Goal: Task Accomplishment & Management: Use online tool/utility

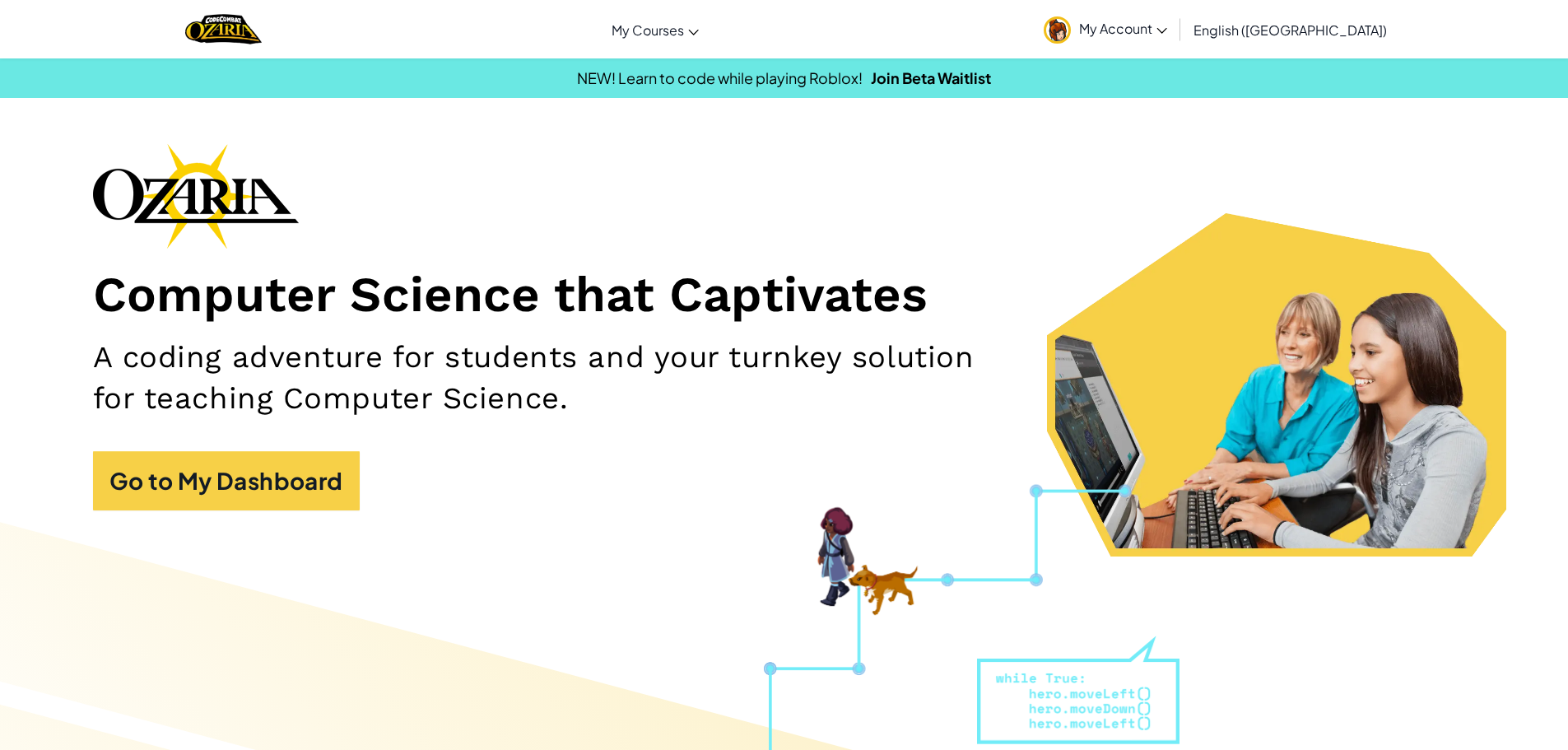
click at [294, 517] on div "Computer Science that Captivates A coding adventure for students and your turnk…" at bounding box center [784, 335] width 1383 height 384
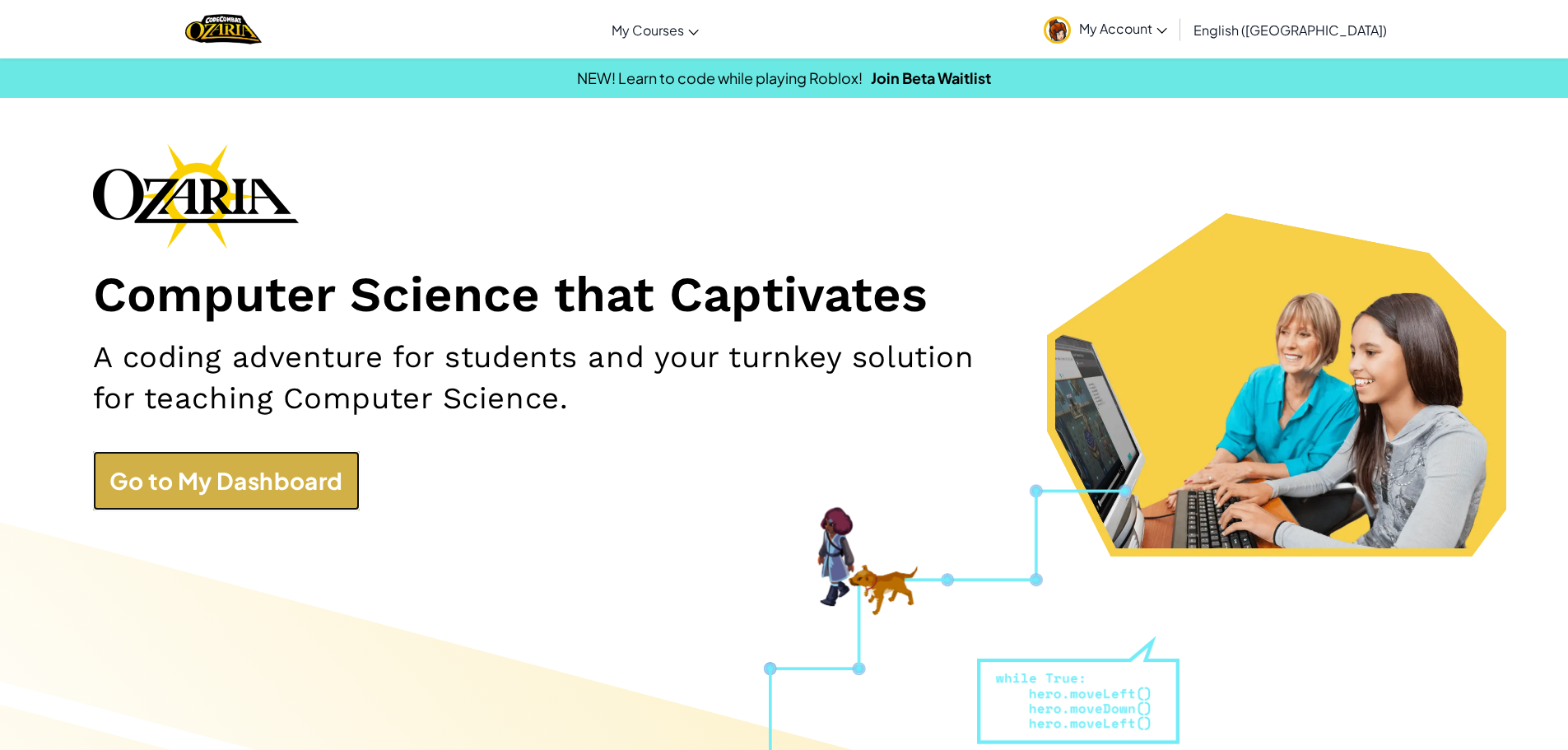
click at [303, 489] on link "Go to My Dashboard" at bounding box center [226, 480] width 267 height 59
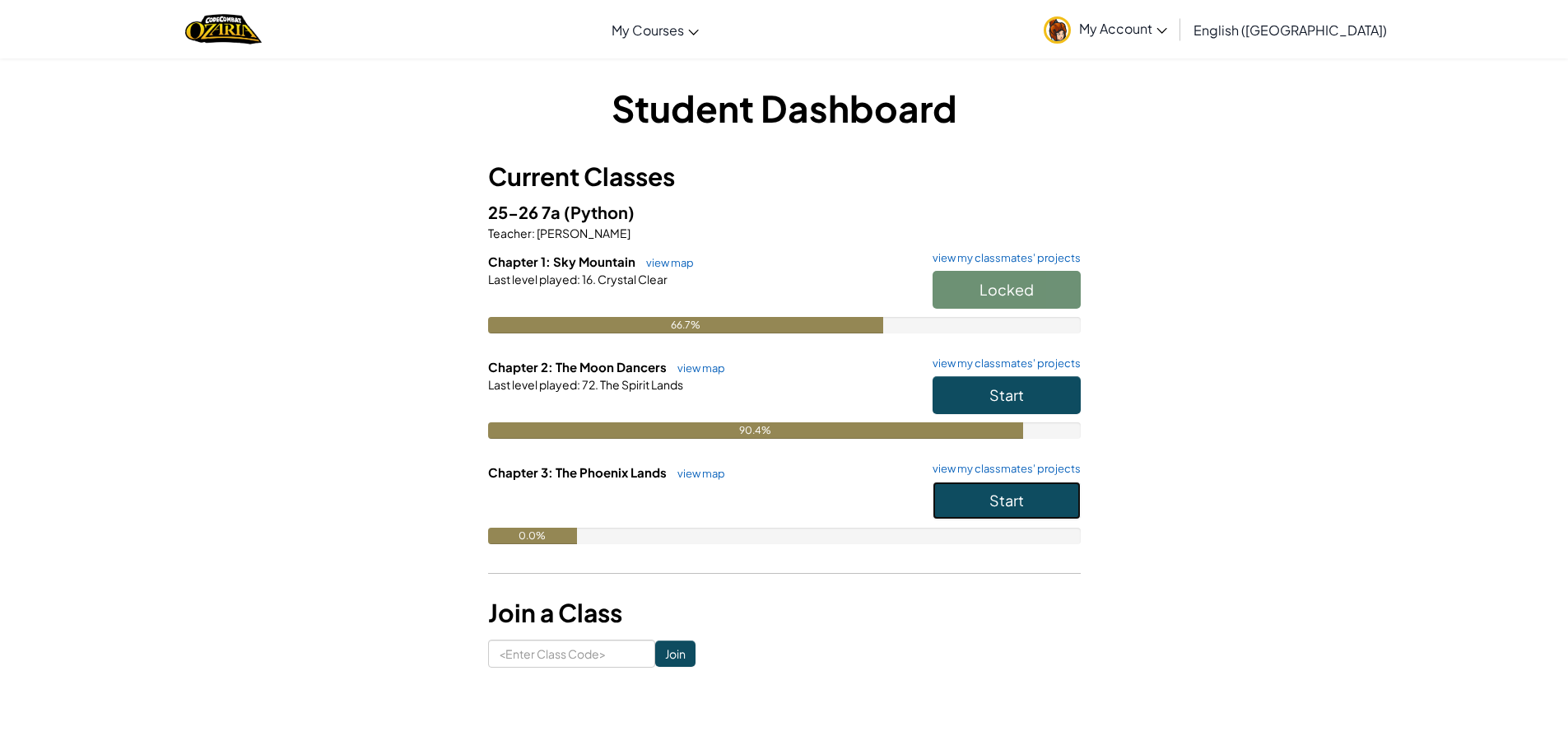
click at [996, 498] on span "Start" at bounding box center [1006, 500] width 34 height 19
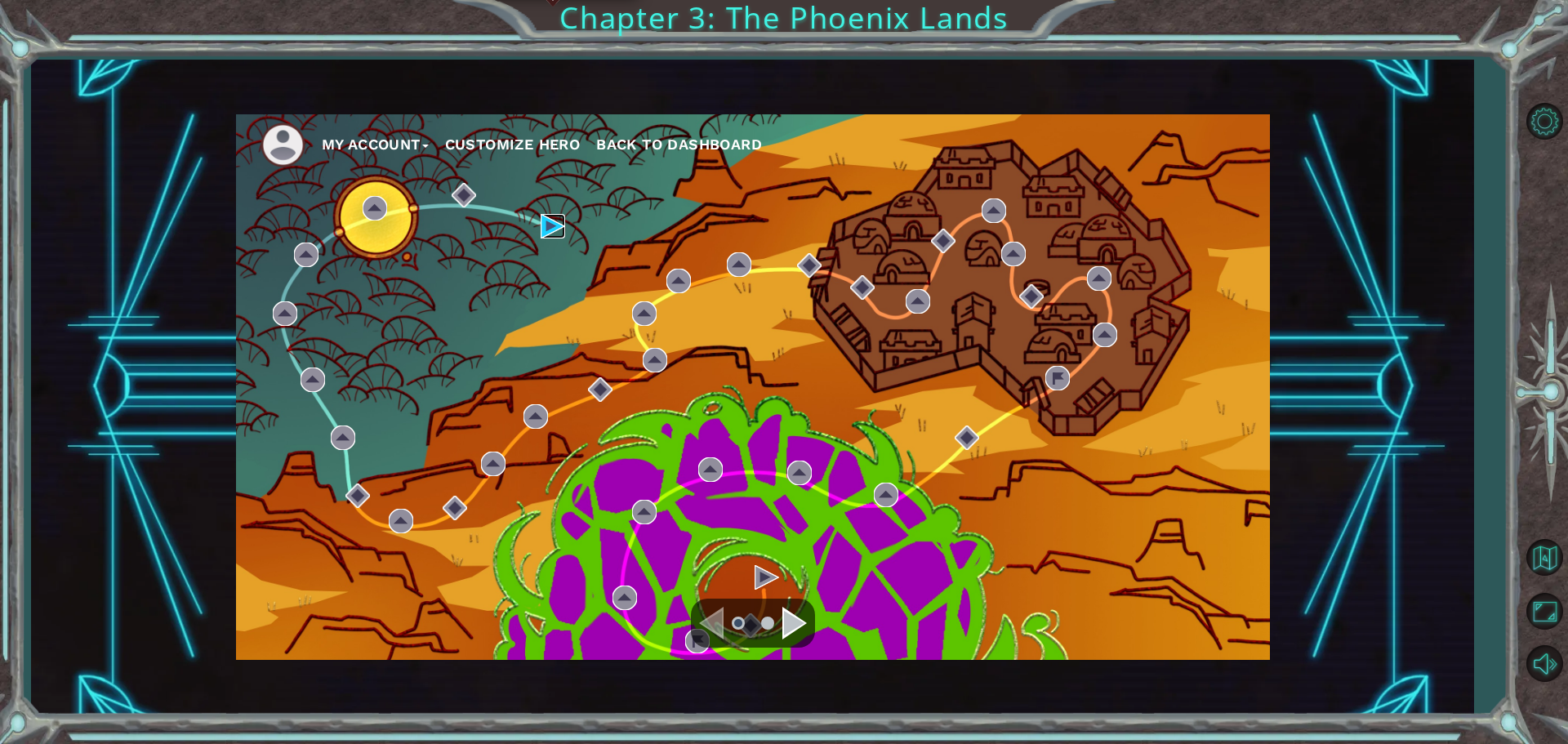
click at [547, 224] on img at bounding box center [552, 226] width 24 height 24
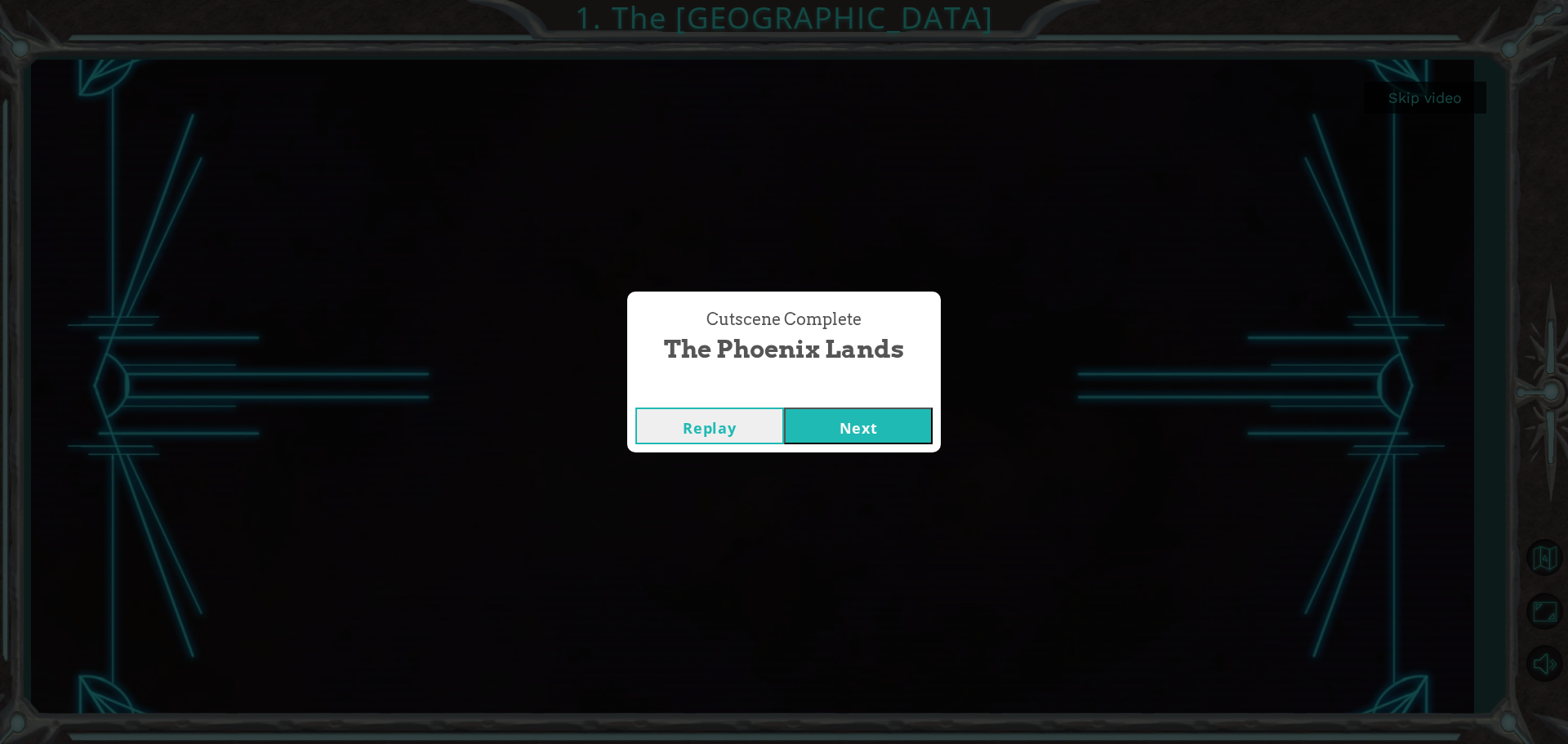
click at [813, 430] on button "Next" at bounding box center [858, 426] width 149 height 37
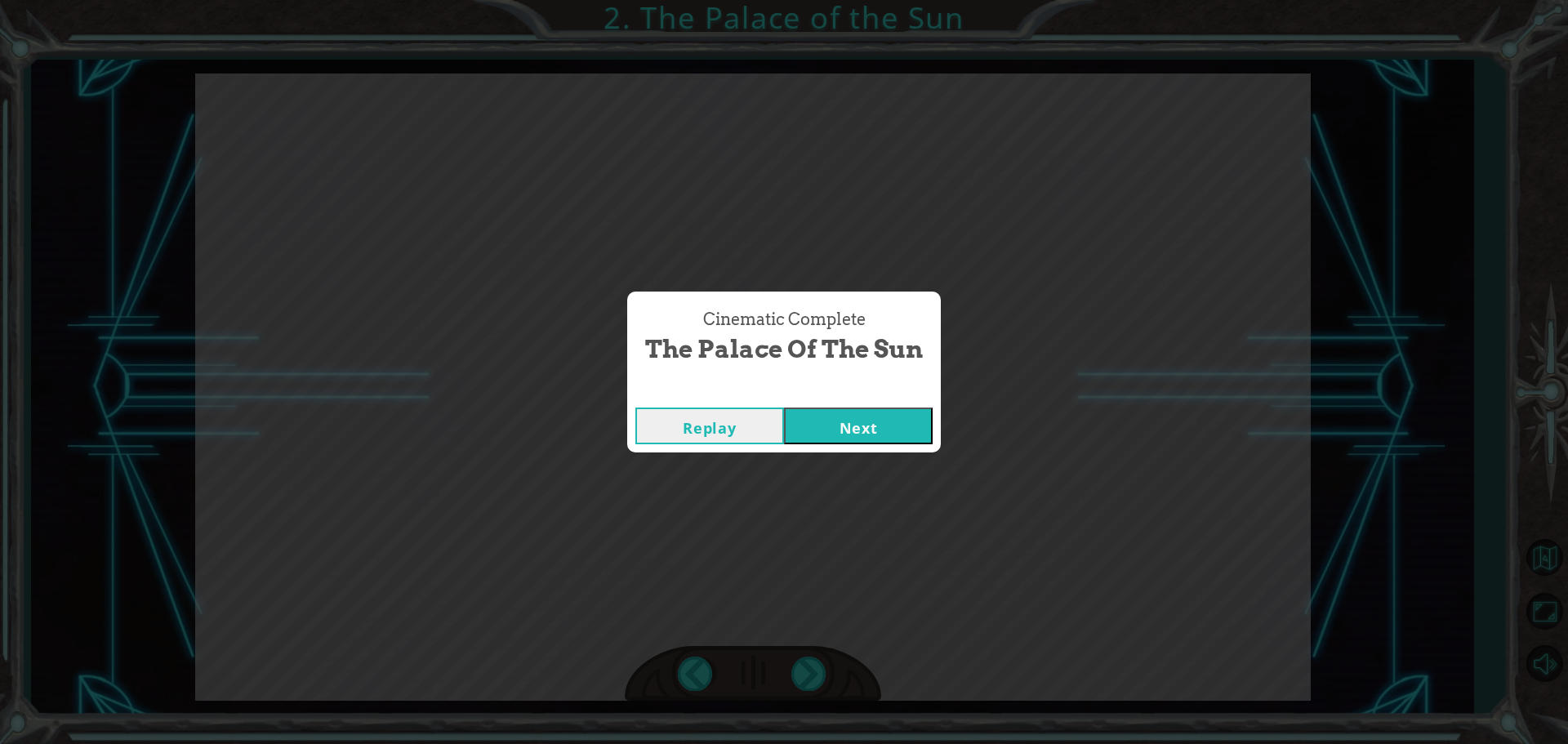
click at [806, 424] on button "Next" at bounding box center [858, 426] width 149 height 37
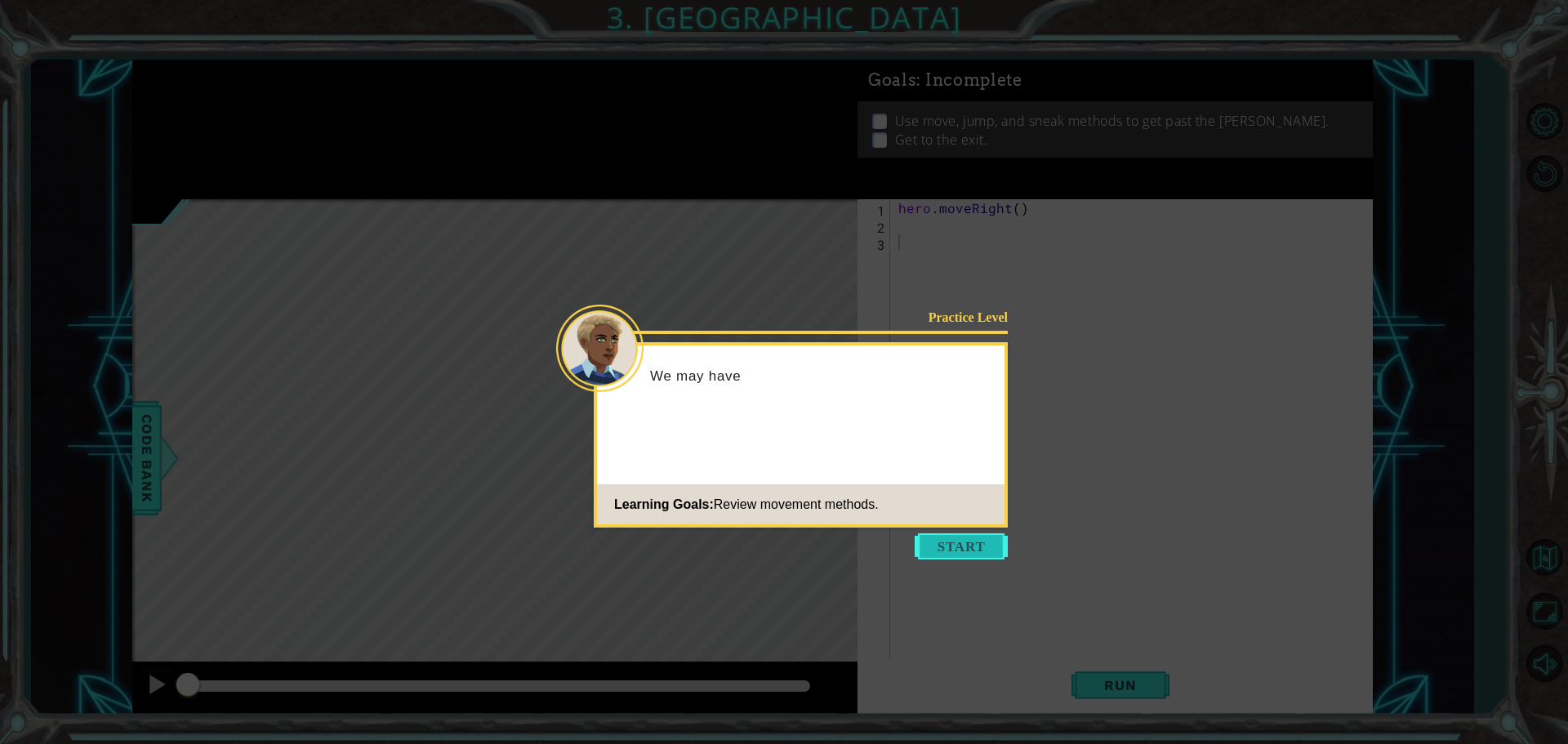
click at [967, 543] on button "Start" at bounding box center [961, 546] width 93 height 26
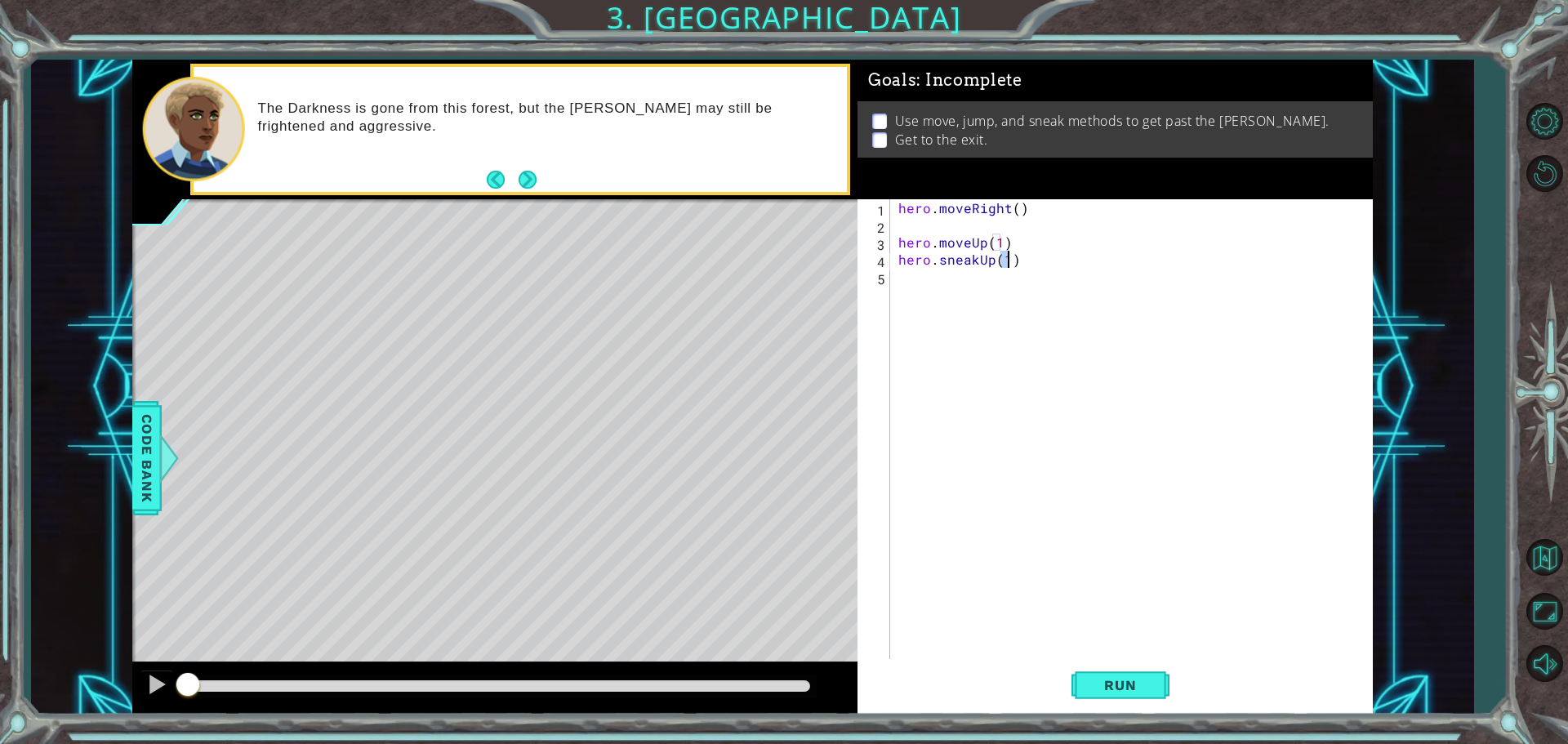
scroll to position [0, 6]
type textarea "hero.sneakUp(4)"
click at [898, 279] on div "hero . moveRight ( ) hero . moveUp ( 1 ) hero . sneakUp ( 4 )" at bounding box center [1136, 448] width 481 height 497
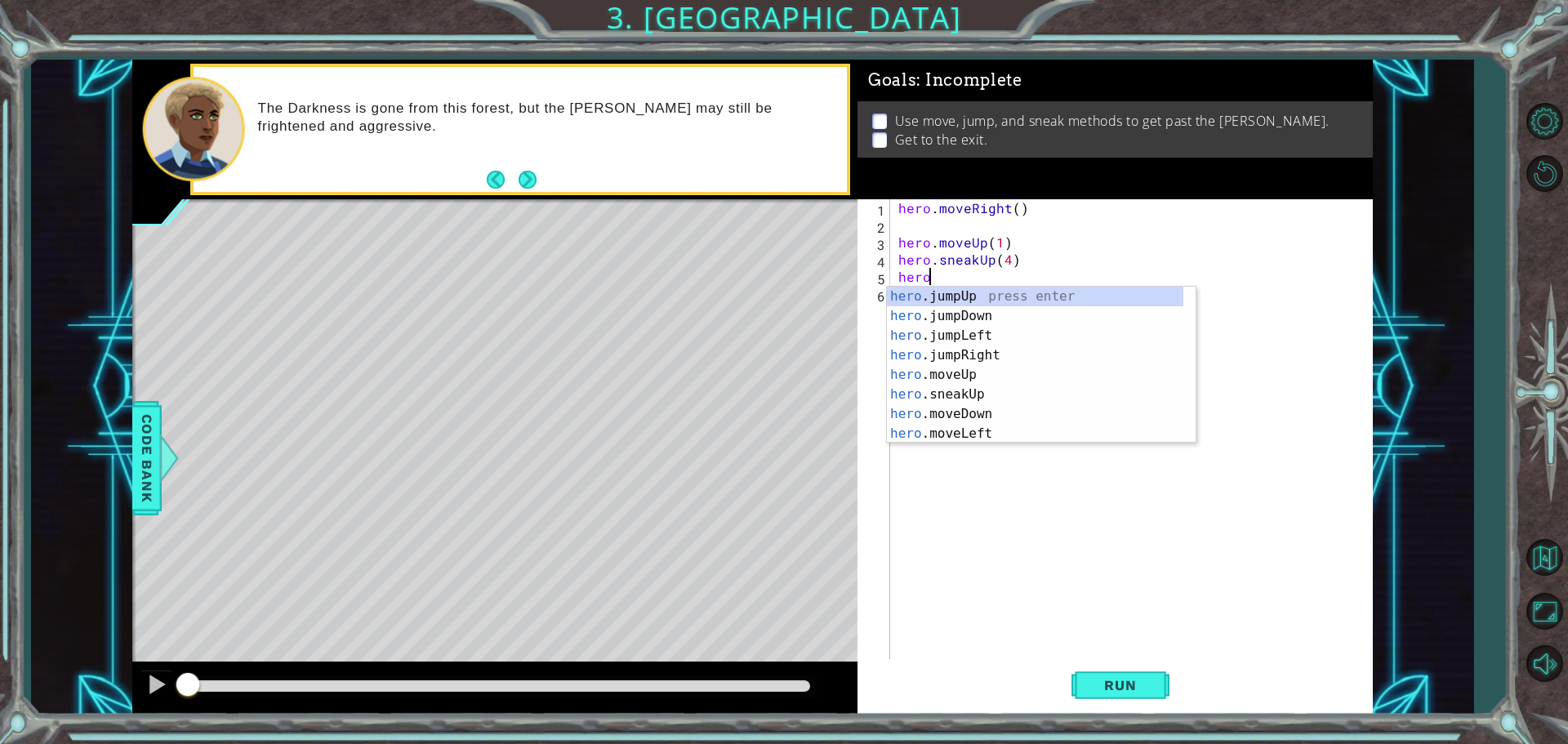
scroll to position [0, 1]
type textarea "heroj"
click at [947, 351] on div "hero . j umpUp press enter hero . j umpDown press enter hero . j umpLeft press …" at bounding box center [1041, 345] width 309 height 118
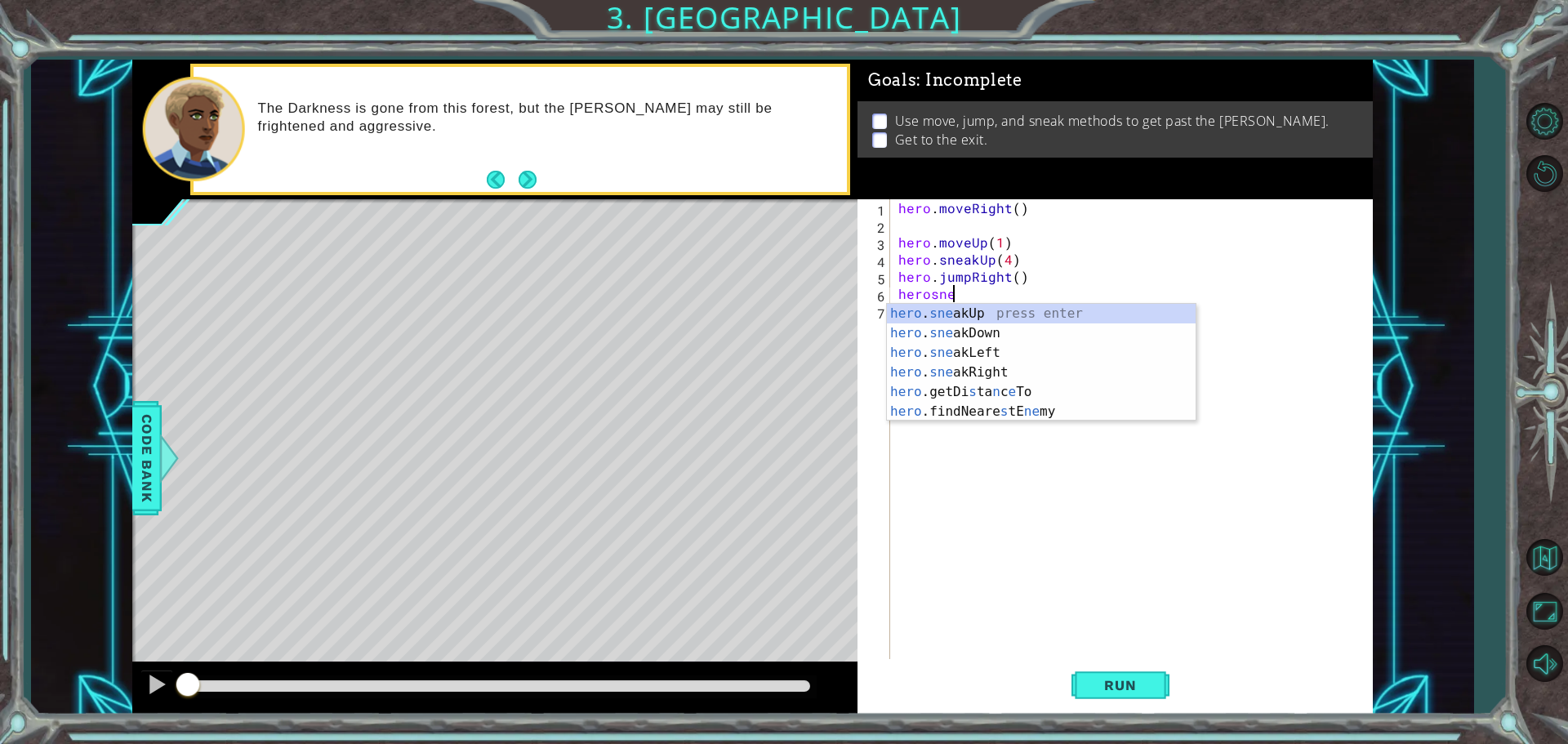
scroll to position [0, 3]
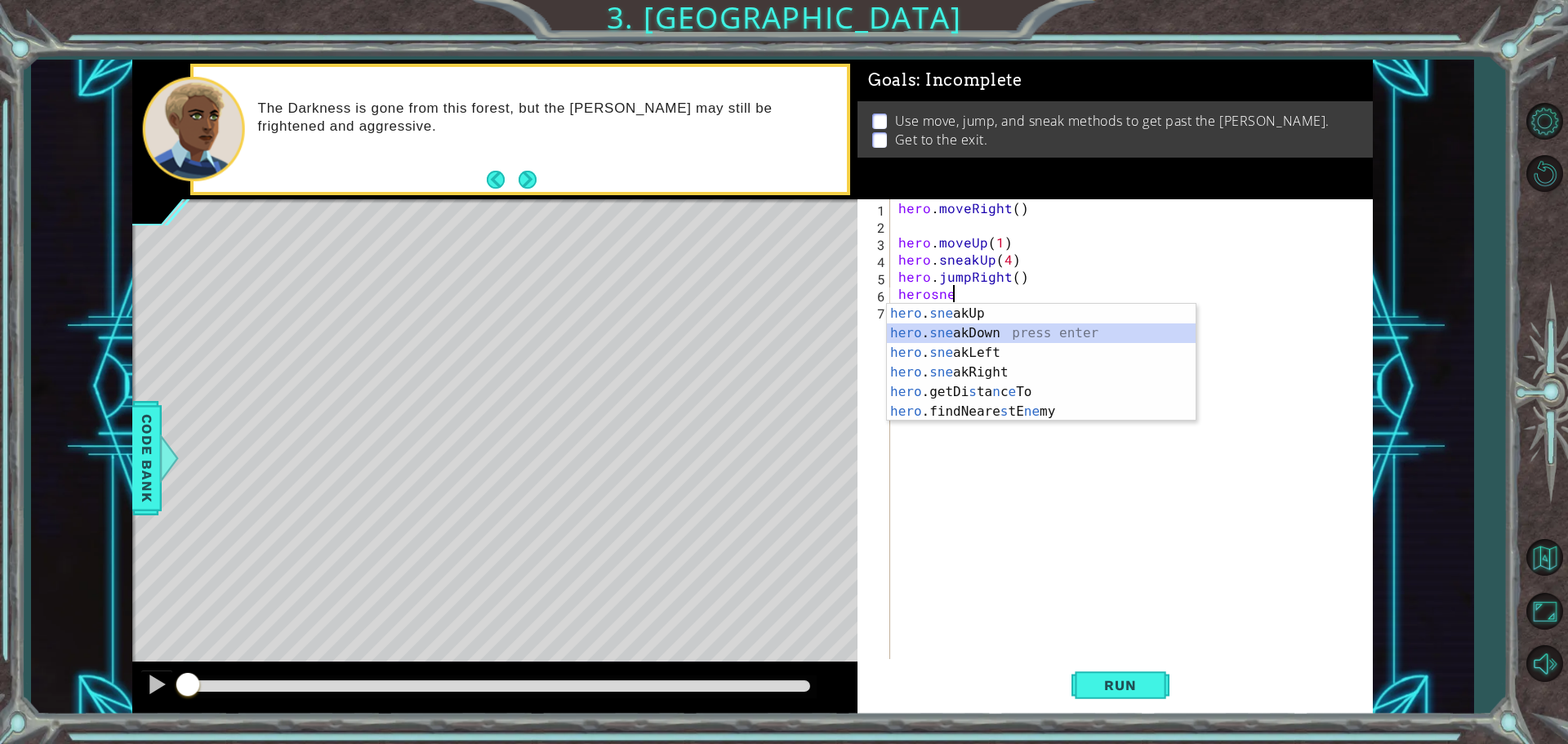
click at [930, 332] on div "hero . sne akUp press enter hero . sne akDown press enter hero . sne akLeft pre…" at bounding box center [1041, 382] width 309 height 157
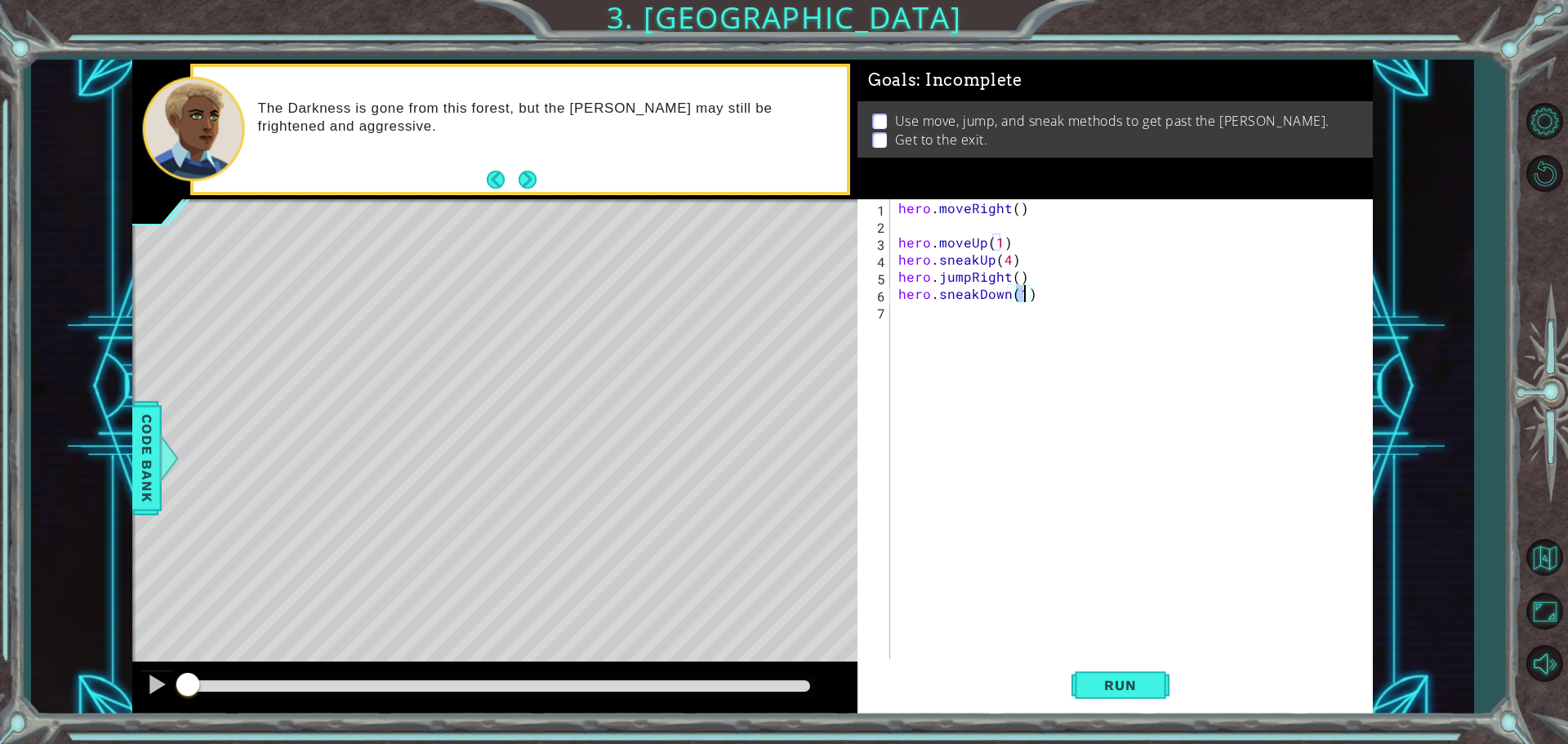
type textarea "hero.sneakDown(4)"
click at [901, 314] on div "hero . moveRight ( ) hero . moveUp ( 1 ) hero . sneakUp ( 4 ) hero . jumpRight …" at bounding box center [1136, 448] width 481 height 497
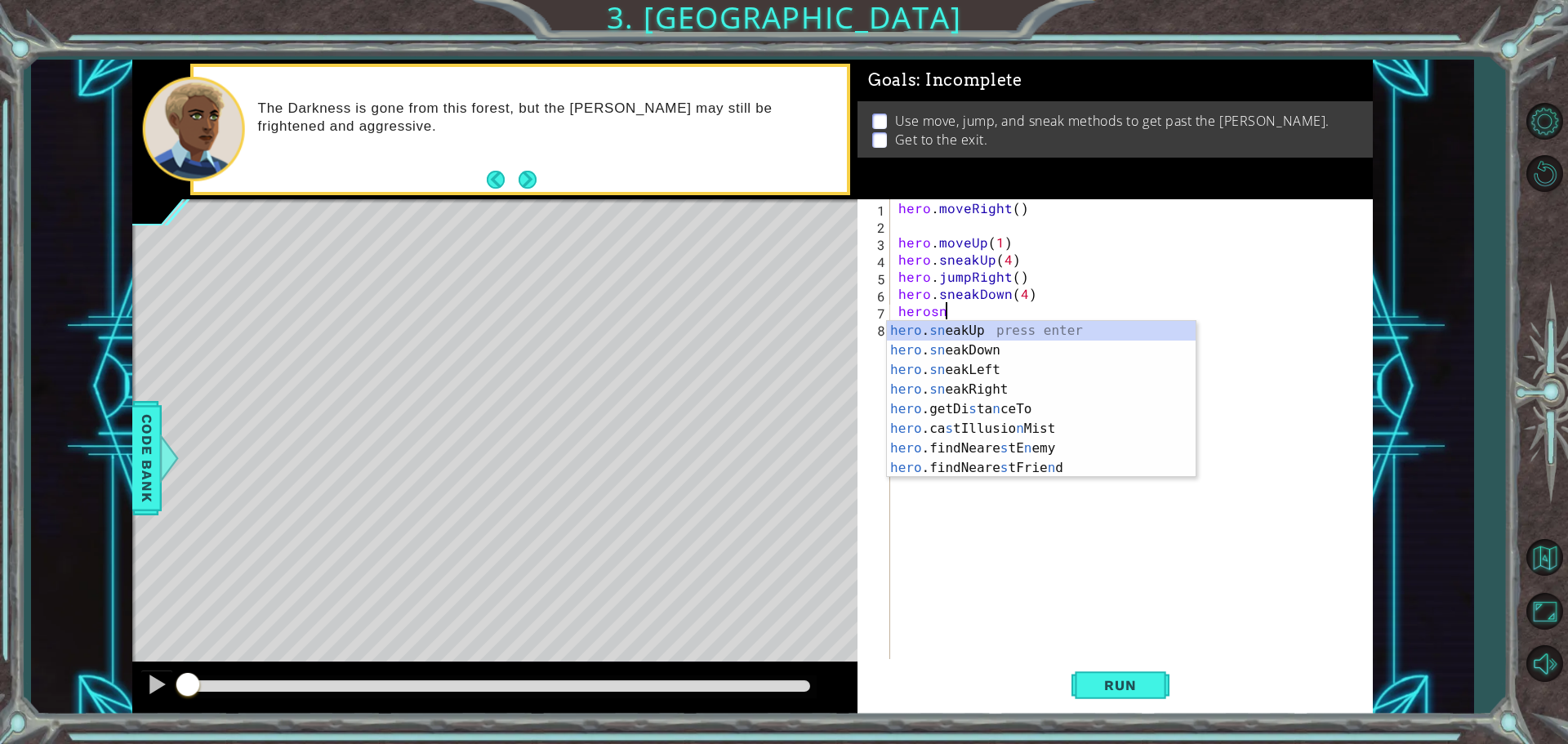
scroll to position [0, 3]
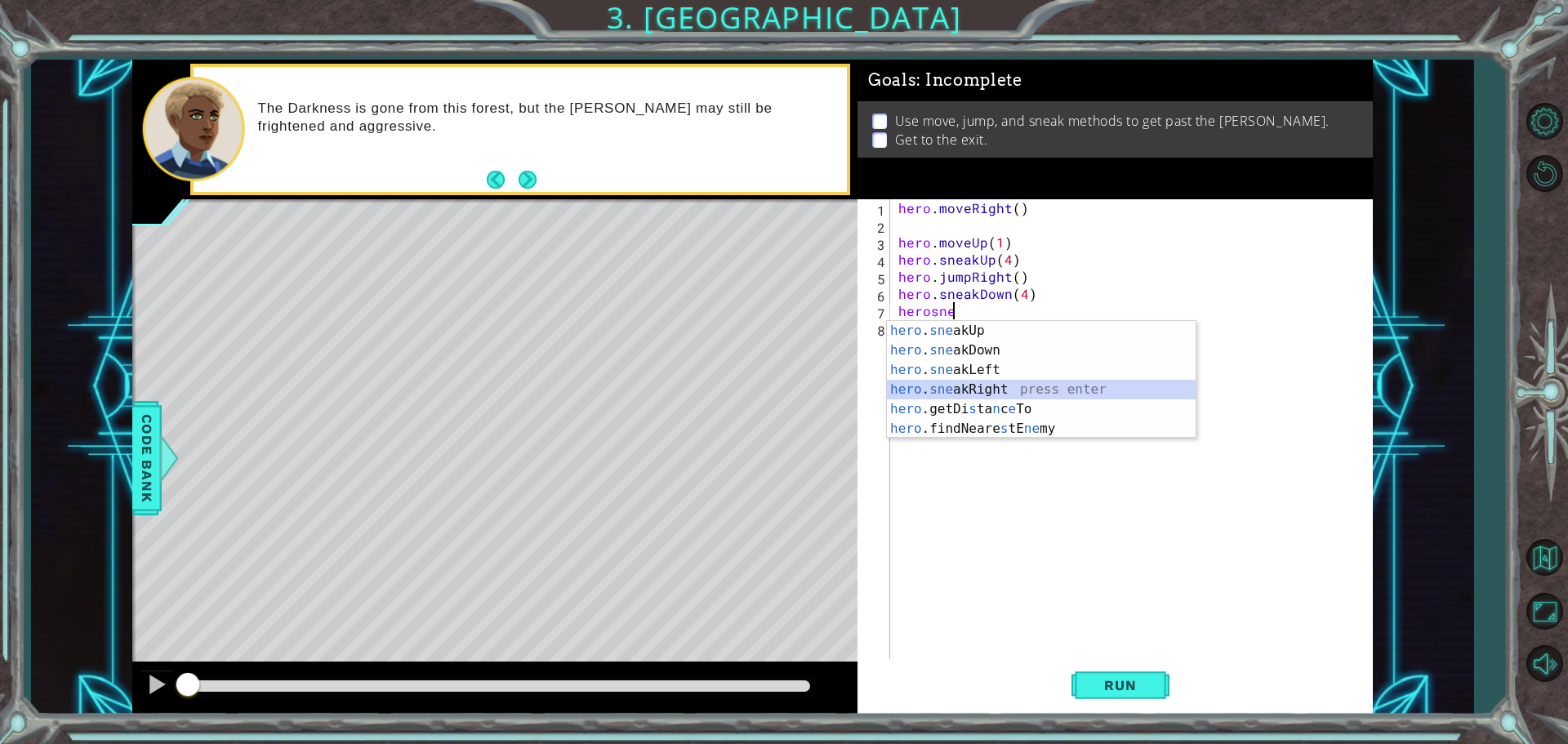
click at [938, 388] on div "hero . sne akUp press enter hero . sne akDown press enter hero . sne akLeft pre…" at bounding box center [1041, 399] width 309 height 157
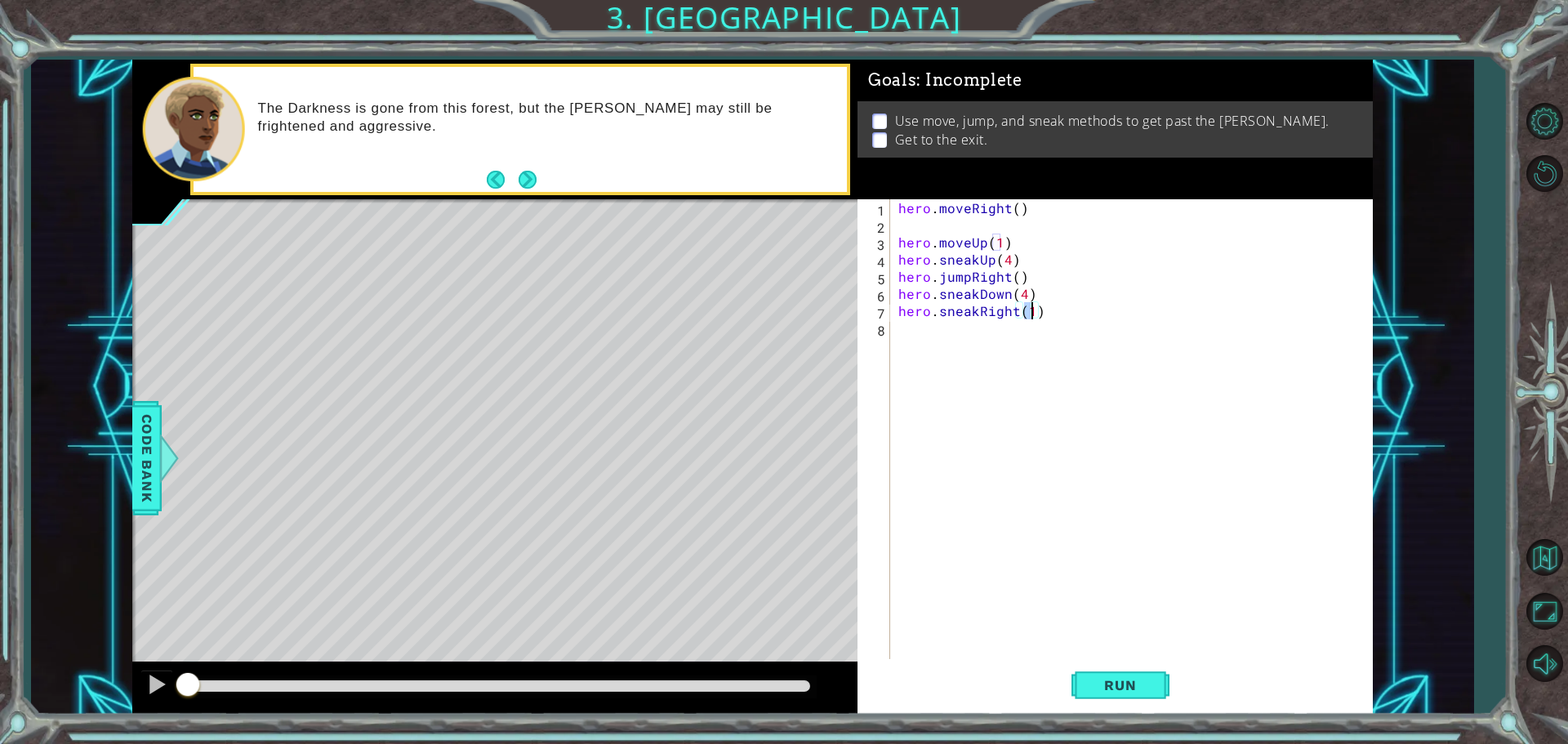
type textarea "hero.sneakRight(3)"
click at [901, 330] on div "hero . moveRight ( ) hero . moveUp ( 1 ) hero . sneakUp ( 4 ) hero . jumpRight …" at bounding box center [1136, 448] width 481 height 497
type textarea "hero.sneakUp(2)"
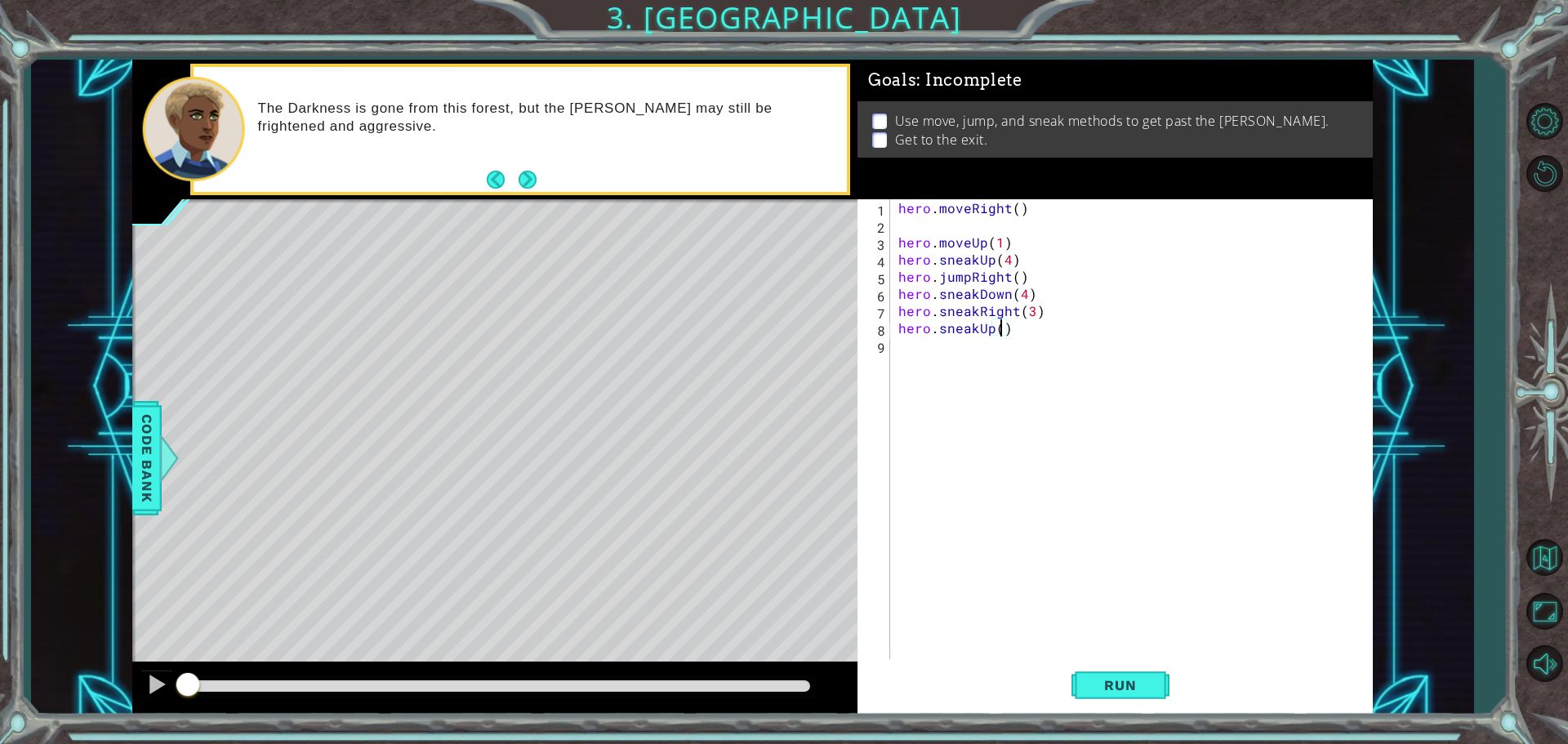
scroll to position [0, 6]
click at [914, 347] on div "hero . moveRight ( ) hero . moveUp ( 1 ) hero . sneakUp ( 4 ) hero . jumpRight …" at bounding box center [1136, 448] width 481 height 497
type textarea "hero.moveUp(2)"
click at [1129, 682] on span "Run" at bounding box center [1120, 685] width 65 height 16
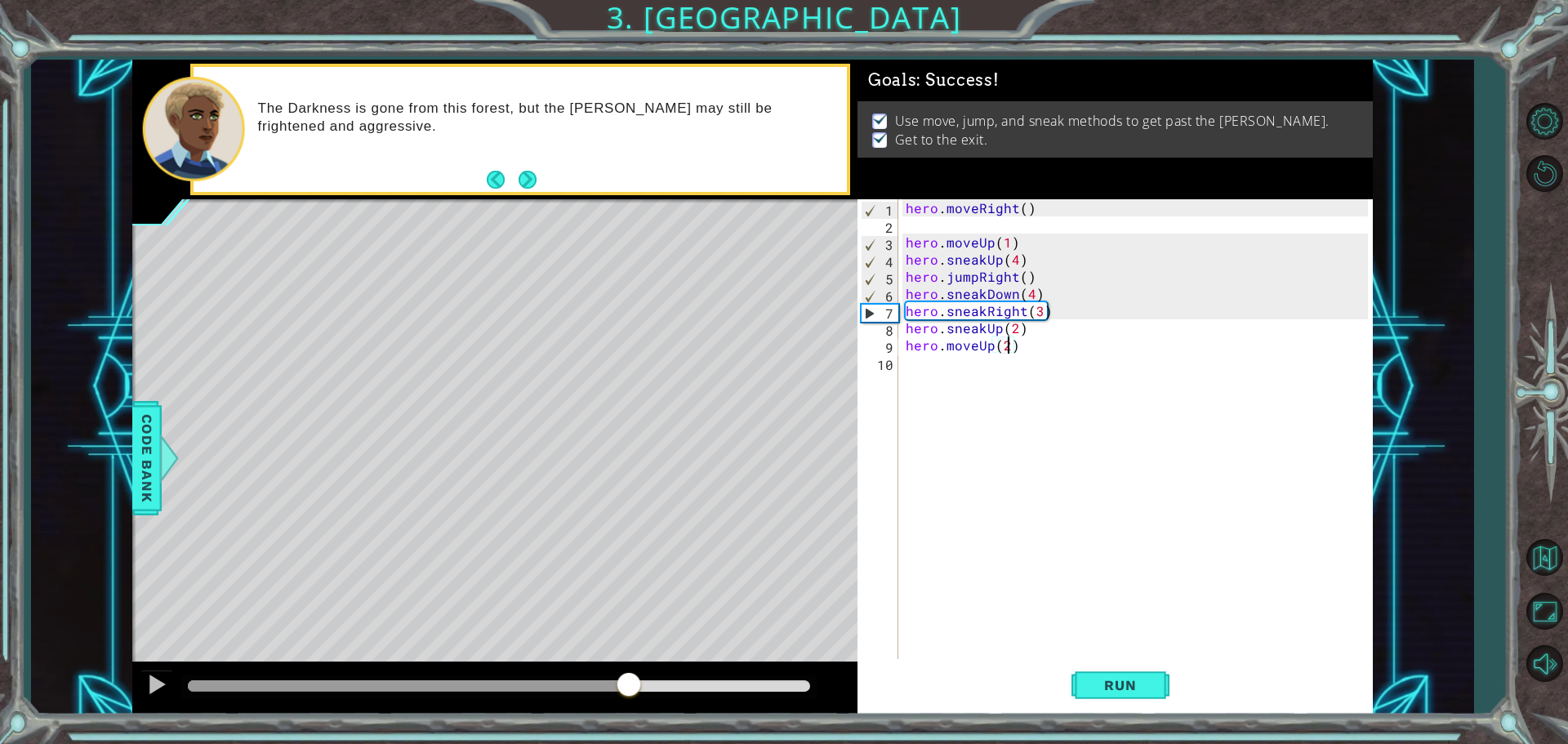
drag, startPoint x: 566, startPoint y: 685, endPoint x: 628, endPoint y: 693, distance: 62.5
click at [628, 693] on div at bounding box center [629, 686] width 30 height 30
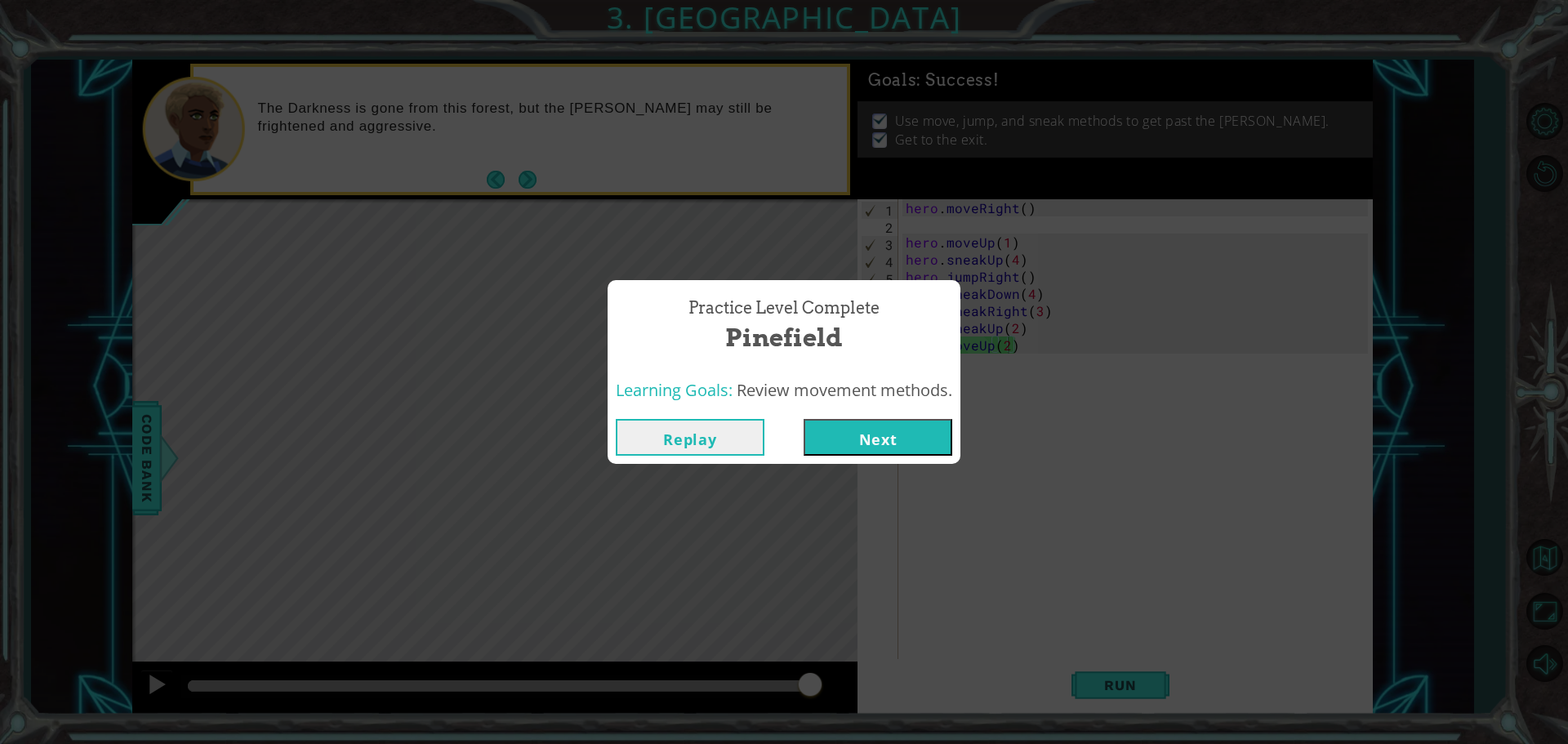
drag, startPoint x: 657, startPoint y: 687, endPoint x: 836, endPoint y: 691, distance: 179.0
click at [836, 691] on body "1 ההההההההההההההההההההההההההההההההההההההההההההההההההההההההההההההההההההההההההההה…" at bounding box center [784, 372] width 1568 height 744
click at [886, 408] on div "Learning Goals: Review movement methods." at bounding box center [784, 391] width 353 height 40
click at [886, 428] on button "Next" at bounding box center [877, 437] width 149 height 37
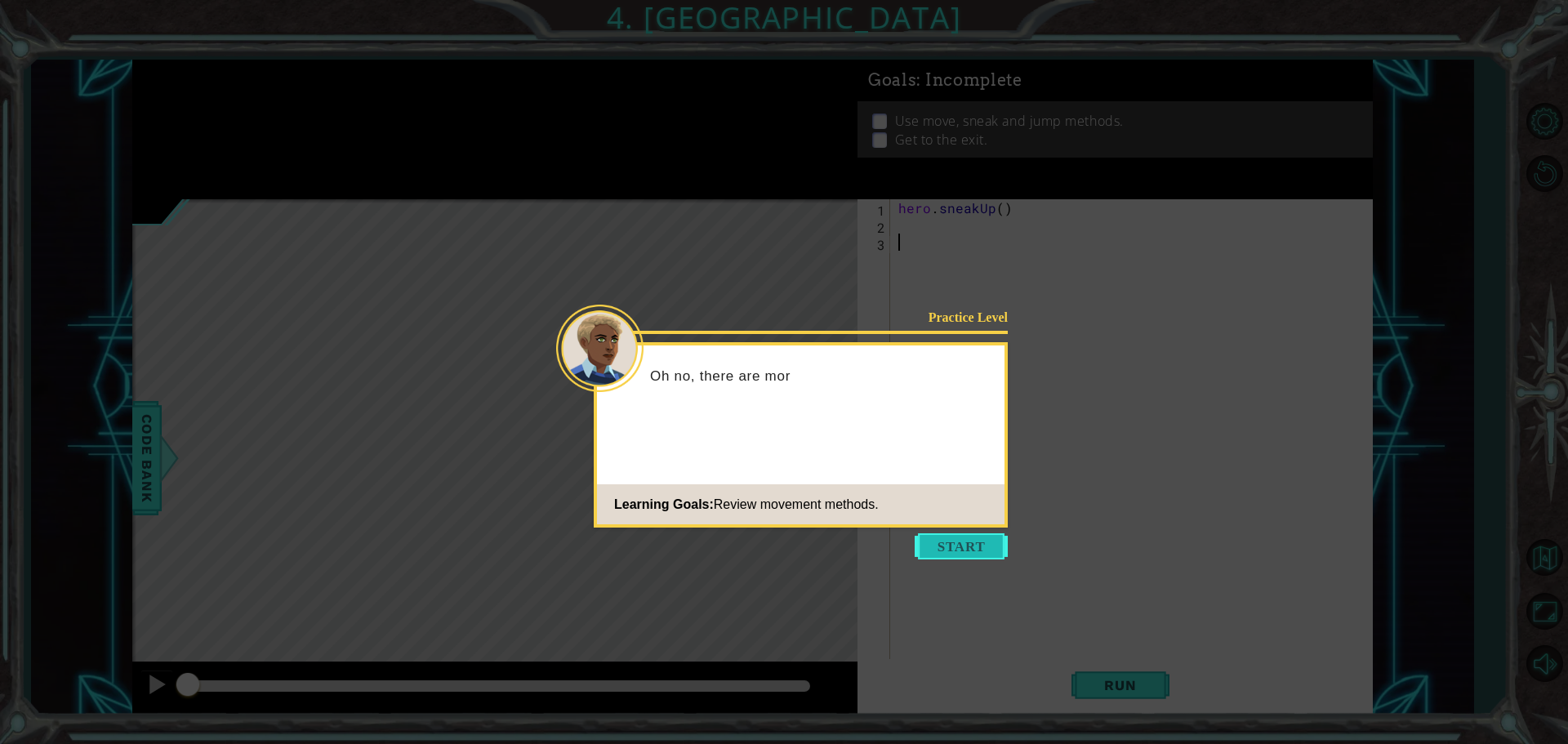
click at [974, 549] on button "Start" at bounding box center [961, 546] width 93 height 26
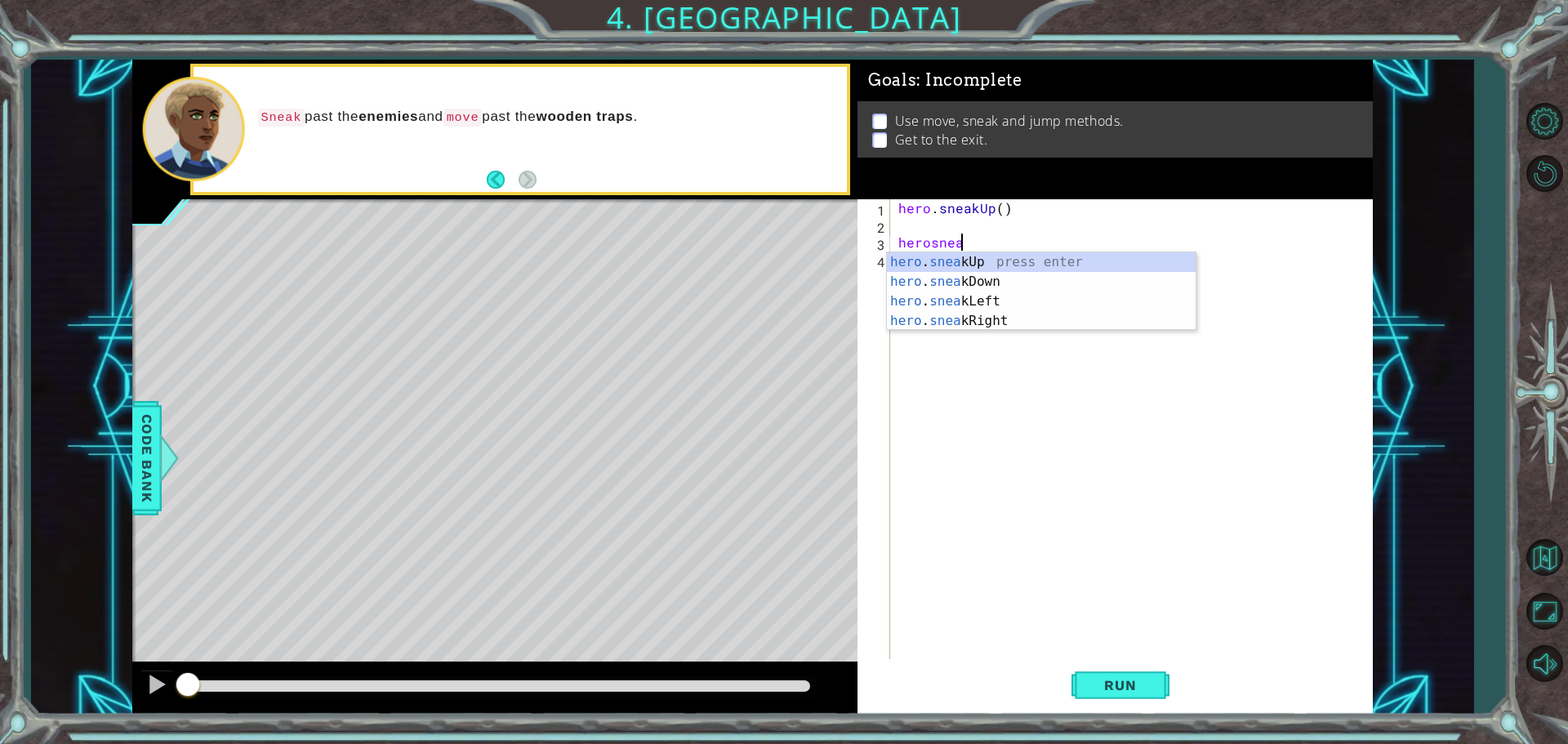
scroll to position [0, 4]
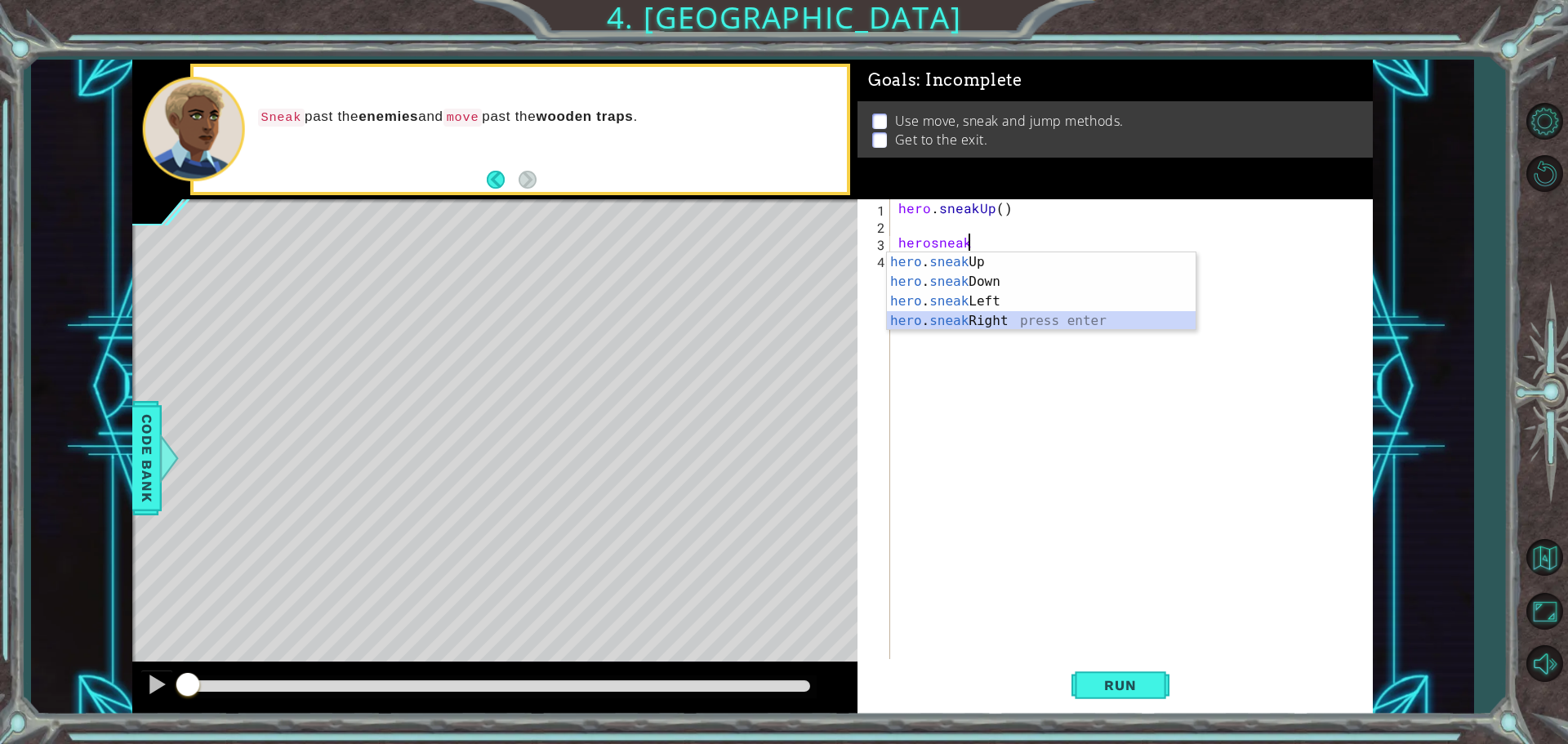
click at [950, 326] on div "hero . sneak Up press enter hero . sneak Down press enter hero . sneak Left pre…" at bounding box center [1041, 311] width 309 height 118
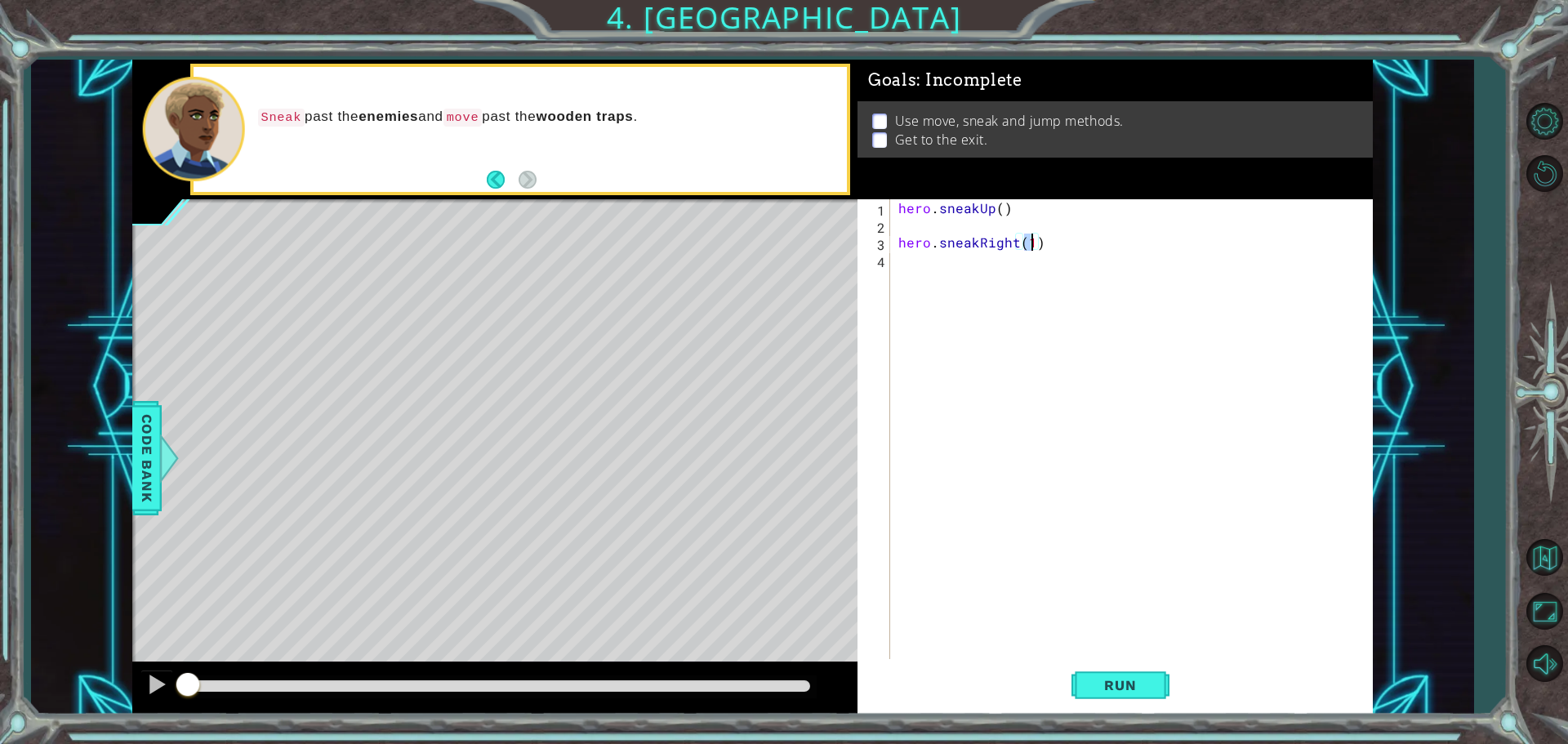
type textarea "hero.sneakRight(2)"
click at [903, 268] on div "hero . sneakUp ( ) hero . sneakRight ( 2 )" at bounding box center [1136, 448] width 481 height 497
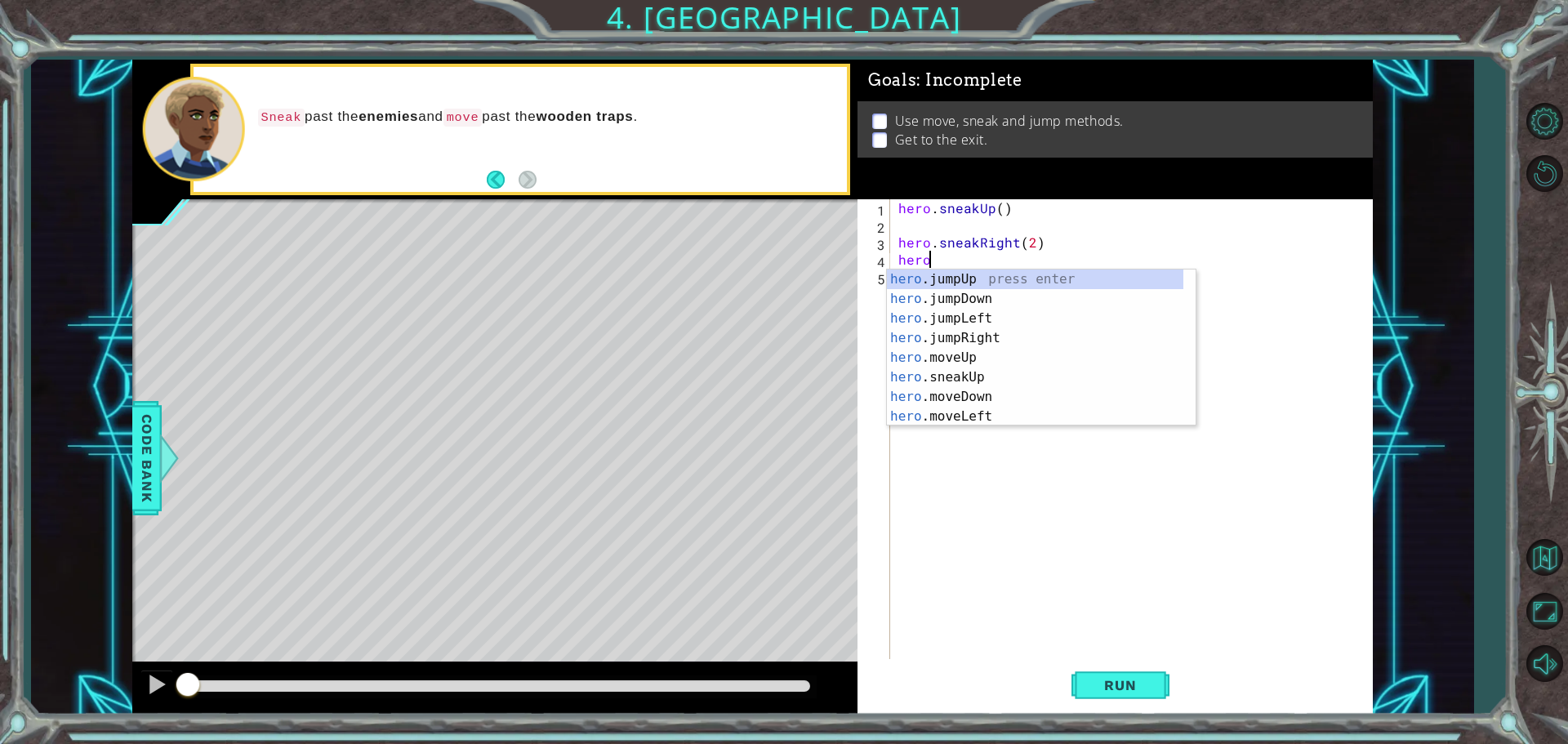
scroll to position [0, 2]
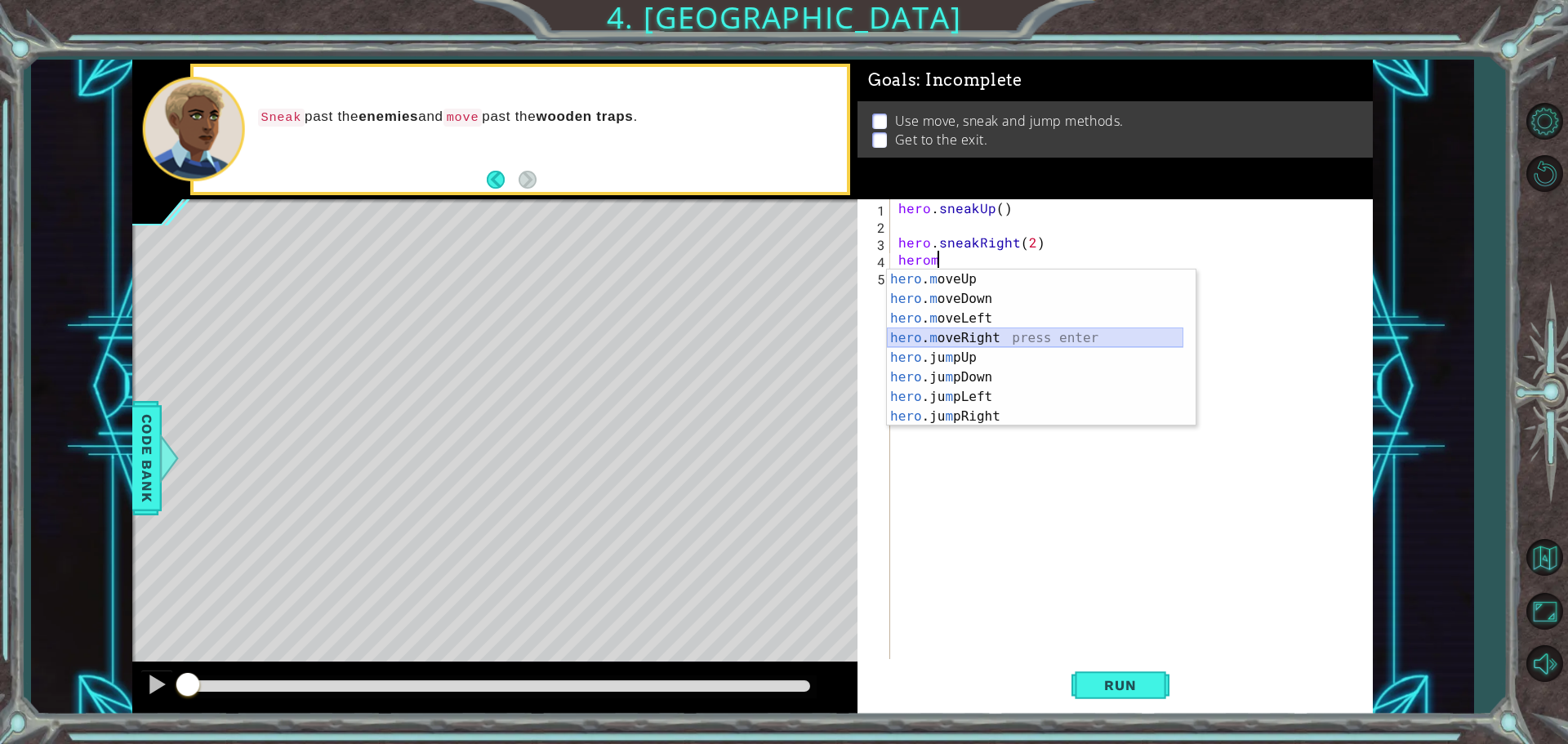
click at [954, 334] on div "hero . m oveUp press enter hero . m oveDown press enter hero . m oveLeft press …" at bounding box center [1035, 367] width 296 height 196
type textarea "hero.moveRight(1)"
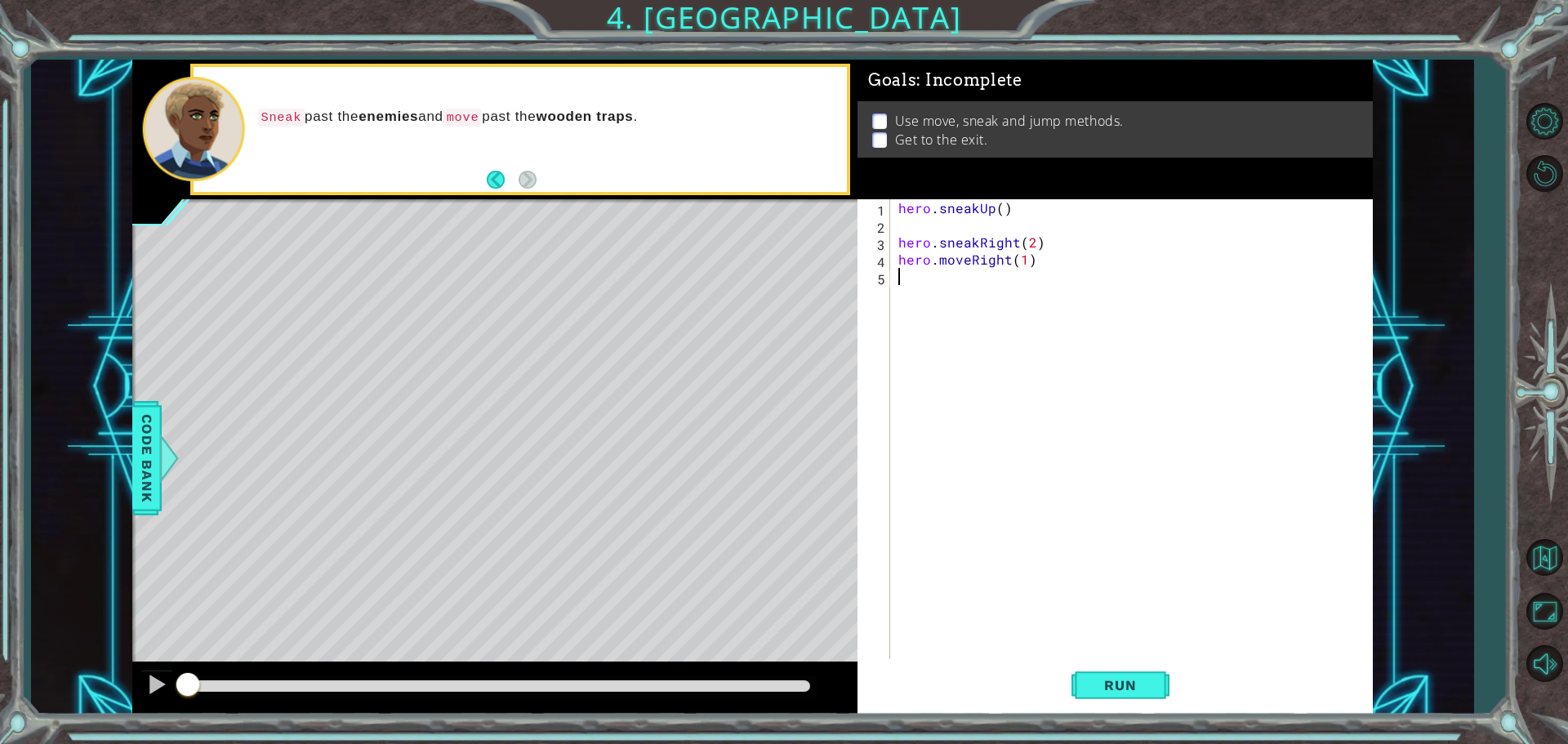
click at [900, 280] on div "hero . sneakUp ( ) hero . sneakRight ( 2 ) hero . moveRight ( 1 )" at bounding box center [1136, 448] width 481 height 497
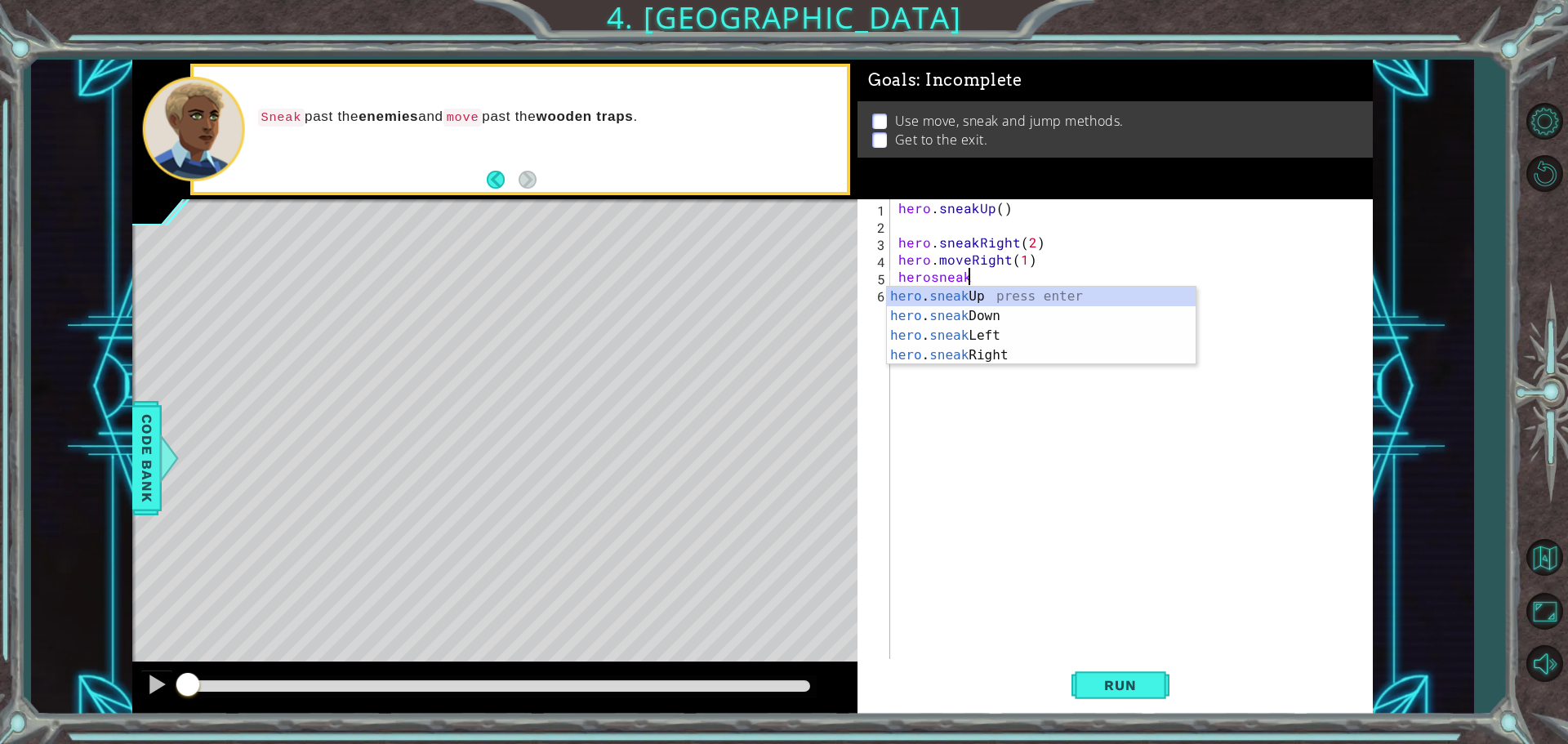
scroll to position [0, 4]
click at [929, 355] on div "hero . sneak Up press enter hero . sneak Down press enter hero . sneak Left pre…" at bounding box center [1041, 345] width 309 height 118
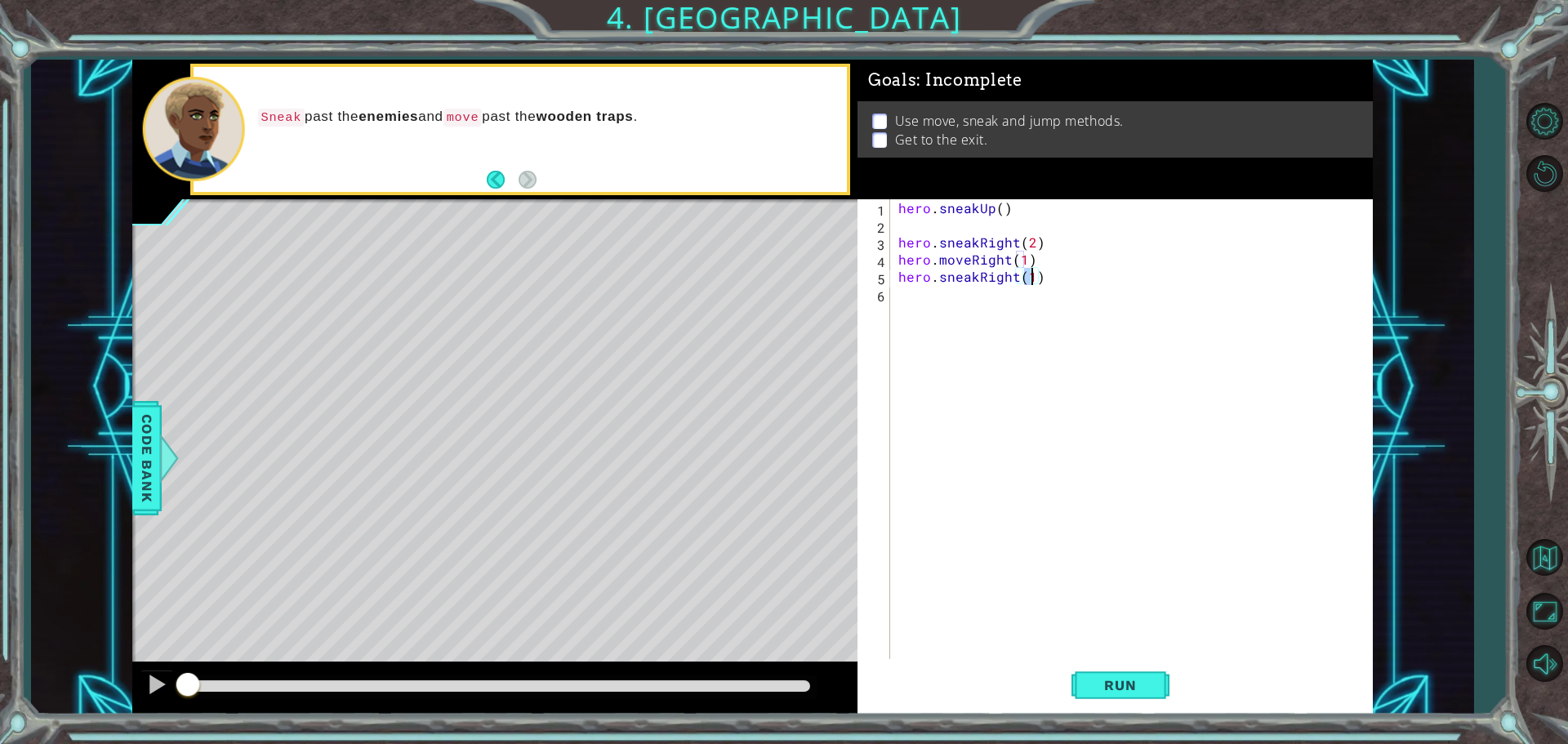
type textarea "hero.sneakRight(3)"
click at [900, 296] on div "hero . sneakUp ( ) hero . sneakRight ( 2 ) hero . moveRight ( 1 ) hero . sneakR…" at bounding box center [1136, 448] width 481 height 497
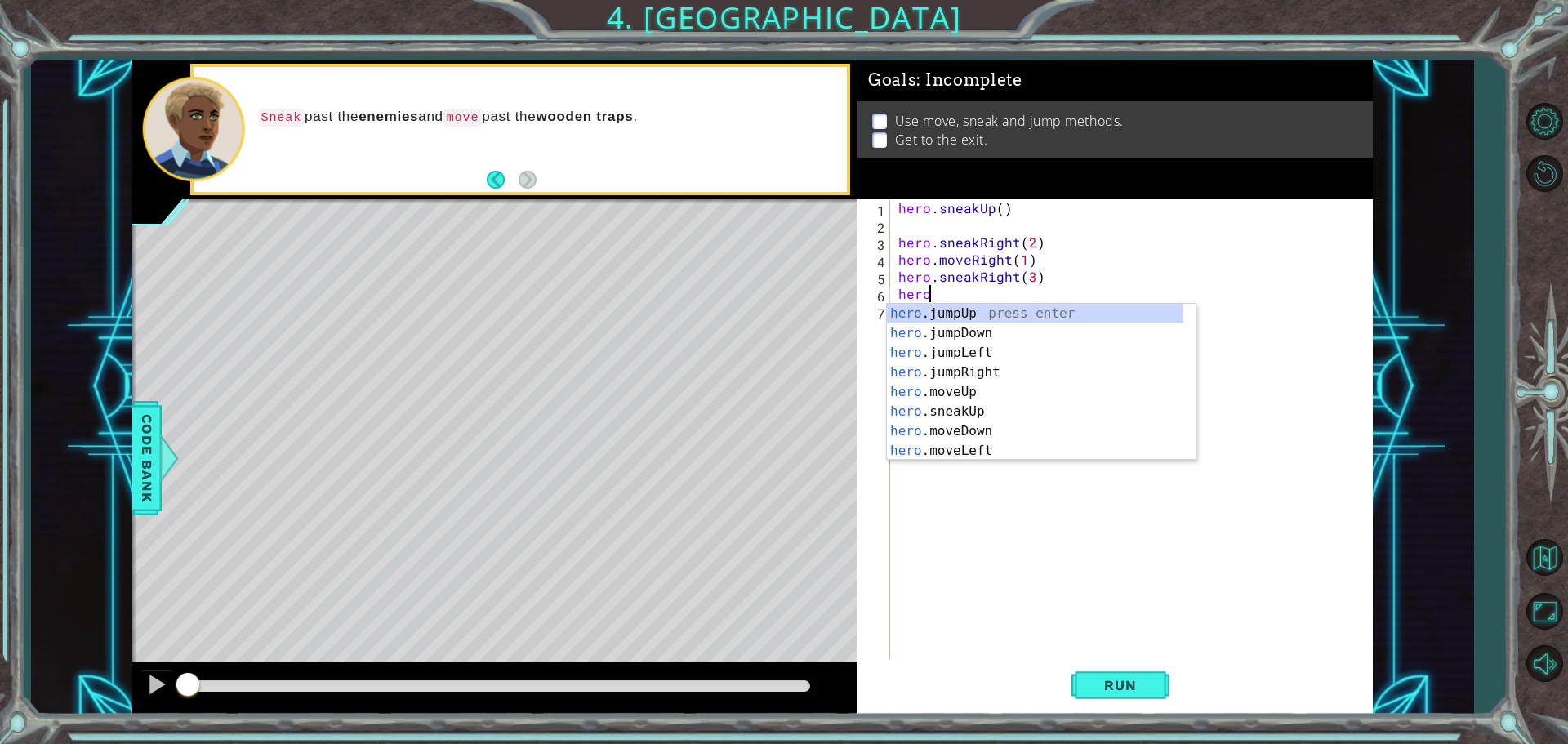
scroll to position [0, 1]
type textarea "heroj"
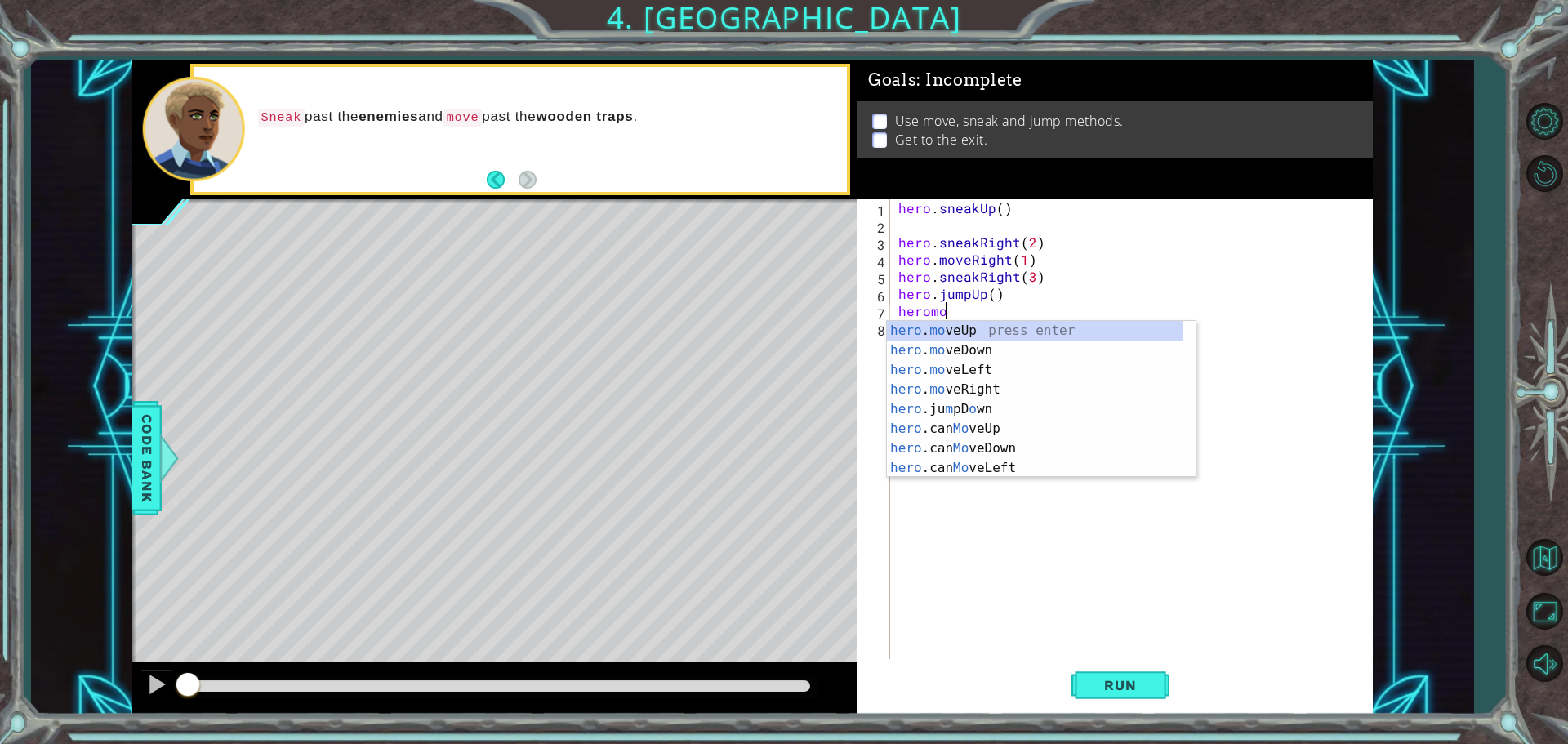
scroll to position [0, 3]
type textarea "hero.moveUp(1)"
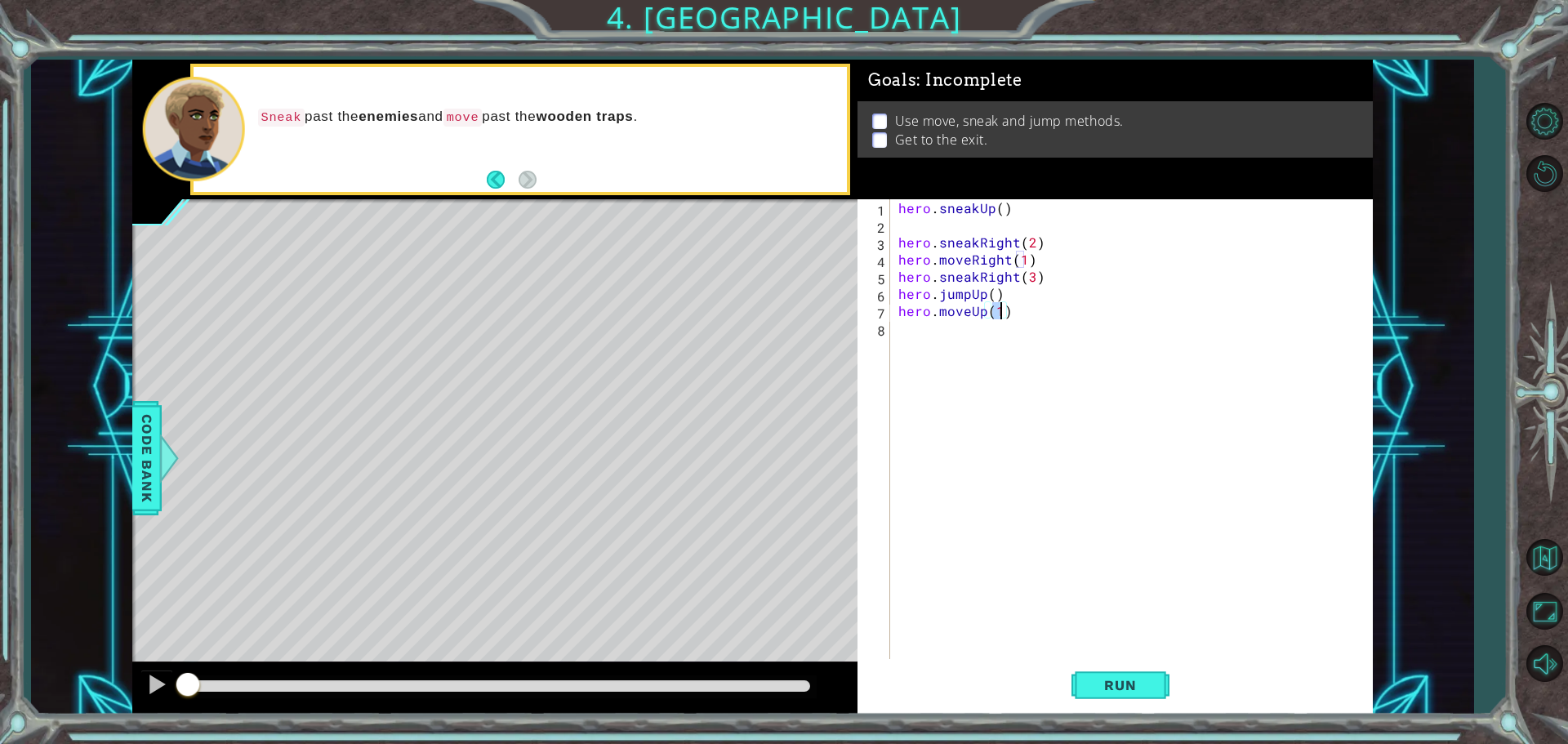
click at [915, 339] on div "hero . sneakUp ( ) hero . sneakRight ( 2 ) hero . moveRight ( 1 ) hero . sneakR…" at bounding box center [1136, 448] width 481 height 497
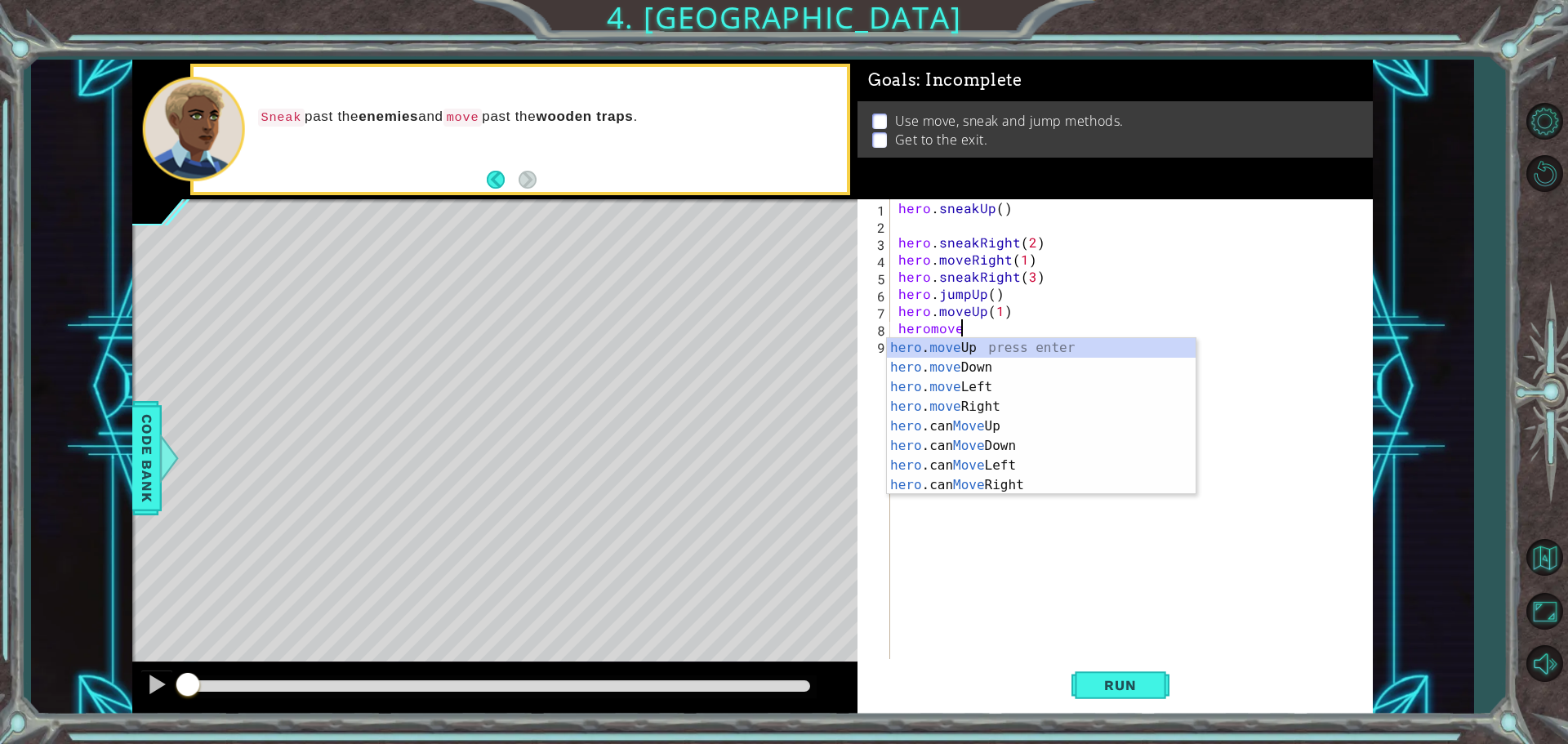
scroll to position [0, 4]
click at [973, 389] on div "hero . move Up press enter hero . move Down press enter hero . move Left press …" at bounding box center [1041, 437] width 309 height 196
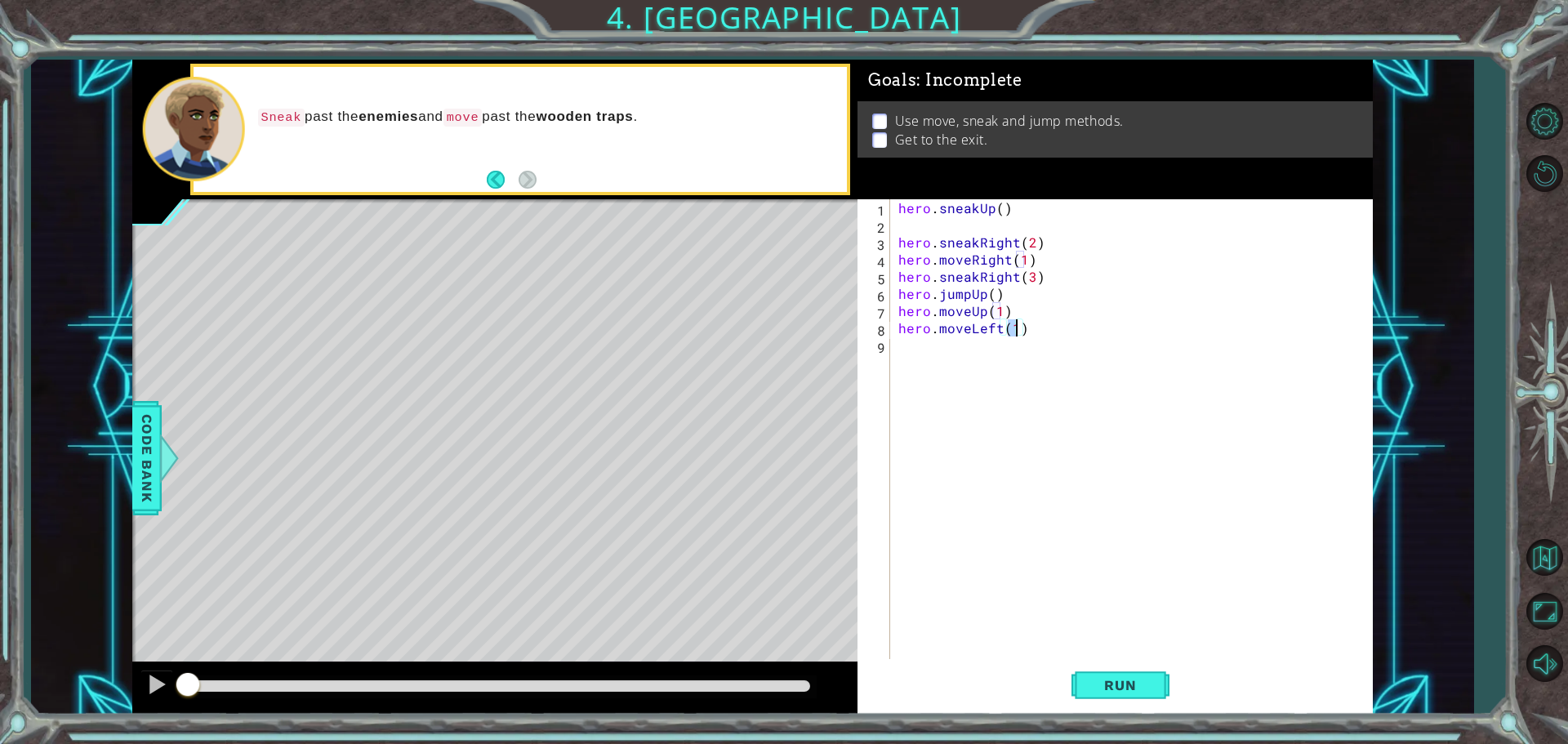
type textarea "hero.moveLeft(3)"
click at [898, 350] on div "hero . sneakUp ( ) hero . sneakRight ( 2 ) hero . moveRight ( 1 ) hero . sneakR…" at bounding box center [1136, 448] width 481 height 497
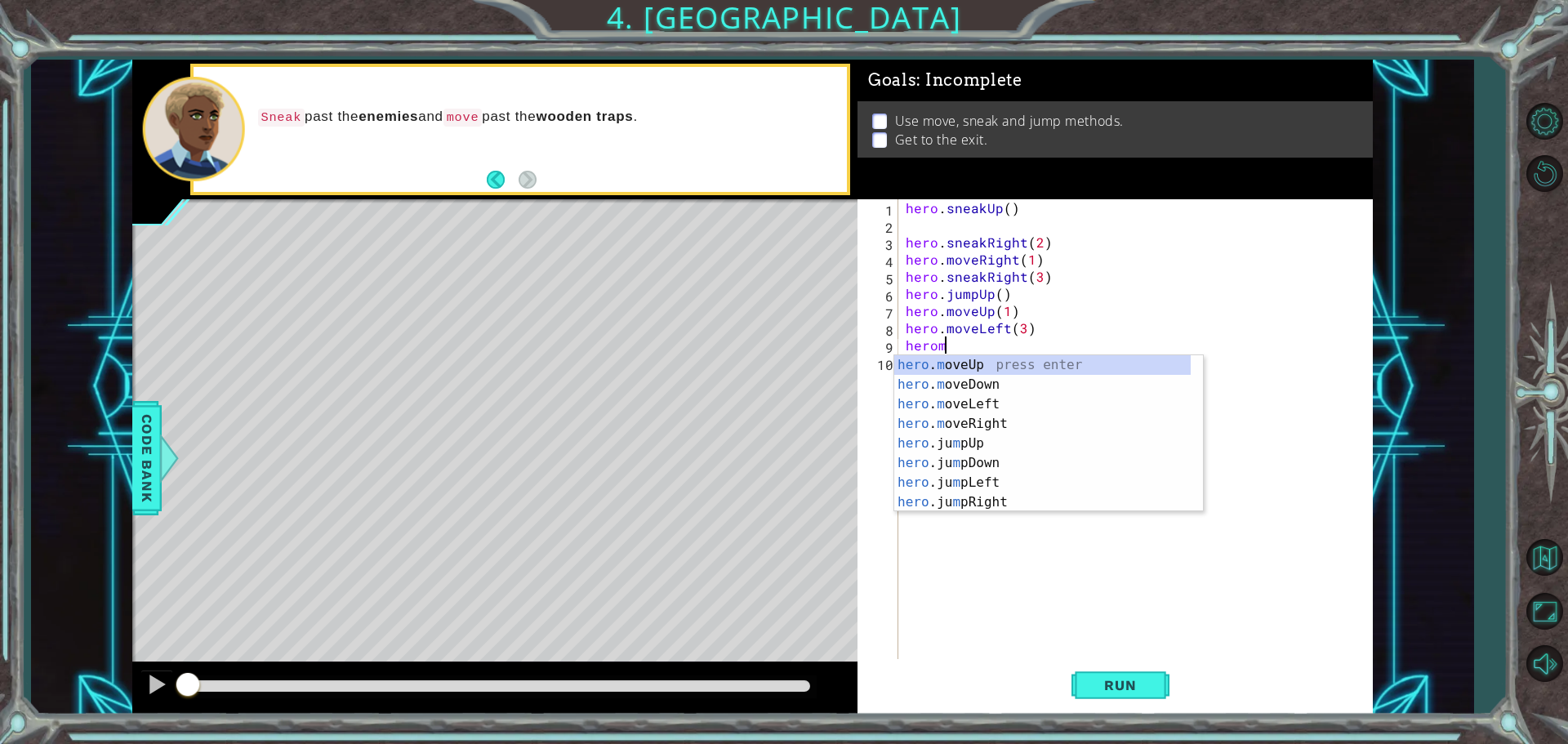
scroll to position [0, 2]
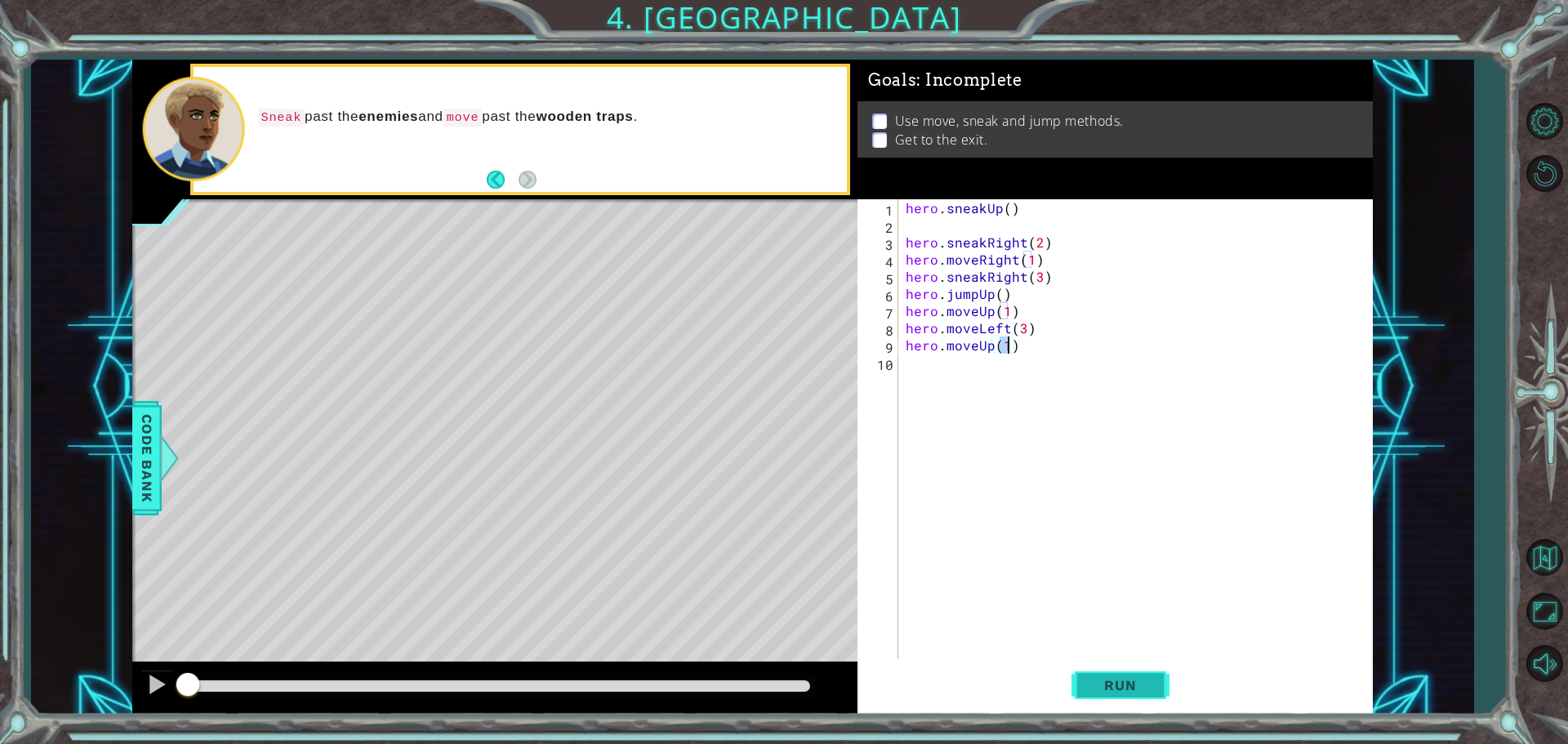
type textarea "hero.moveUp(1)"
click at [1128, 690] on span "Run" at bounding box center [1120, 685] width 65 height 16
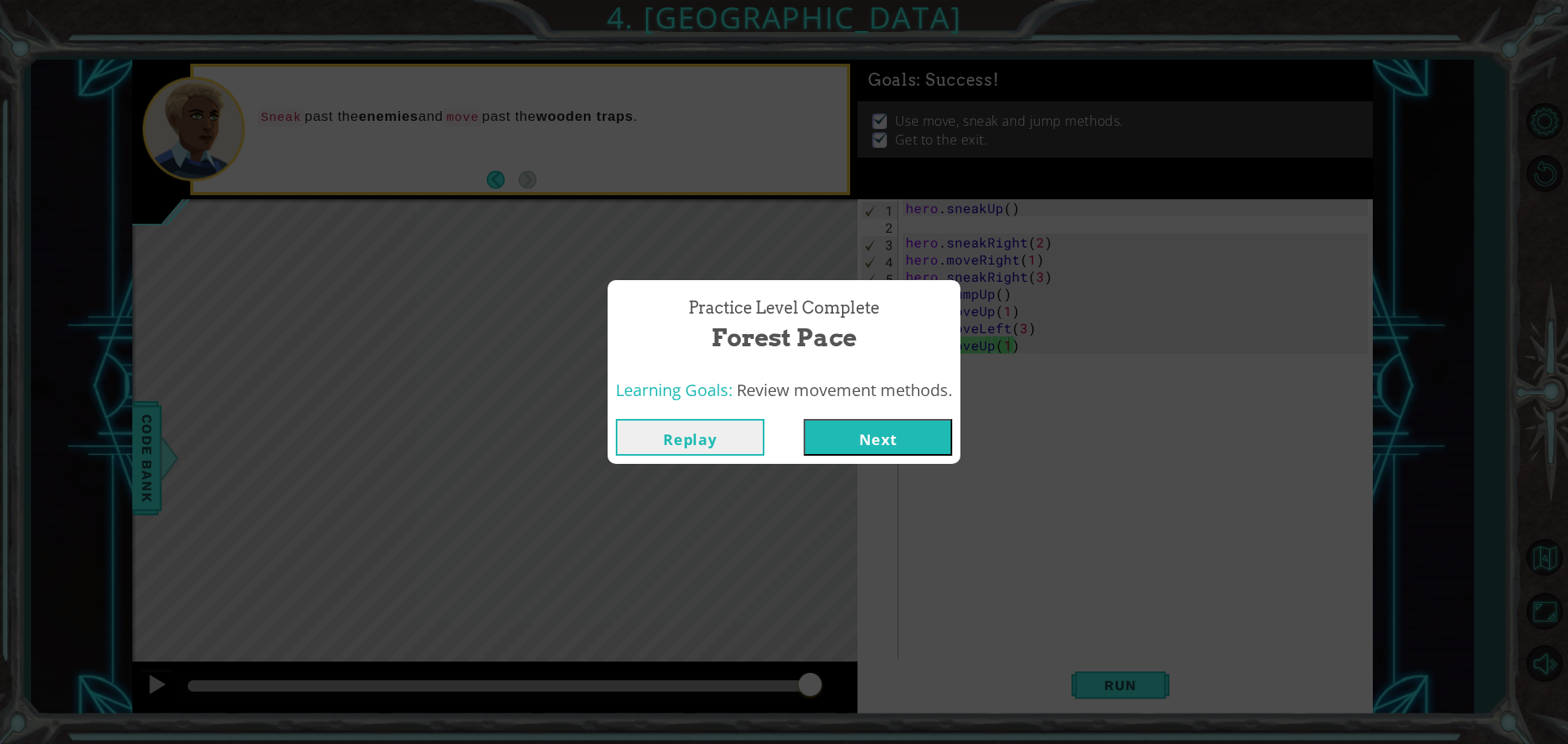
drag, startPoint x: 214, startPoint y: 685, endPoint x: 857, endPoint y: 686, distance: 643.0
click at [857, 686] on body "1 ההההההההההההההההההההההההההההההההההההההההההההההההההההההההההההההההההההההההההההה…" at bounding box center [784, 372] width 1568 height 744
click at [929, 428] on button "Next" at bounding box center [877, 437] width 149 height 37
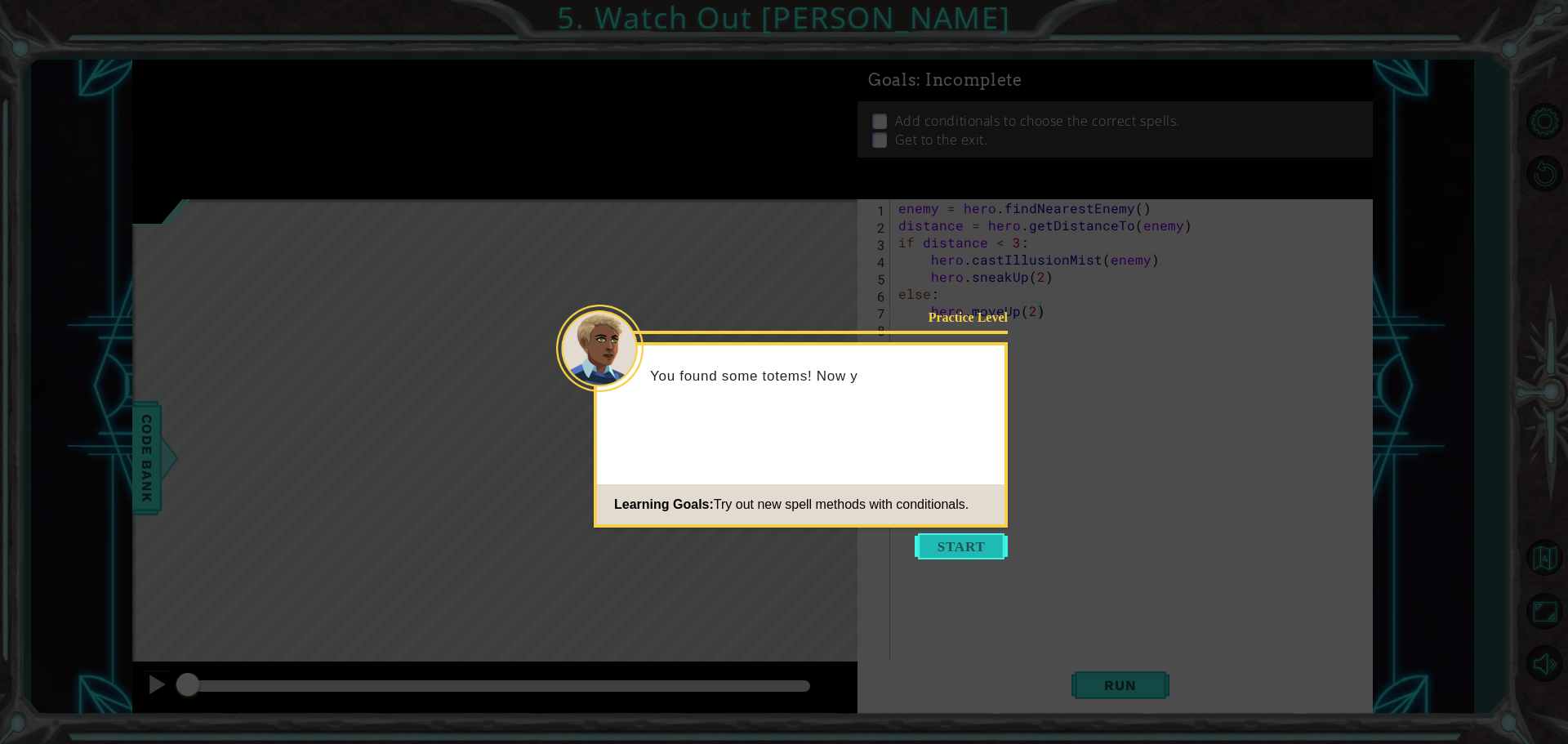
click at [937, 547] on button "Start" at bounding box center [961, 546] width 93 height 26
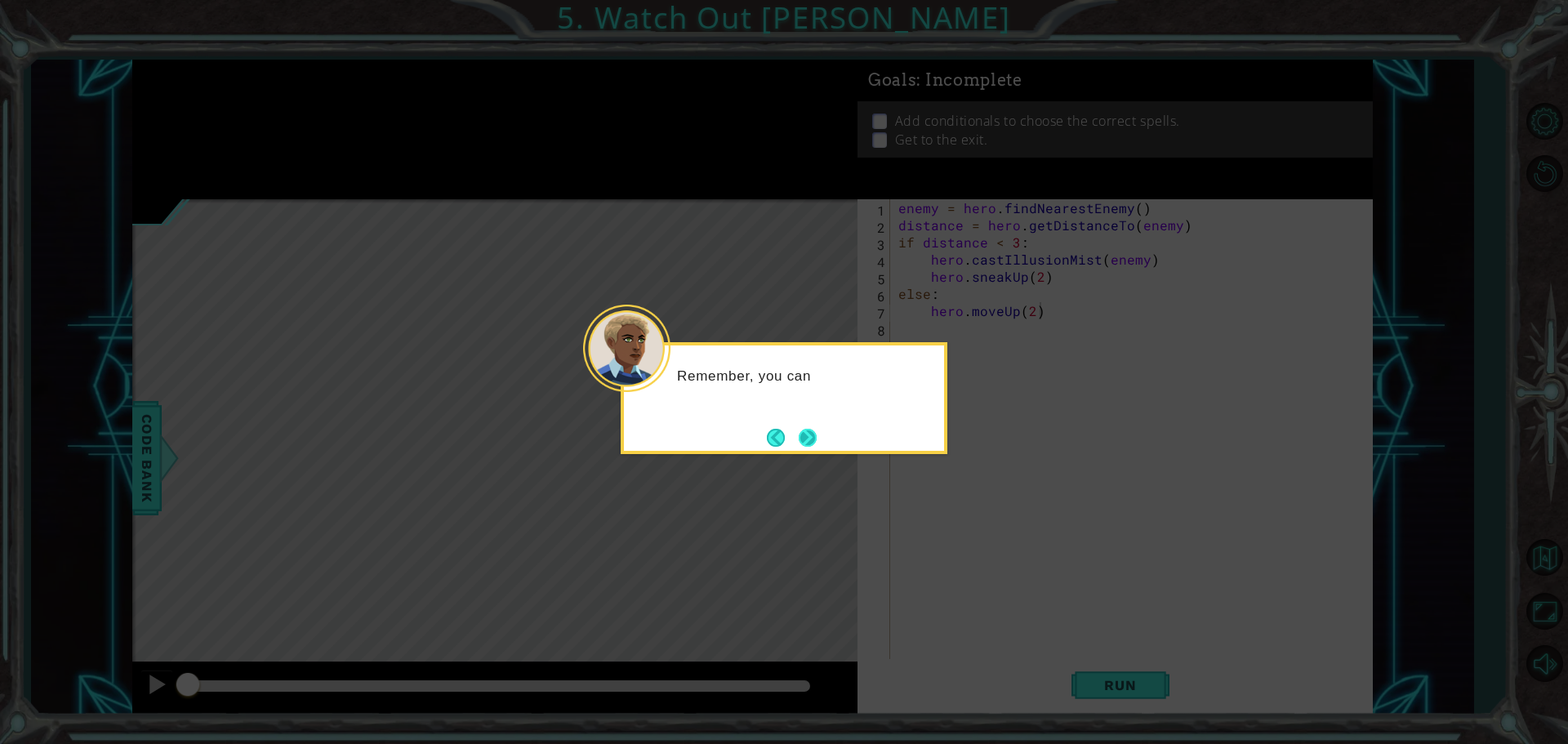
click at [811, 434] on button "Next" at bounding box center [807, 437] width 21 height 21
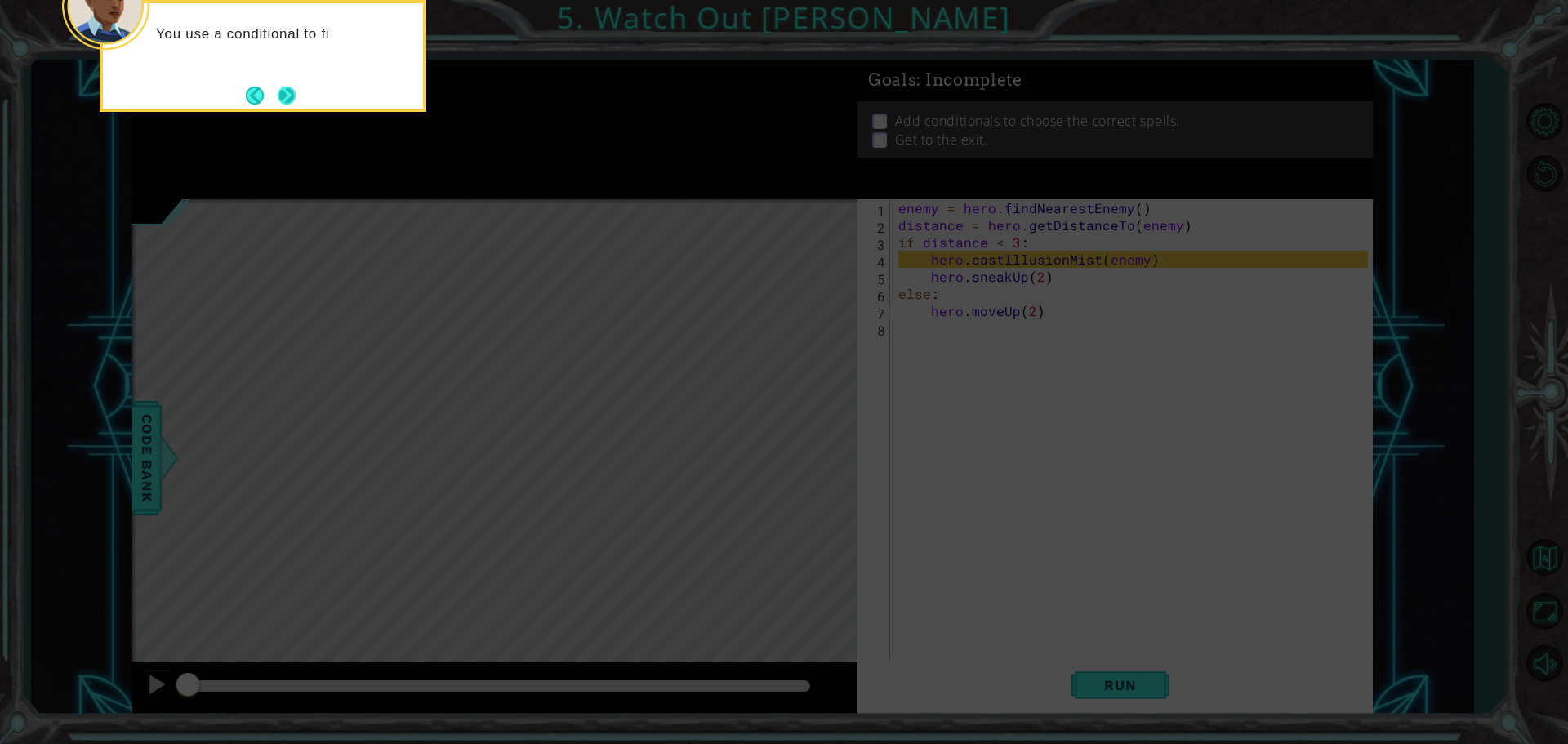
click at [286, 92] on button "Next" at bounding box center [286, 95] width 21 height 21
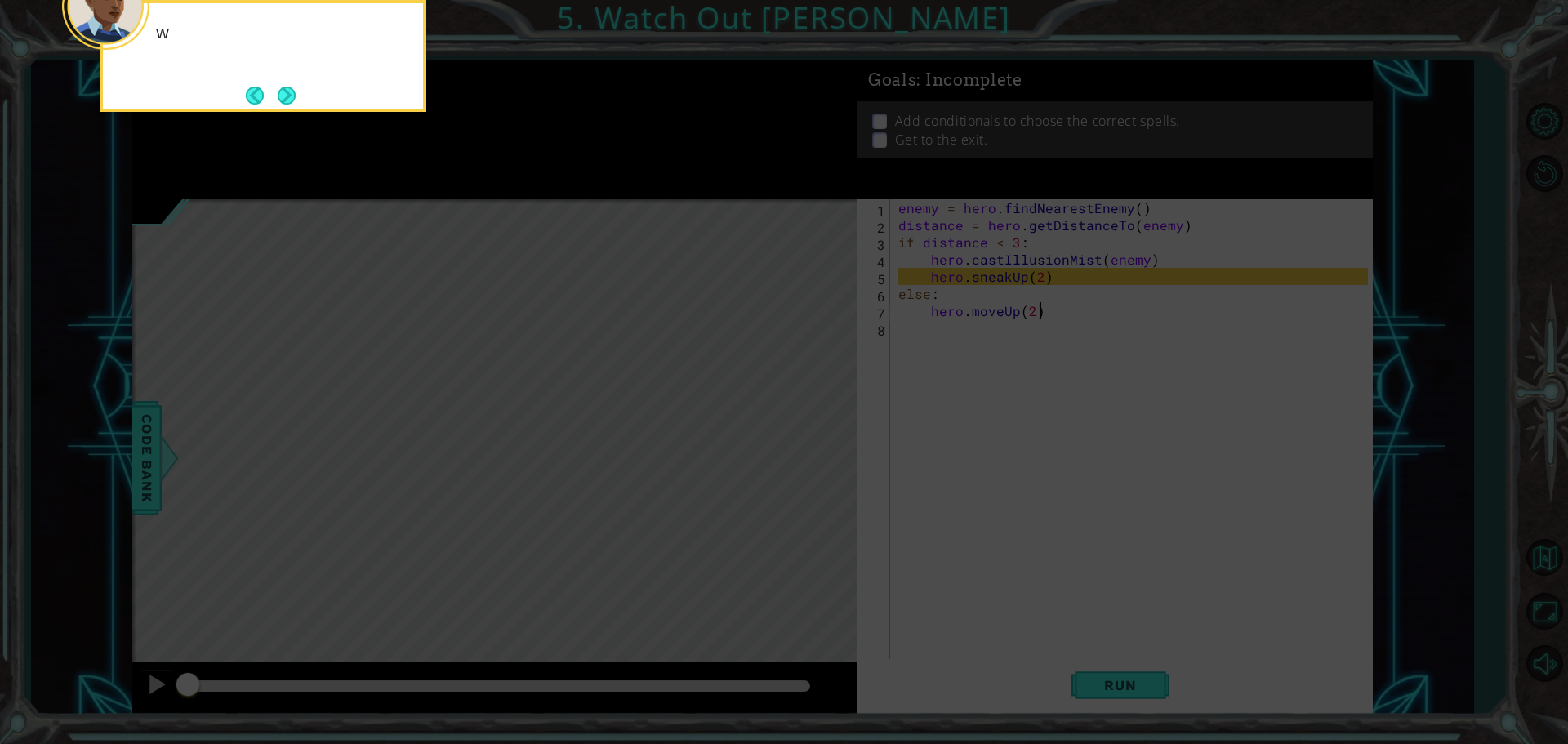
click at [286, 92] on button "Next" at bounding box center [287, 95] width 23 height 23
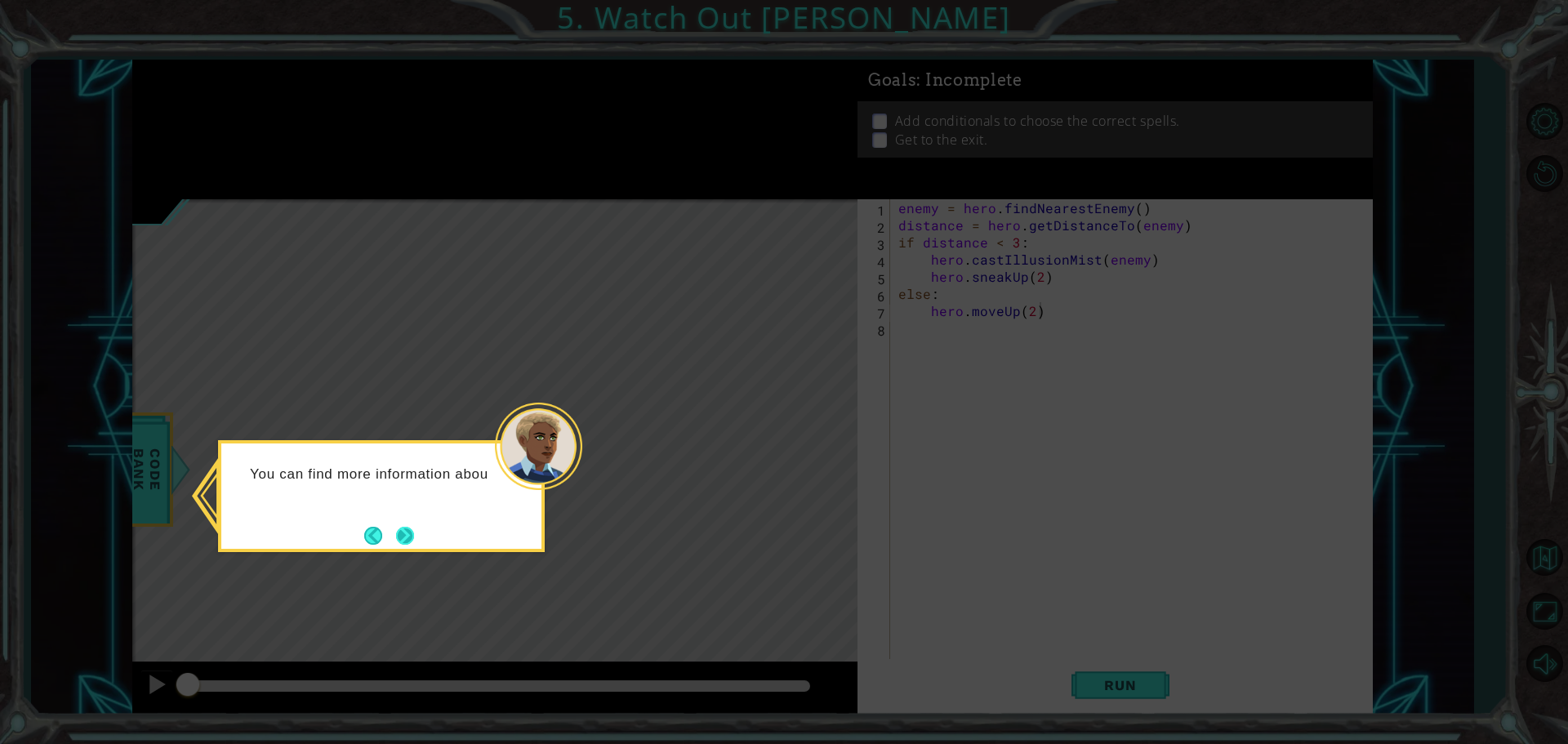
click at [404, 544] on button "Next" at bounding box center [404, 535] width 19 height 19
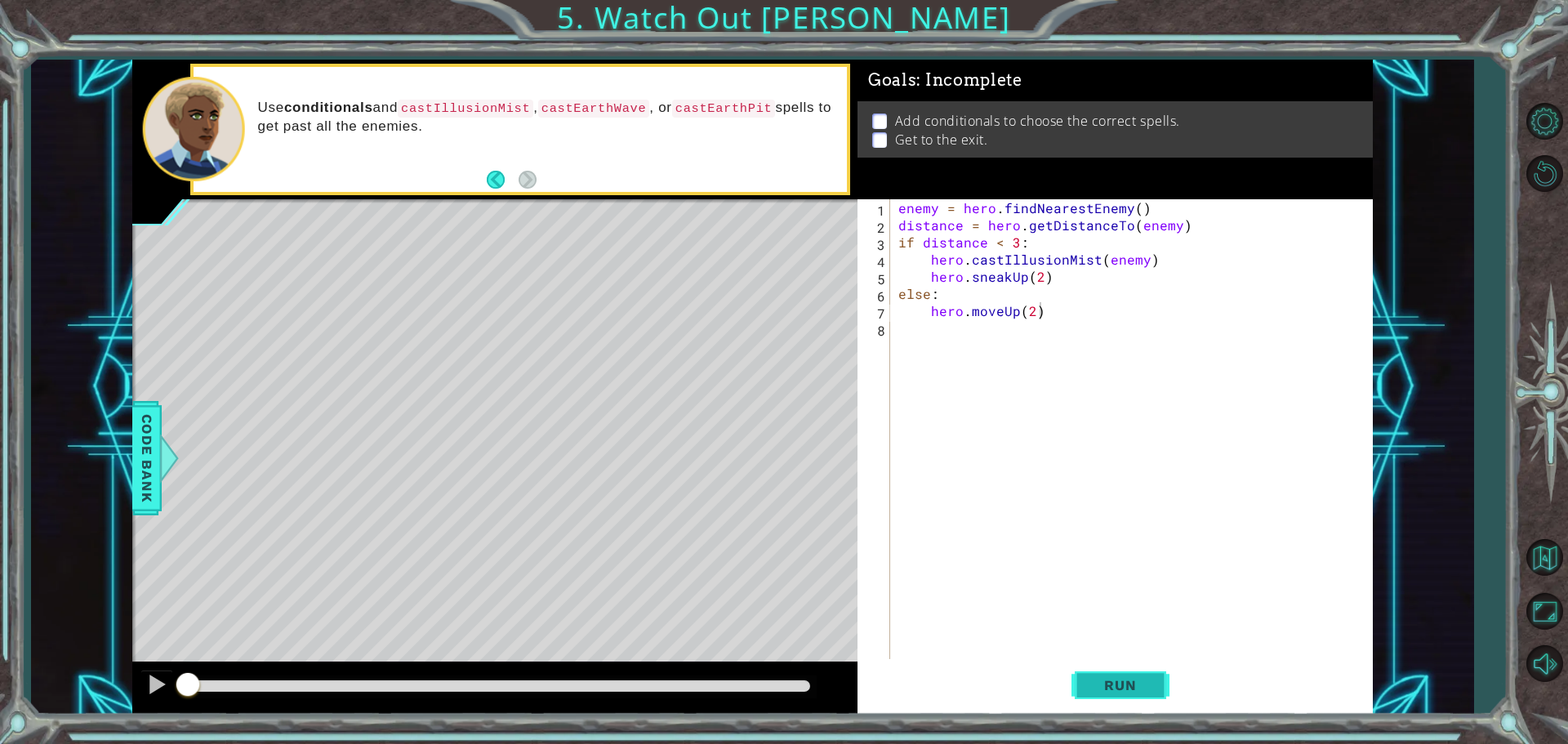
click at [1114, 680] on span "Run" at bounding box center [1120, 685] width 65 height 16
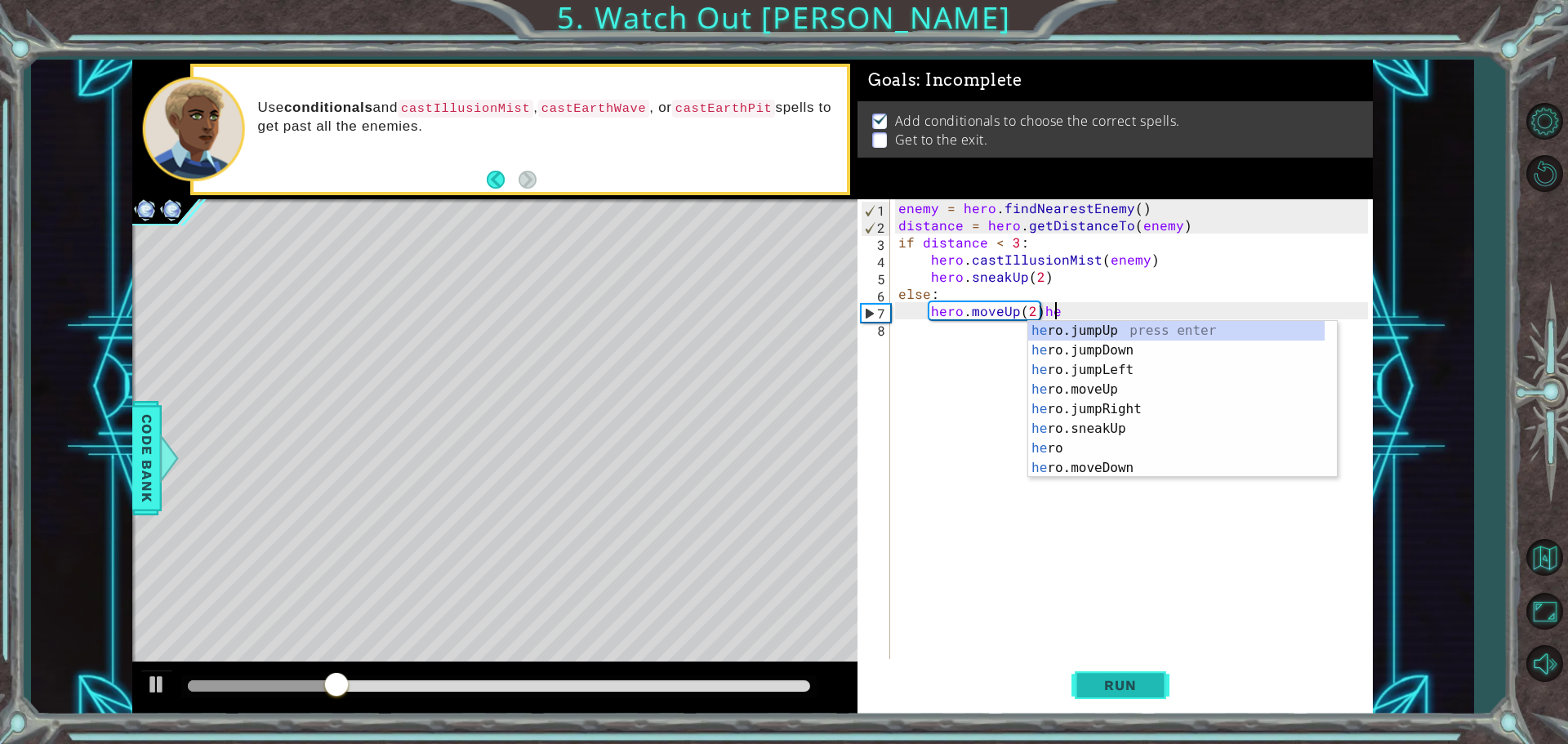
scroll to position [0, 8]
type textarea "hero.moveUp(2)"
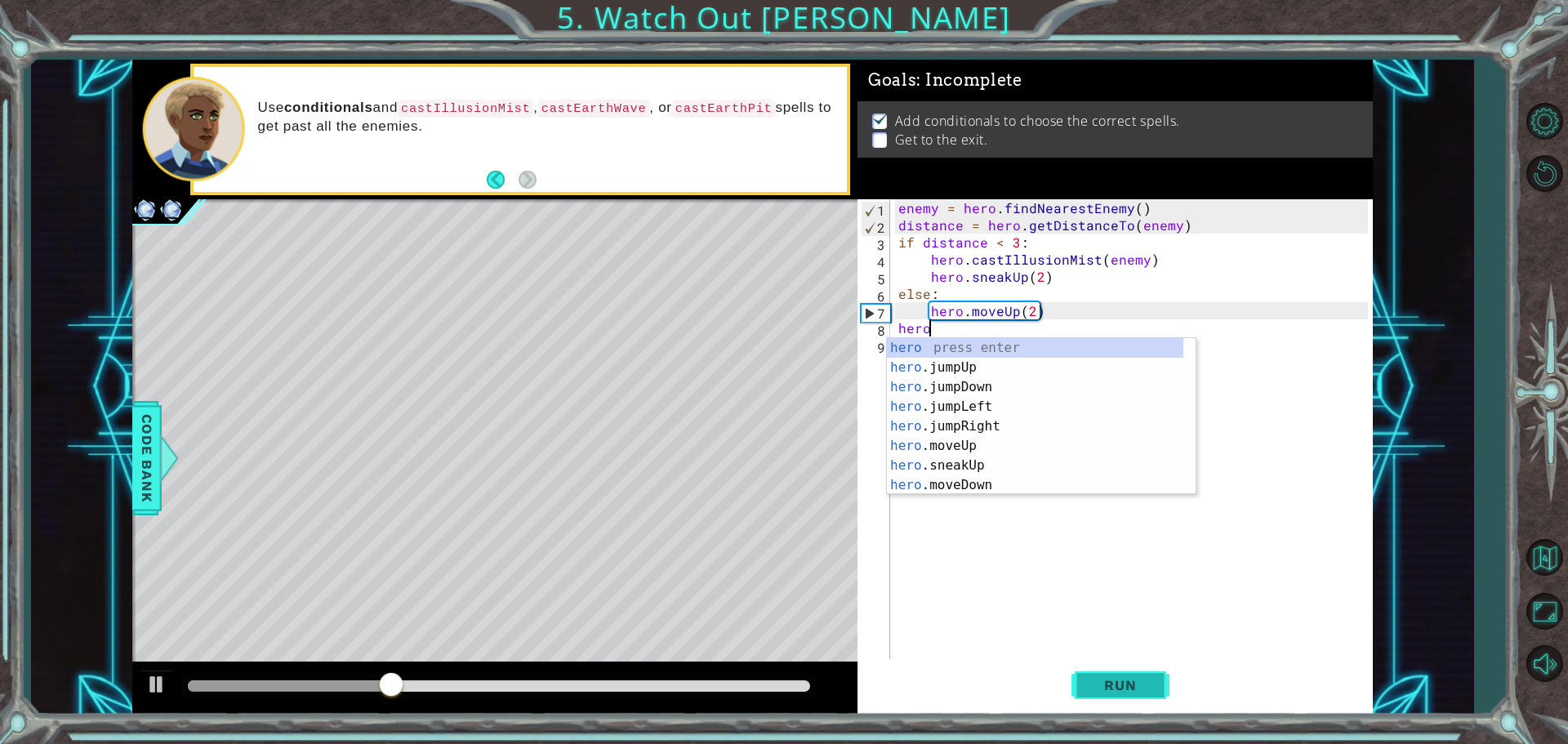
scroll to position [0, 2]
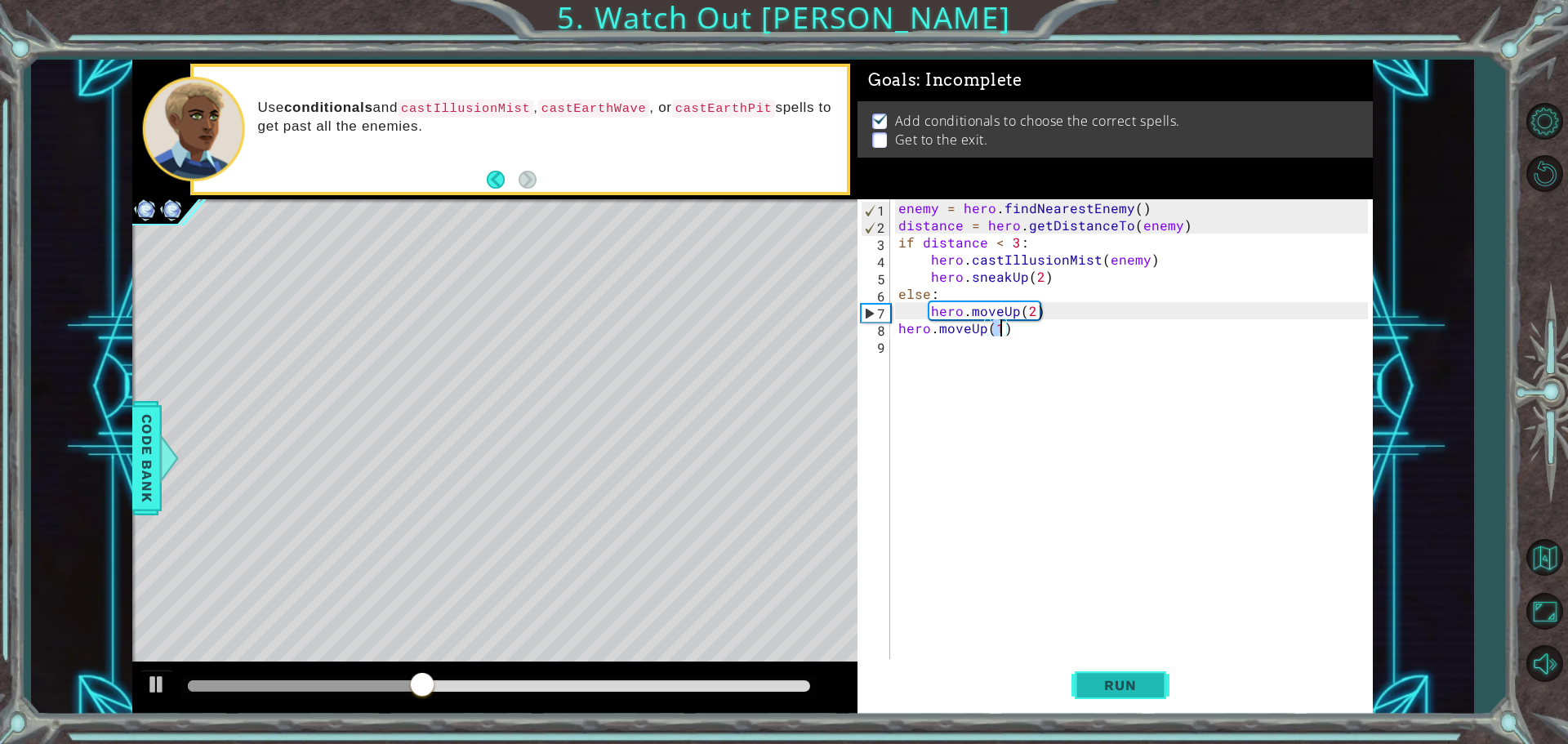
type textarea "hero.moveUp(3)"
click at [904, 344] on div "enemy = hero . findNearestEnemy ( ) distance = hero . getDistanceTo ( enemy ) i…" at bounding box center [1136, 448] width 481 height 497
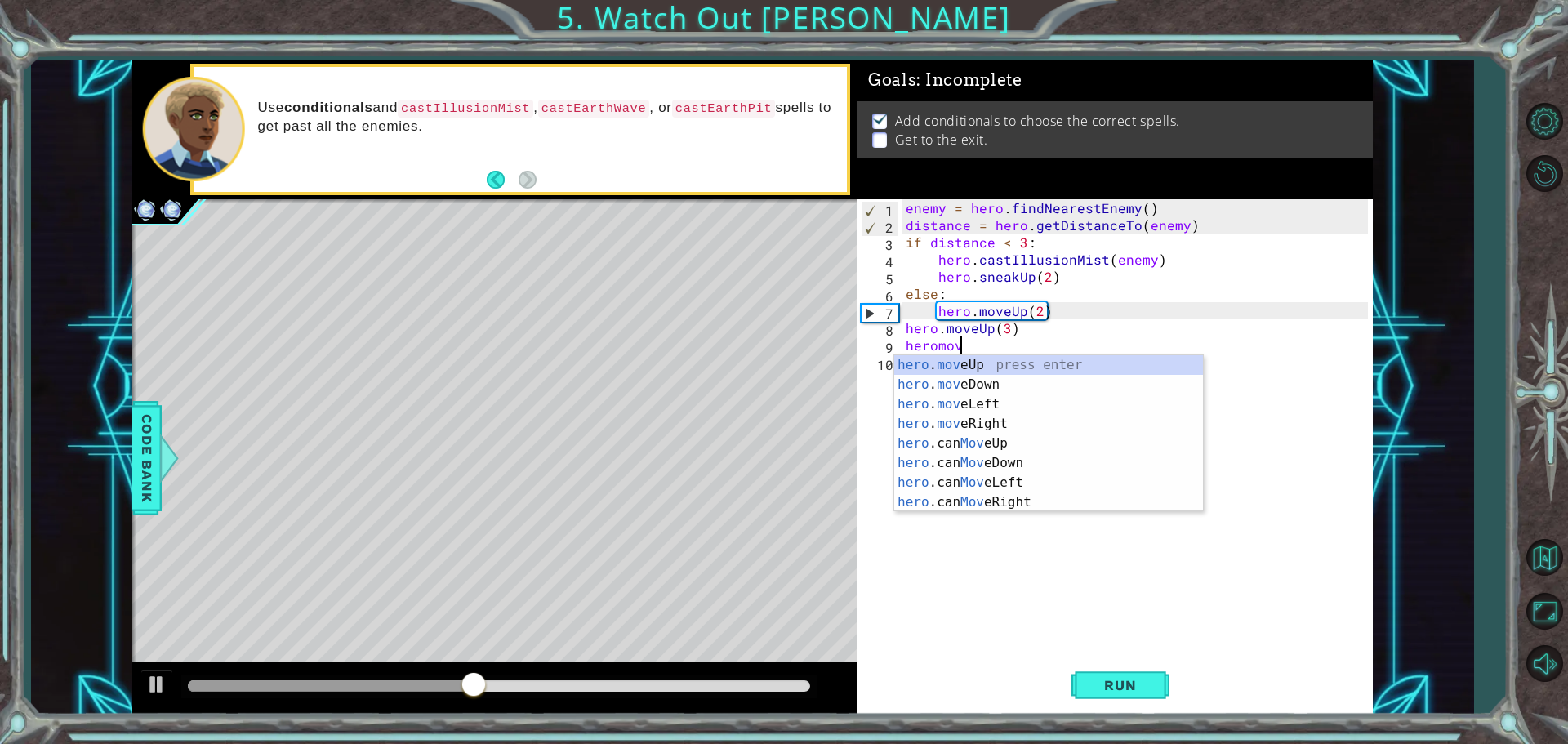
scroll to position [0, 3]
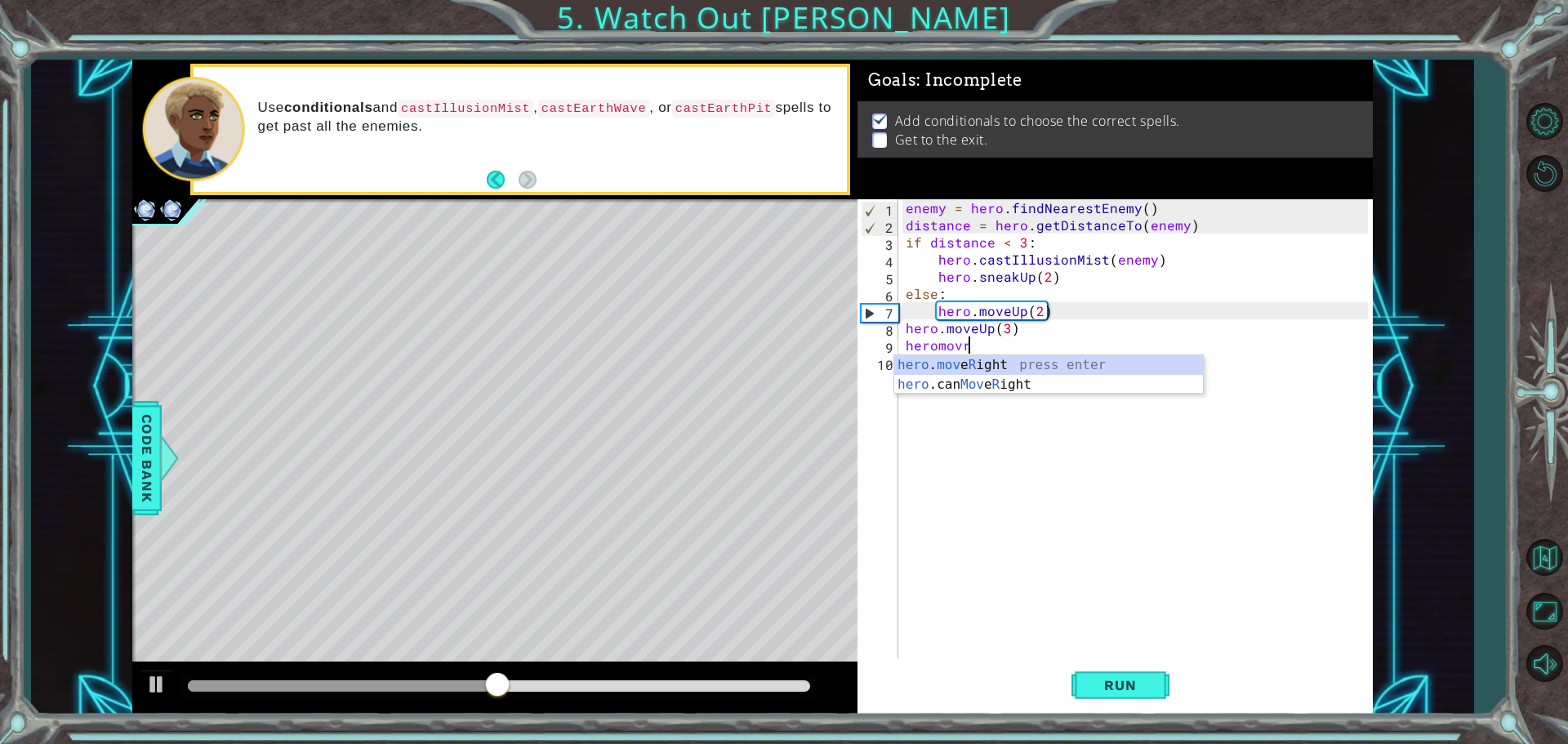
type textarea "hero.moveRight(1)"
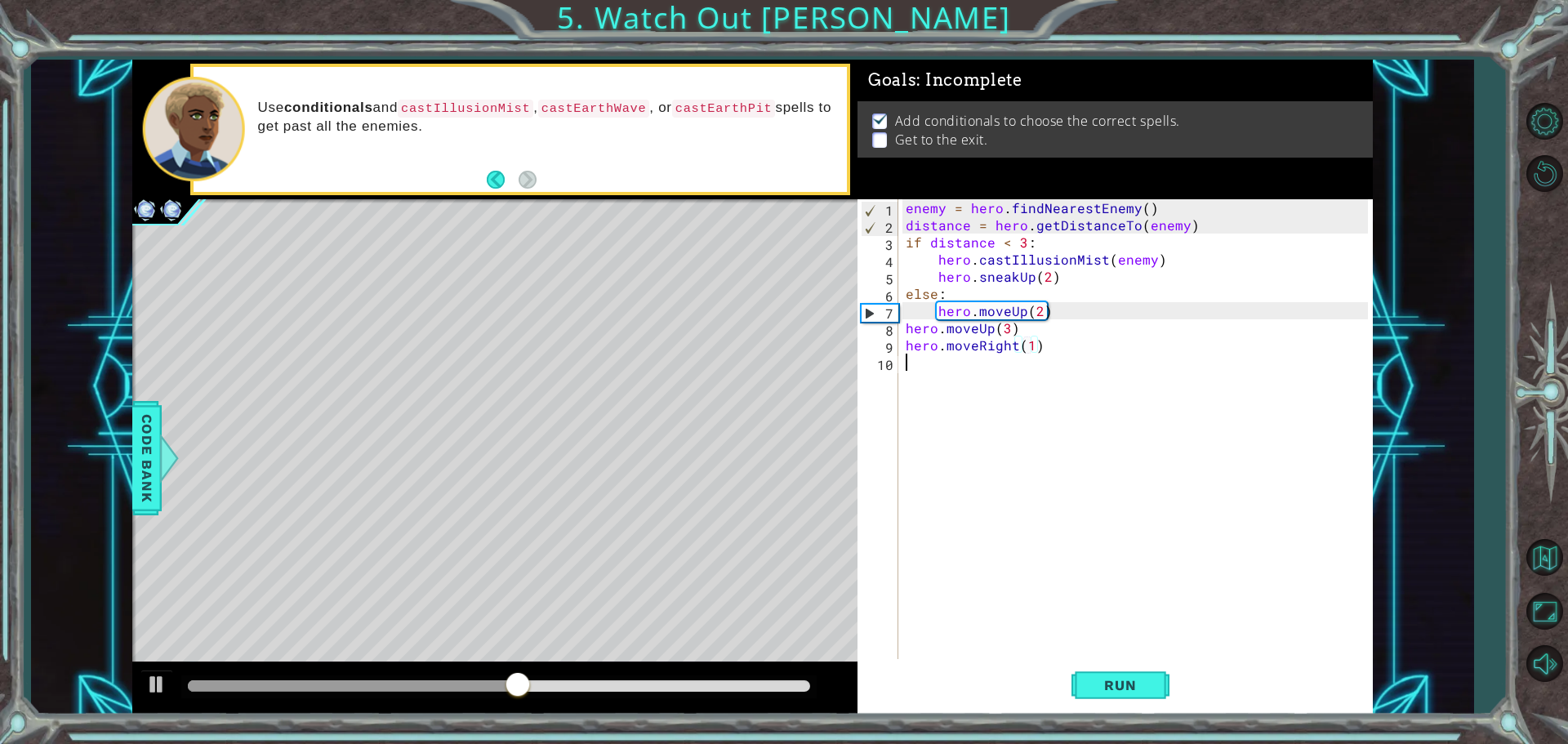
click at [927, 367] on div "enemy = hero . findNearestEnemy ( ) distance = hero . getDistanceTo ( enemy ) i…" at bounding box center [1139, 448] width 474 height 497
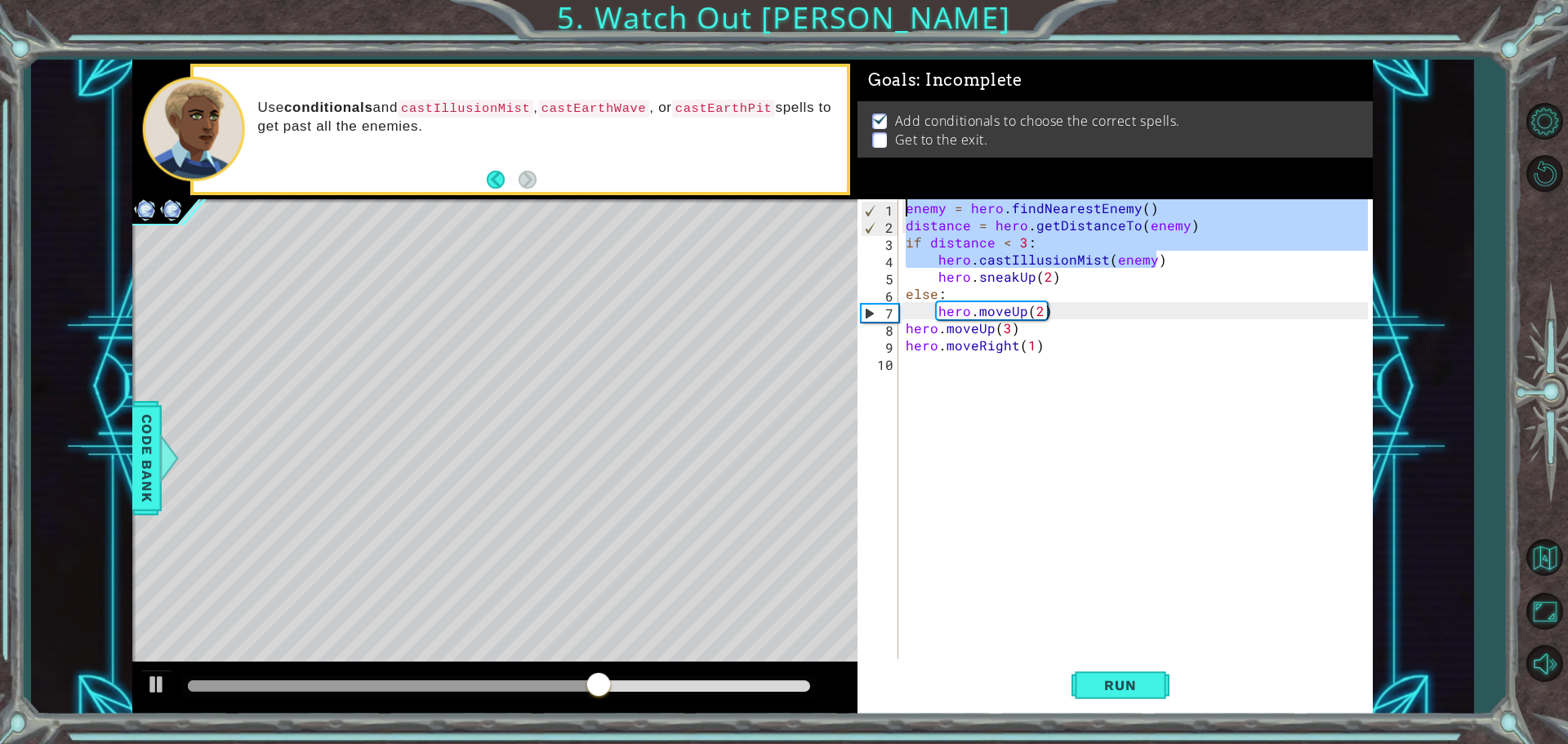
drag, startPoint x: 1156, startPoint y: 257, endPoint x: 905, endPoint y: 201, distance: 257.2
click at [905, 201] on div "enemy = hero . findNearestEnemy ( ) distance = hero . getDistanceTo ( enemy ) i…" at bounding box center [1139, 448] width 474 height 497
type textarea "enemy = hero.findNearestEnemy() distance = hero.getDistanceTo(enemy)"
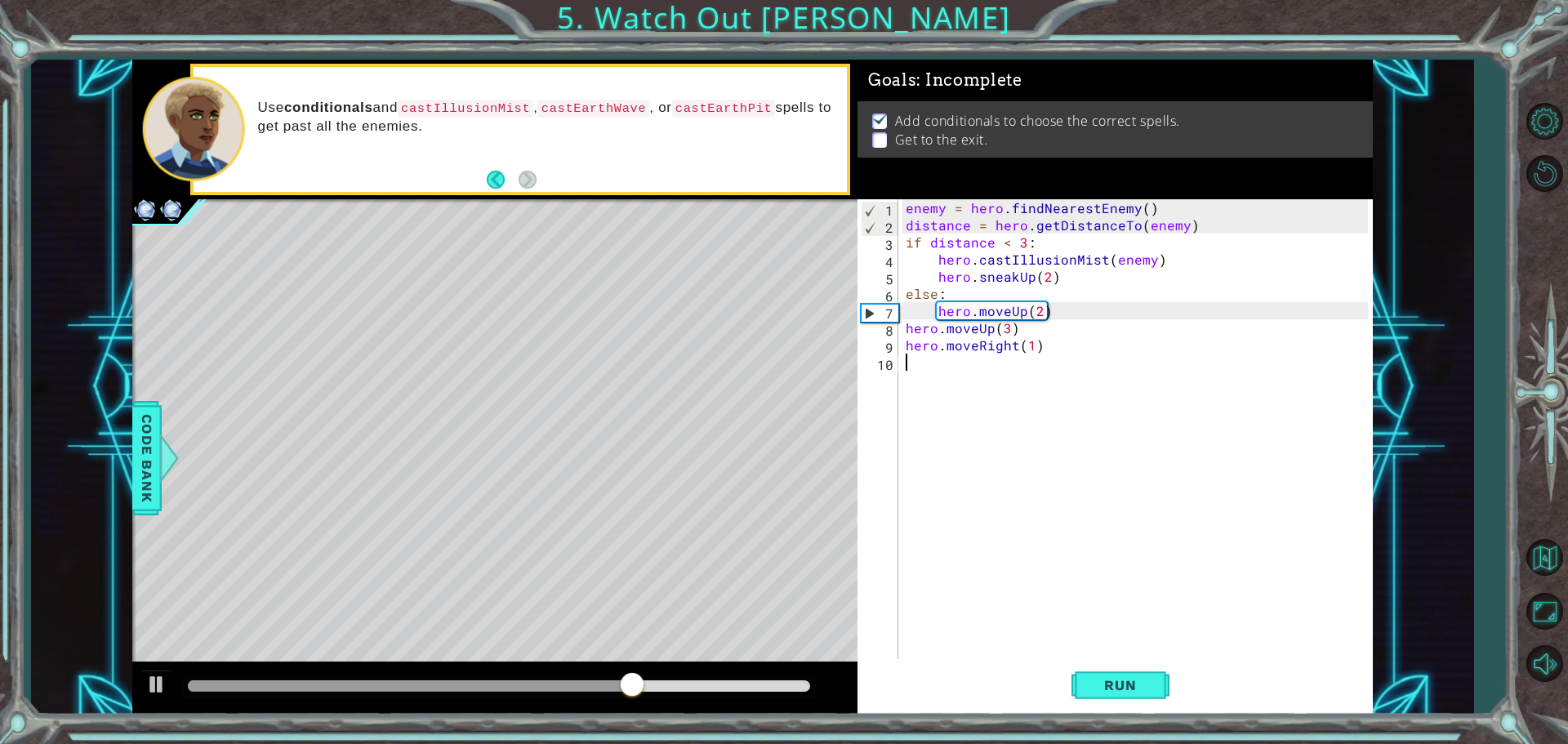
click at [919, 365] on div "enemy = hero . findNearestEnemy ( ) distance = hero . getDistanceTo ( enemy ) i…" at bounding box center [1139, 448] width 474 height 497
paste textarea "hero.castIllusionMist(enemy)"
type textarea "hero.castIllusionMist(enemy)"
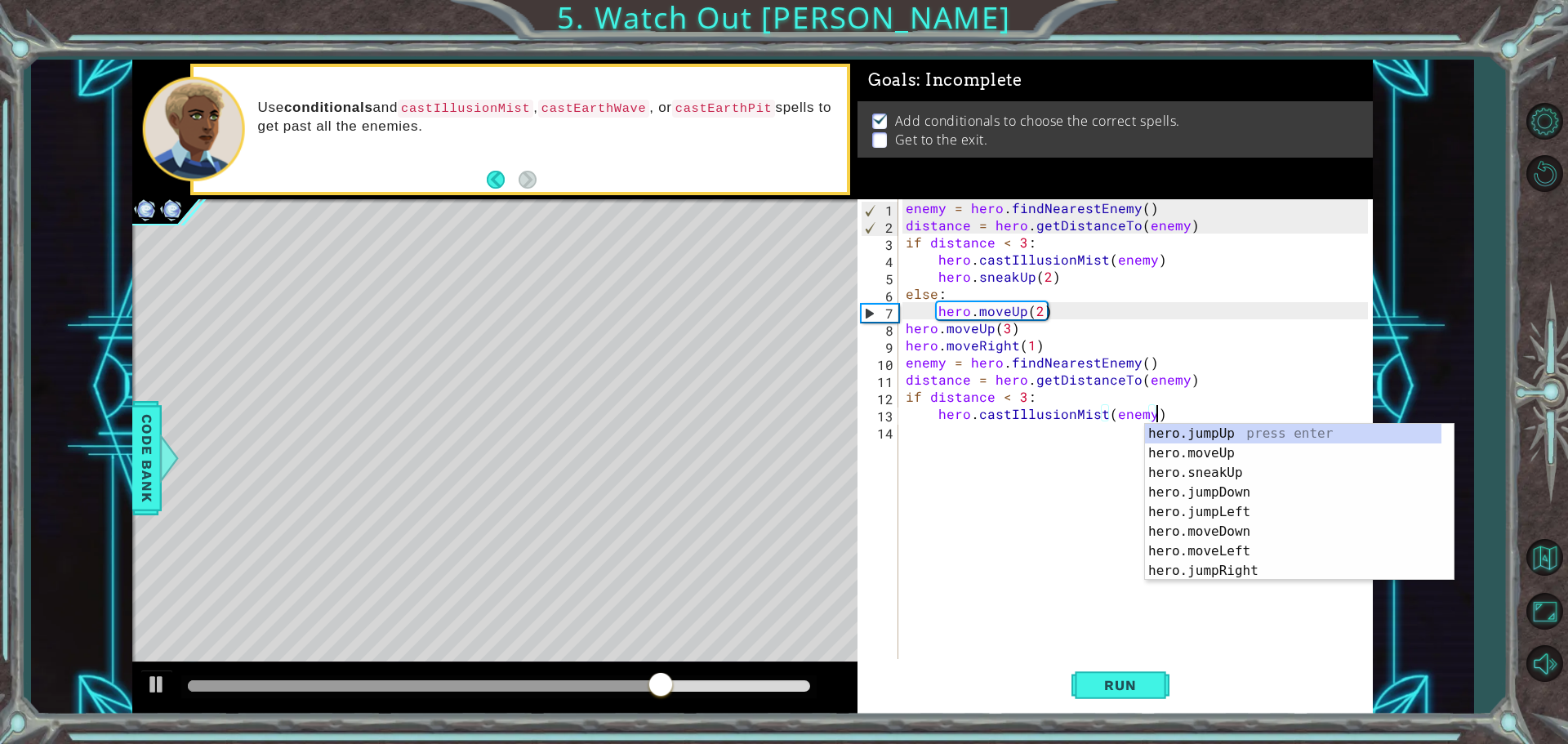
click at [950, 438] on div "enemy = hero . findNearestEnemy ( ) distance = hero . getDistanceTo ( enemy ) i…" at bounding box center [1139, 448] width 474 height 497
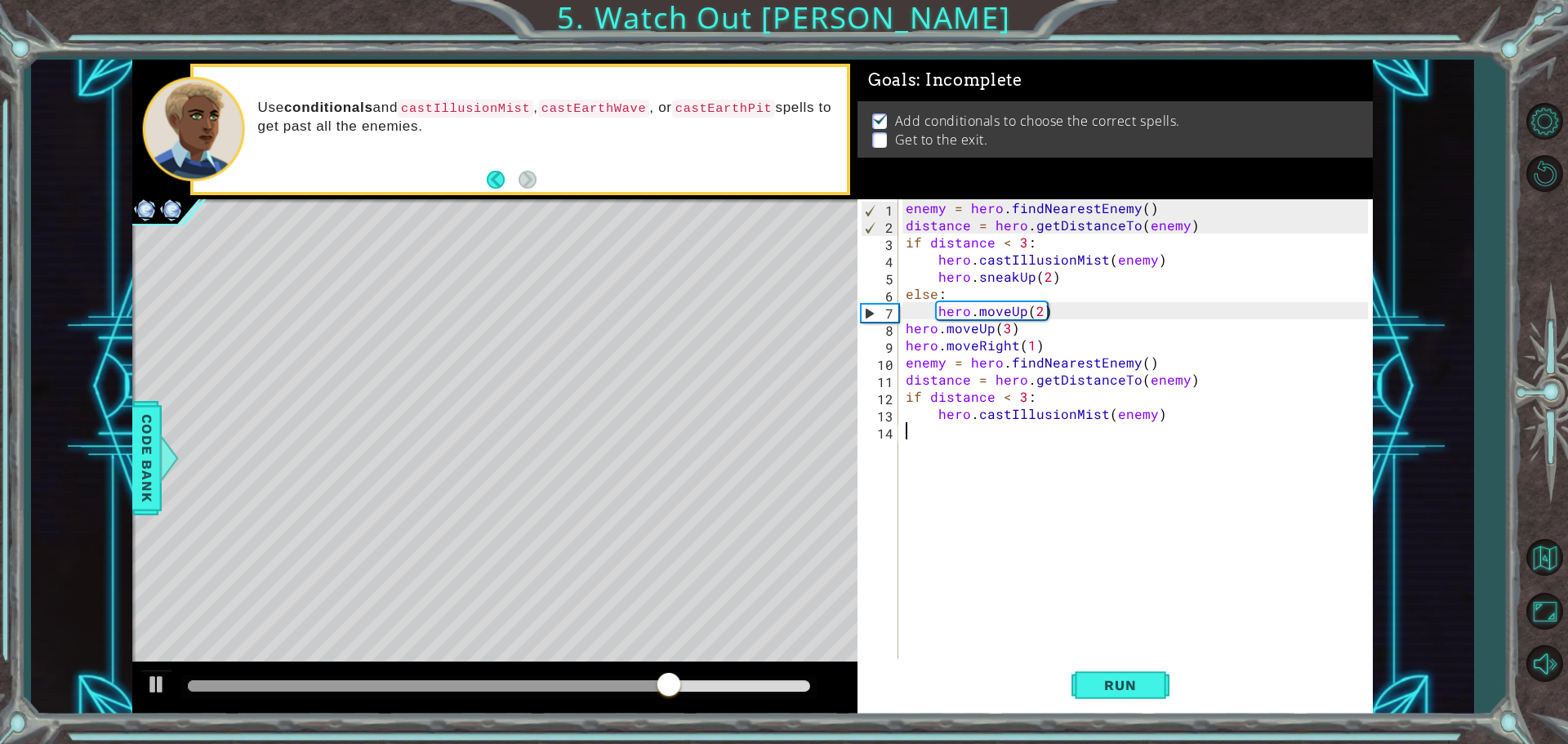
click at [936, 432] on div "enemy = hero . findNearestEnemy ( ) distance = hero . getDistanceTo ( enemy ) i…" at bounding box center [1139, 448] width 474 height 497
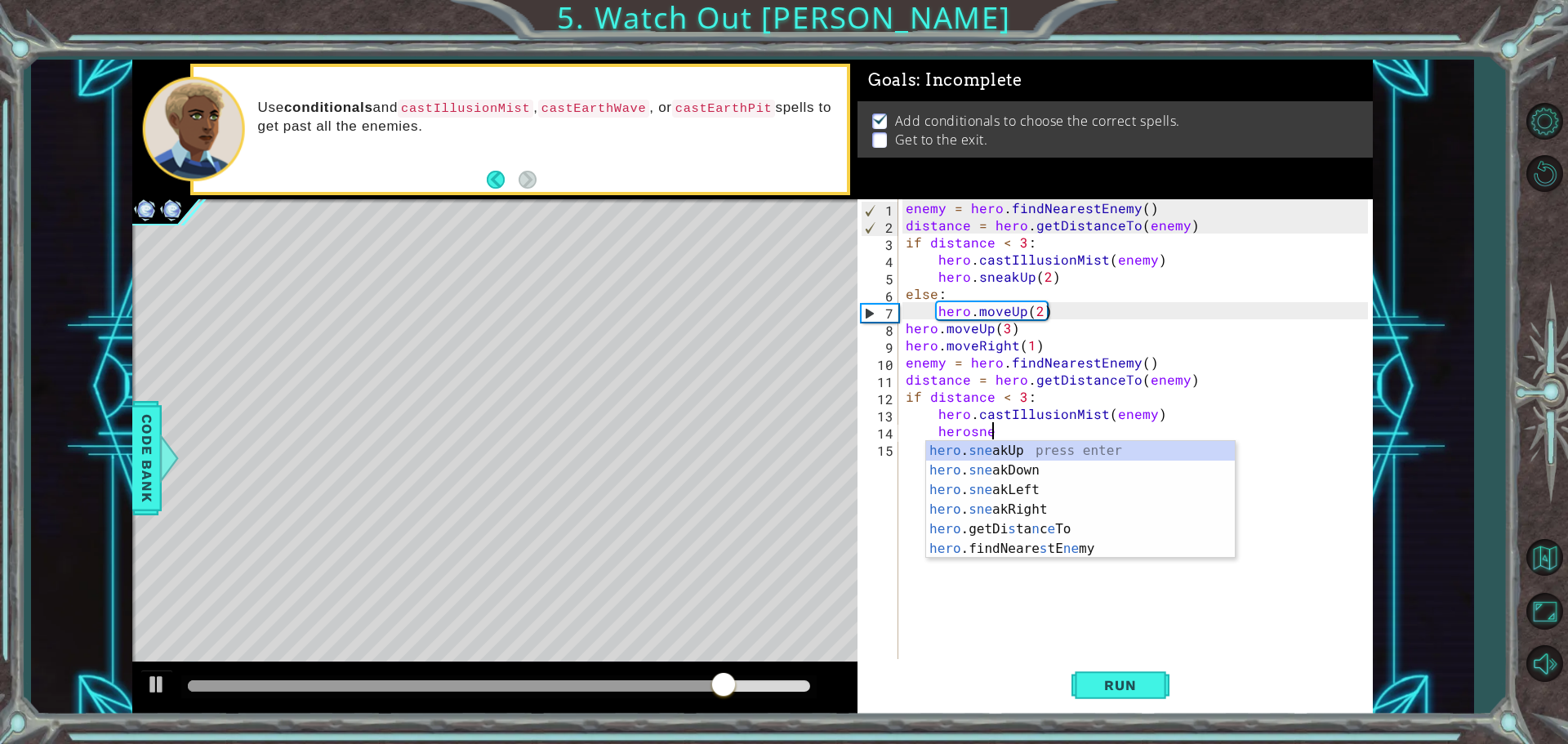
scroll to position [0, 5]
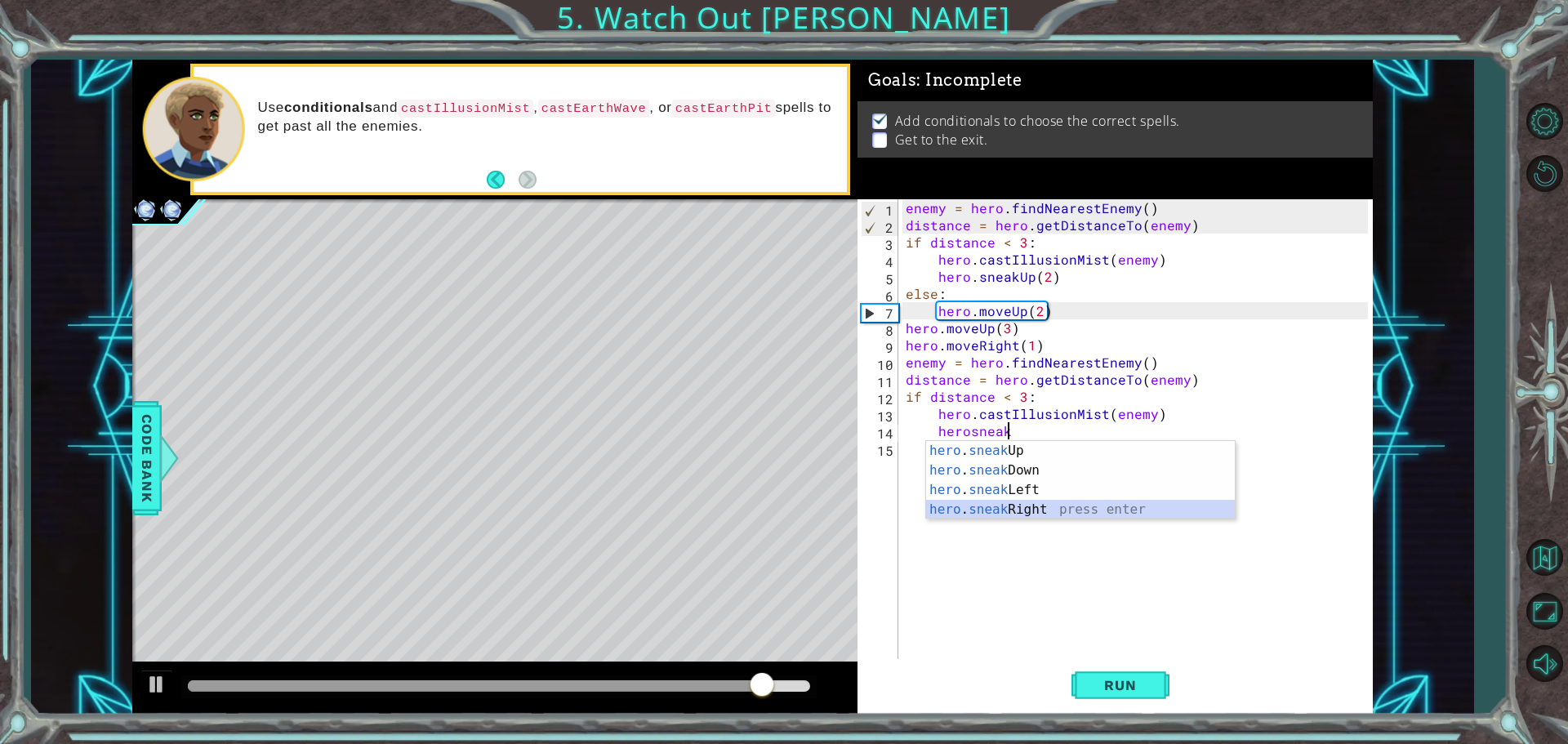
click at [1008, 509] on div "hero . sneak Up press enter hero . sneak Down press enter hero . sneak Left pre…" at bounding box center [1081, 500] width 309 height 118
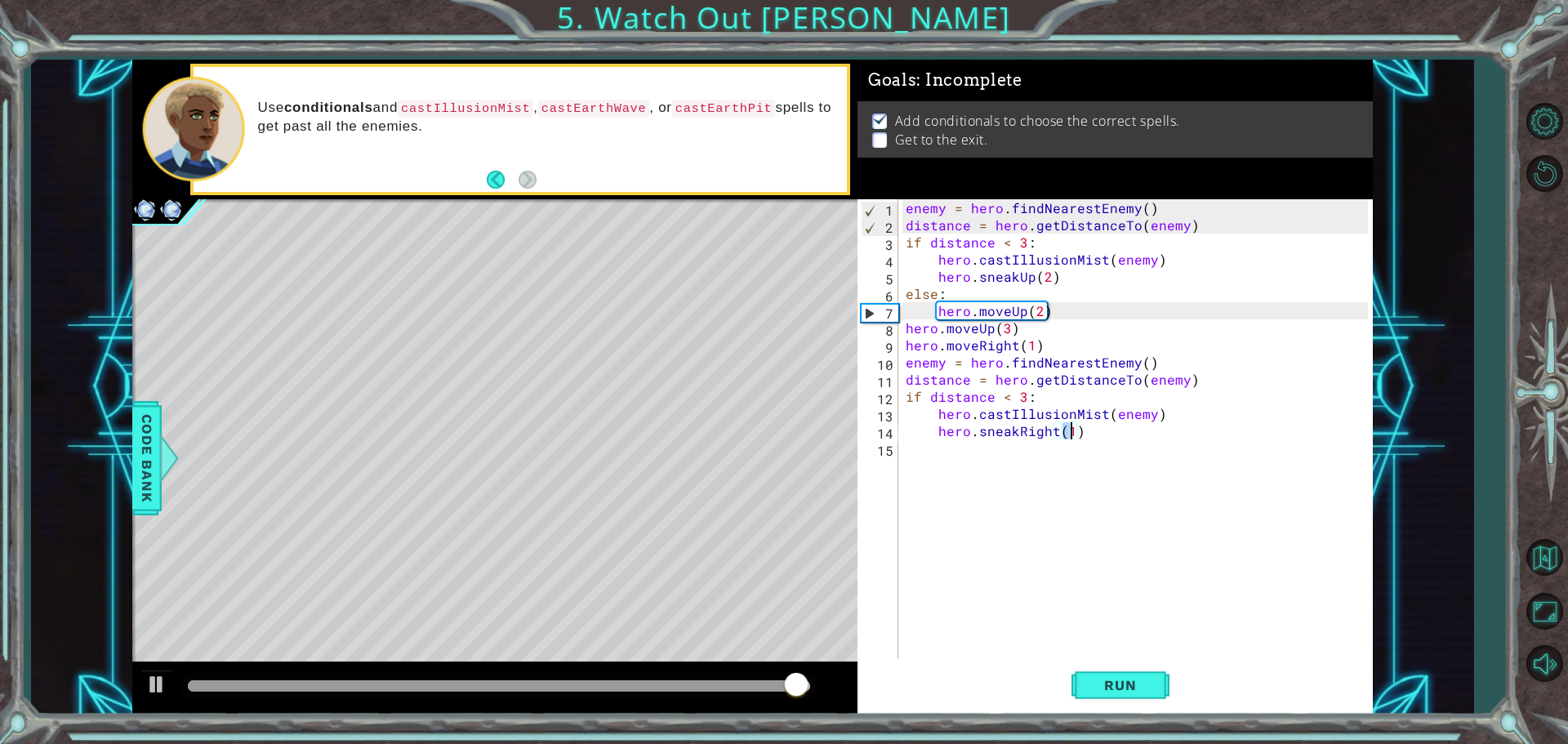
type textarea "hero.sneakRight(2)"
click at [911, 455] on div "enemy = hero . findNearestEnemy ( ) distance = hero . getDistanceTo ( enemy ) i…" at bounding box center [1139, 448] width 474 height 497
click at [1110, 690] on span "Run" at bounding box center [1120, 685] width 65 height 16
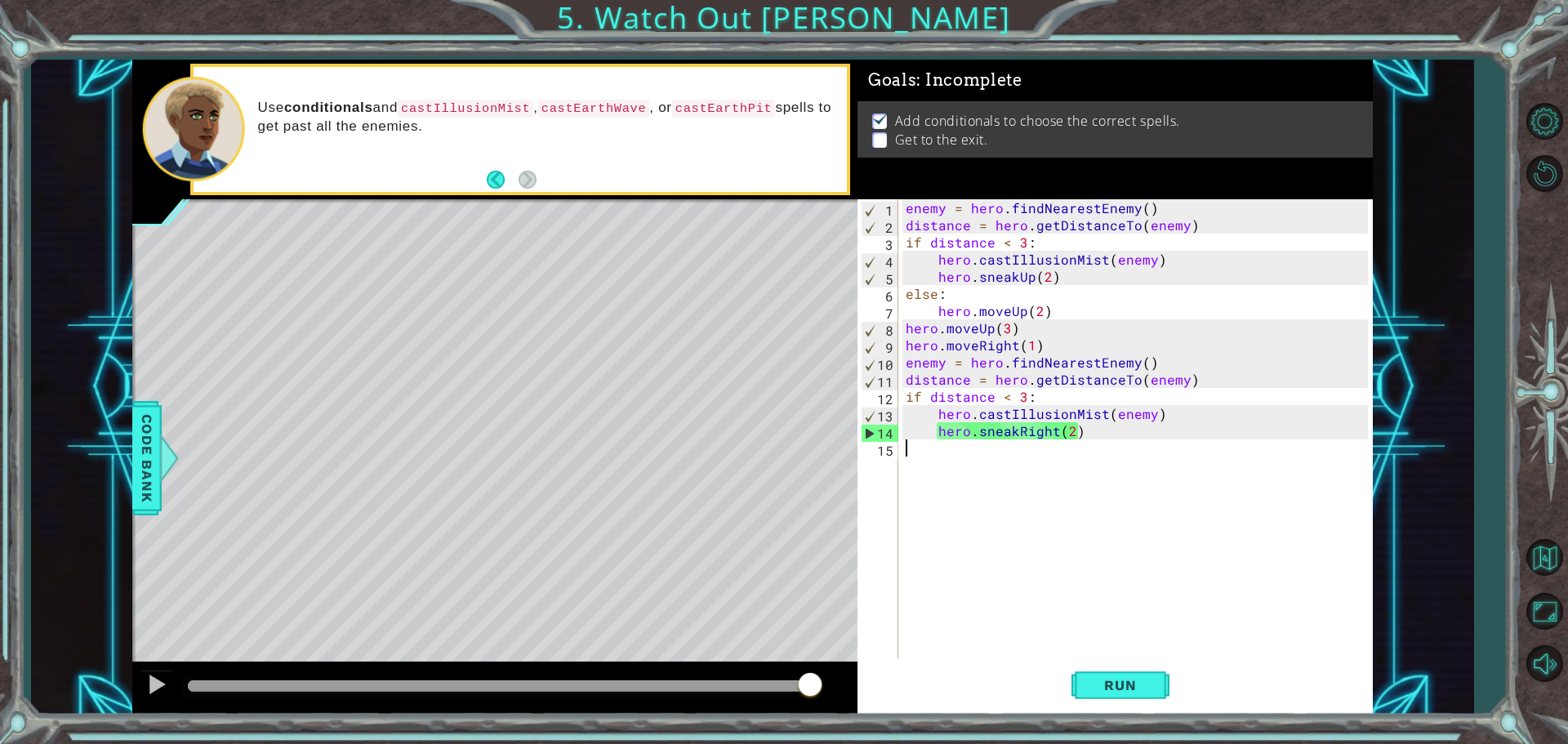
drag, startPoint x: 200, startPoint y: 677, endPoint x: 830, endPoint y: 693, distance: 630.2
click at [830, 693] on div at bounding box center [494, 689] width 725 height 52
drag, startPoint x: 192, startPoint y: 682, endPoint x: 698, endPoint y: 685, distance: 506.0
click at [691, 685] on div at bounding box center [676, 686] width 30 height 30
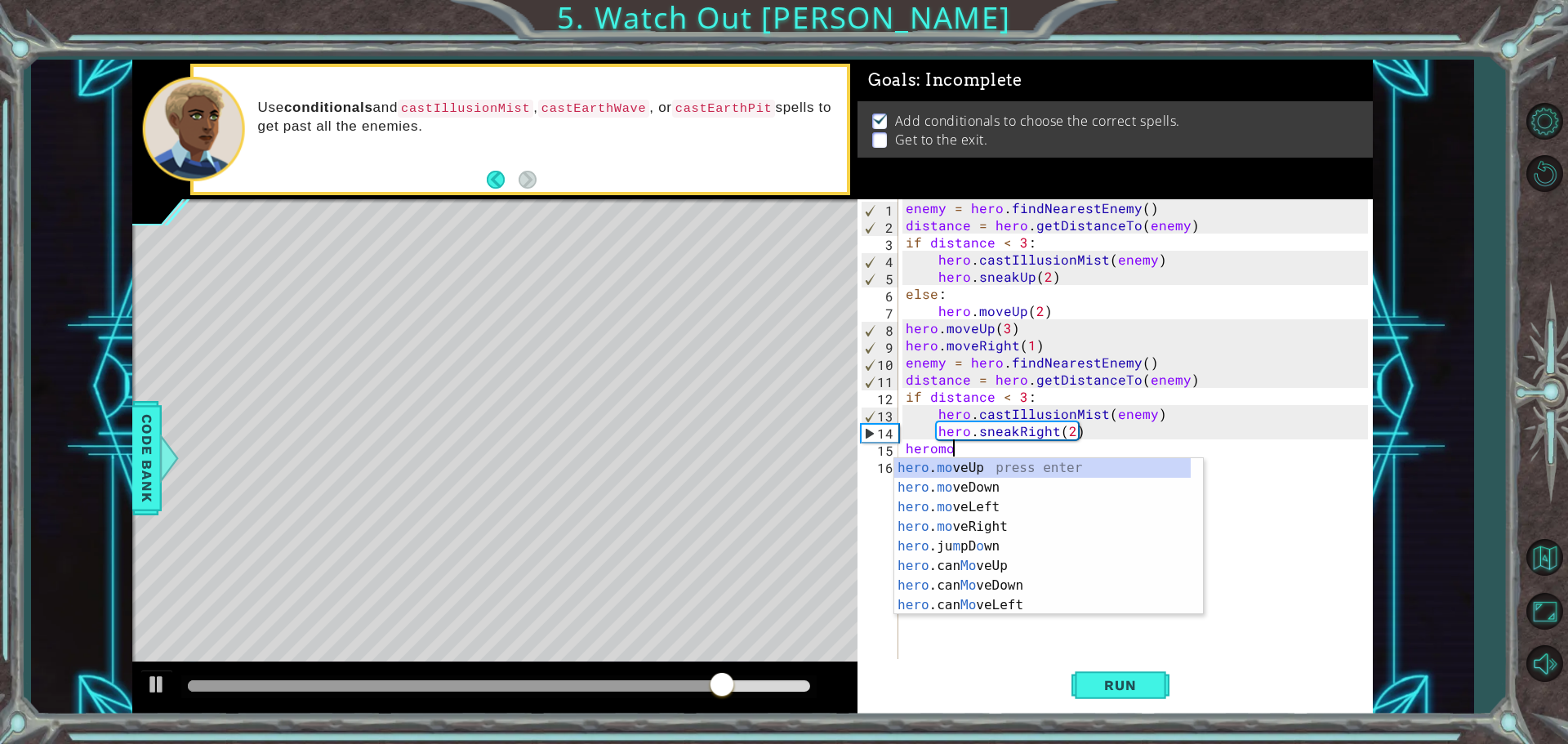
scroll to position [0, 3]
click at [965, 523] on div "hero . move Up press enter hero . move Down press enter hero . move Left press …" at bounding box center [1048, 557] width 309 height 196
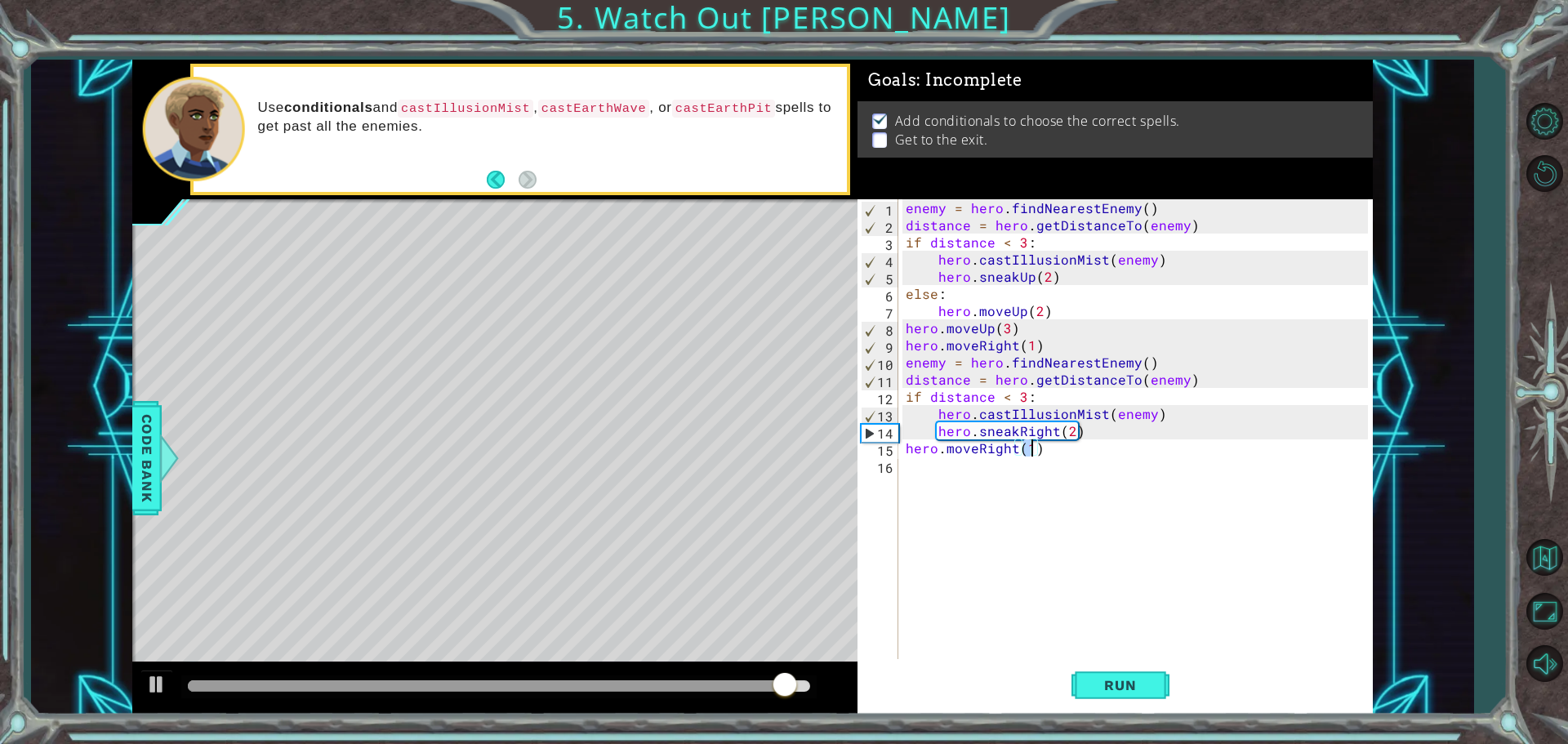
type textarea "hero.moveRight(2)"
click at [925, 466] on div "enemy = hero . findNearestEnemy ( ) distance = hero . getDistanceTo ( enemy ) i…" at bounding box center [1139, 448] width 474 height 497
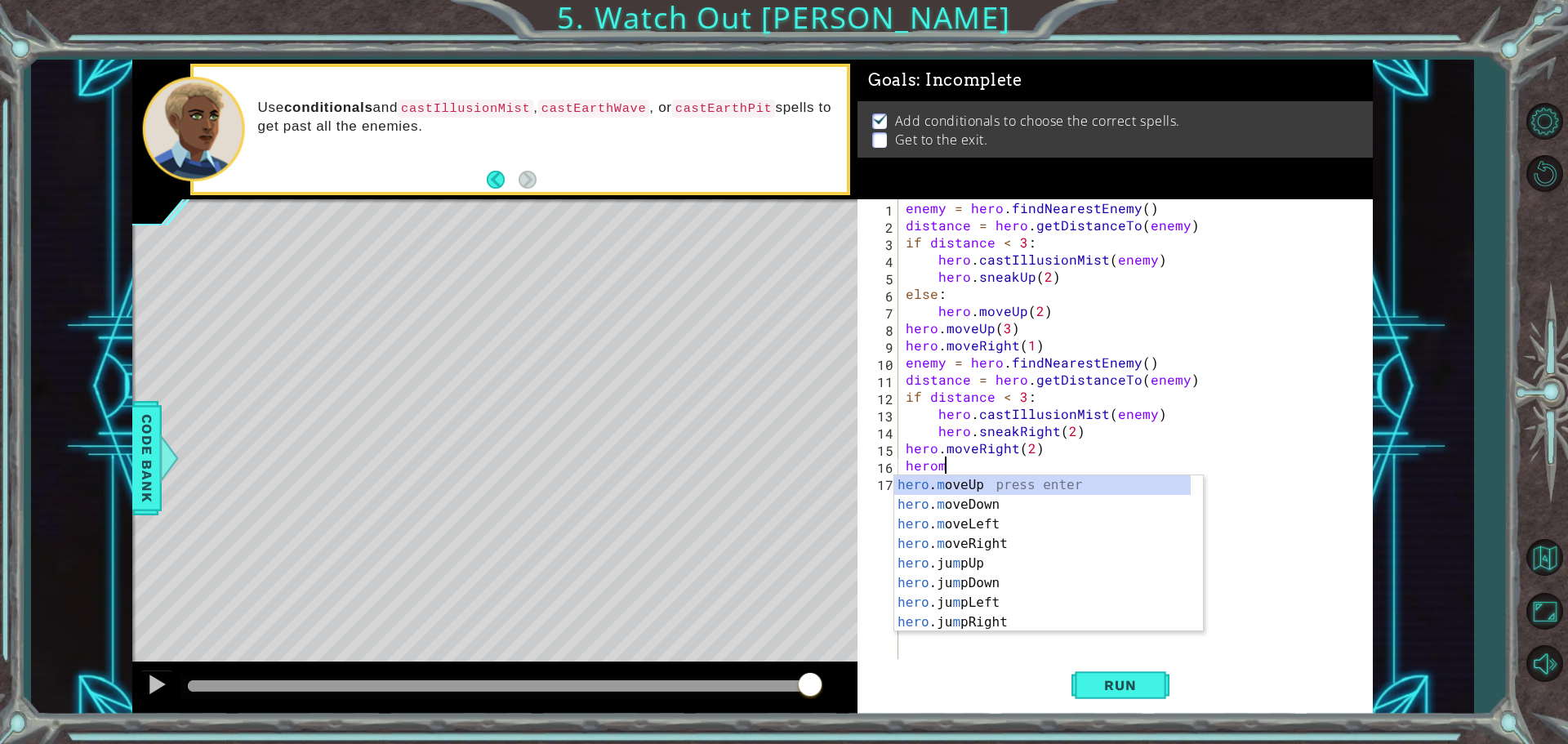
scroll to position [0, 2]
click at [933, 498] on div "hero . m oveUp press enter hero . m oveDown press enter hero . m oveLeft press …" at bounding box center [1042, 574] width 296 height 196
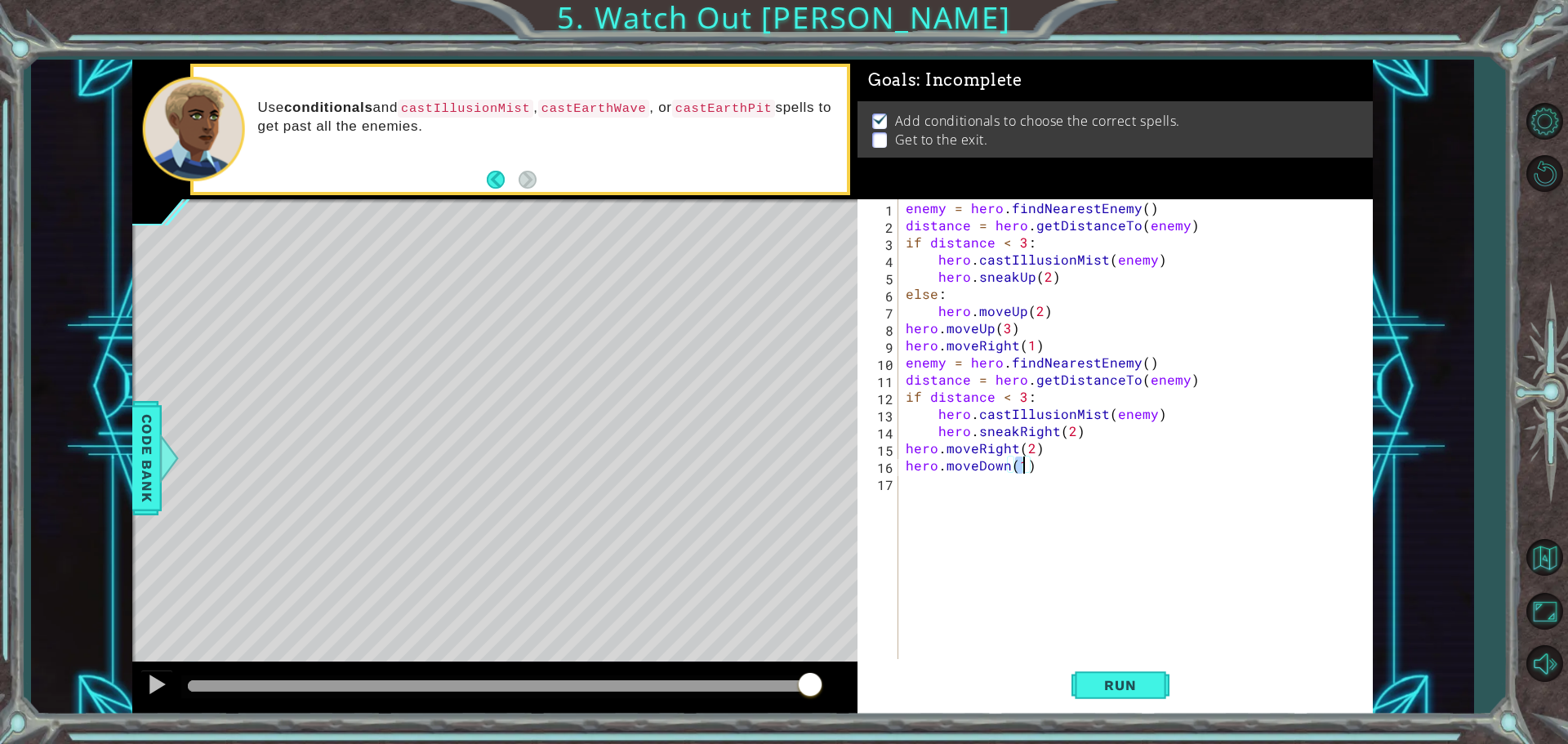
type textarea "hero.moveDown(2)"
click at [910, 481] on div "enemy = hero . findNearestEnemy ( ) distance = hero . getDistanceTo ( enemy ) i…" at bounding box center [1139, 448] width 474 height 497
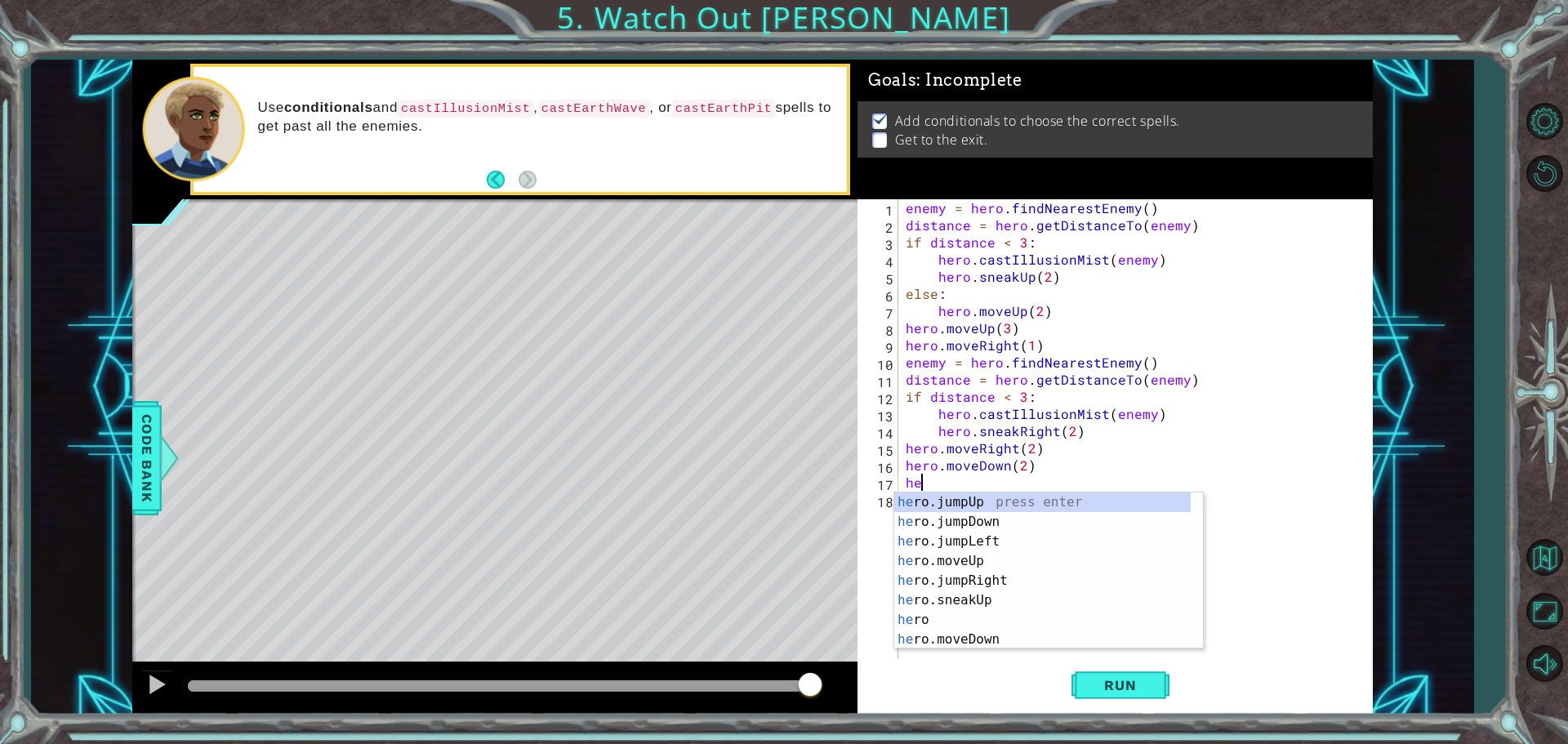
scroll to position [0, 0]
type textarea "h"
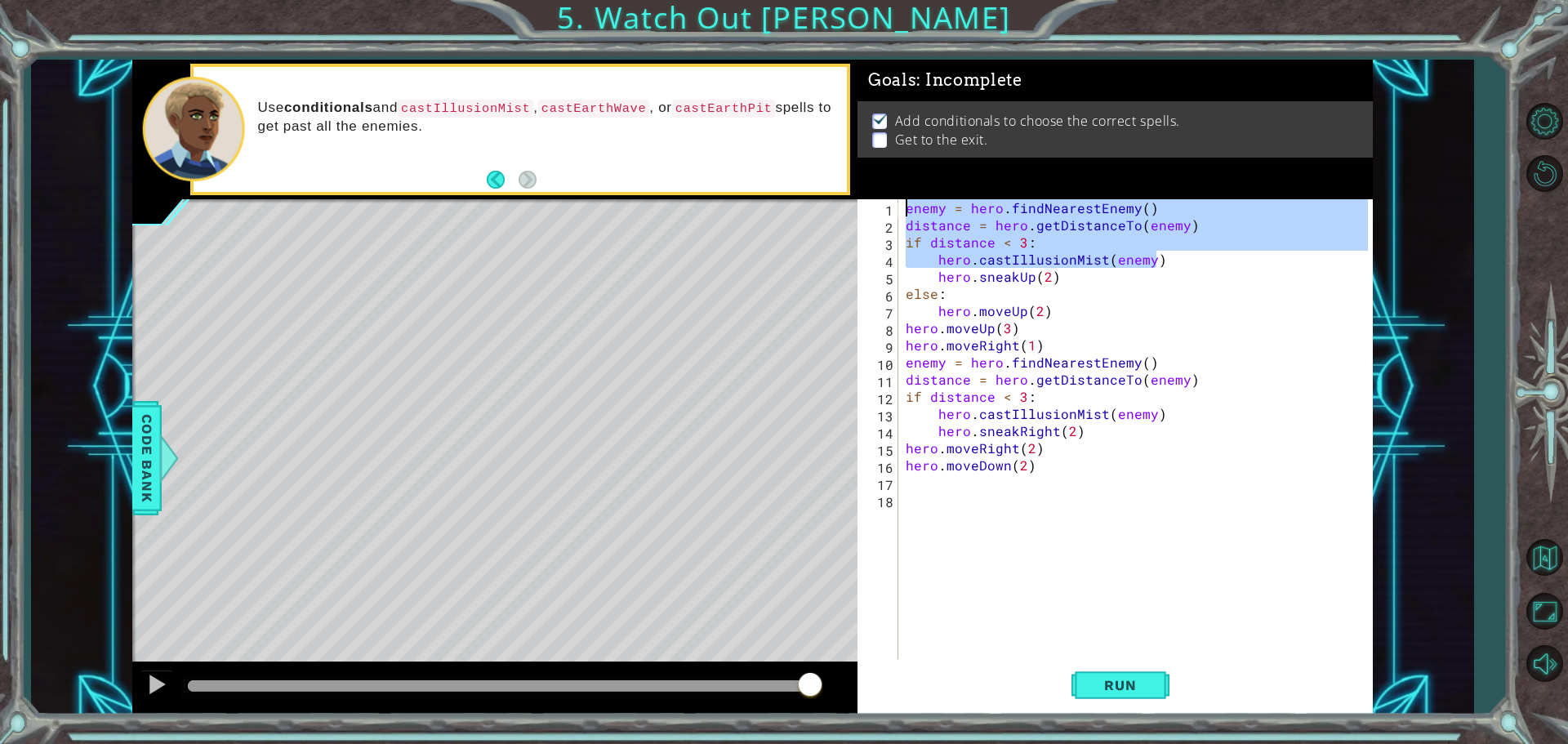
drag, startPoint x: 1171, startPoint y: 257, endPoint x: 901, endPoint y: 206, distance: 274.8
click at [901, 206] on div "1 2 3 4 5 6 7 8 9 10 11 12 13 14 15 16 17 18 enemy = hero . findNearestEnemy ( …" at bounding box center [1112, 431] width 511 height 463
type textarea "enemy = hero.findNearestEnemy() distance = hero.getDistanceTo(enemy)"
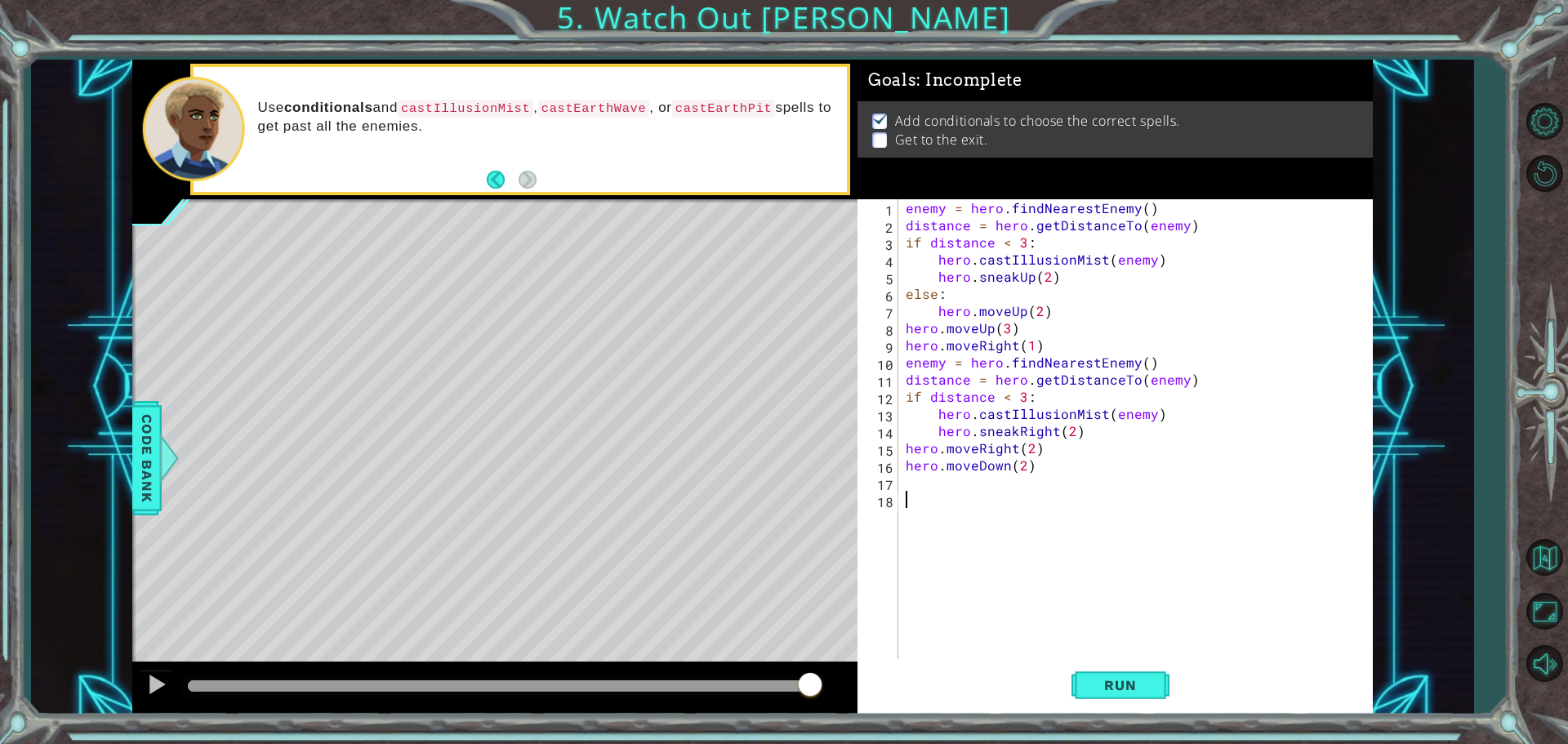
click at [919, 491] on div "enemy = hero . findNearestEnemy ( ) distance = hero . getDistanceTo ( enemy ) i…" at bounding box center [1139, 448] width 474 height 497
click at [924, 479] on div "enemy = hero . findNearestEnemy ( ) distance = hero . getDistanceTo ( enemy ) i…" at bounding box center [1139, 448] width 474 height 497
paste textarea "hero.castIllusionMist(enemy)"
type textarea "hero.castIllusionMist(enemy)"
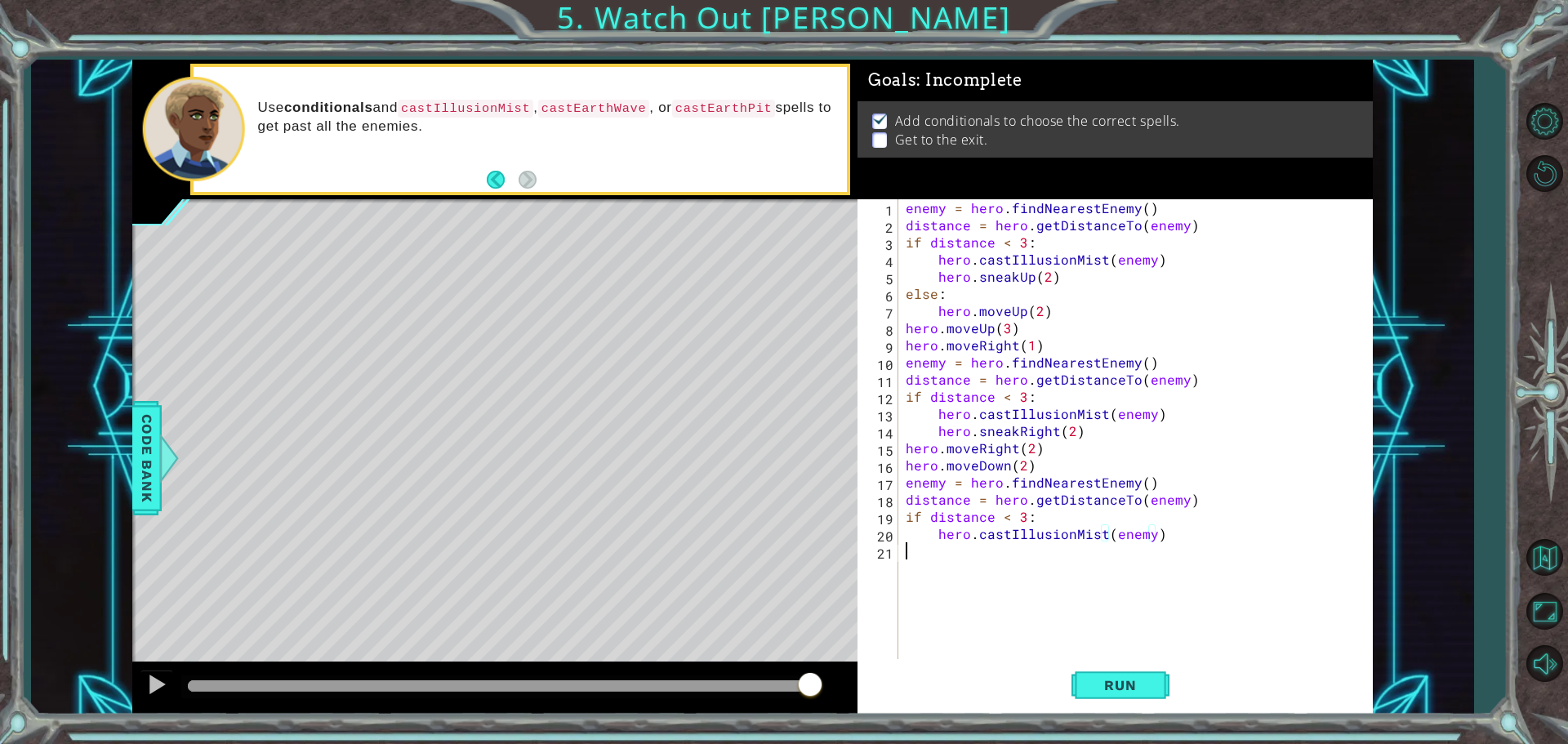
click at [937, 549] on div "enemy = hero . findNearestEnemy ( ) distance = hero . getDistanceTo ( enemy ) i…" at bounding box center [1139, 448] width 474 height 497
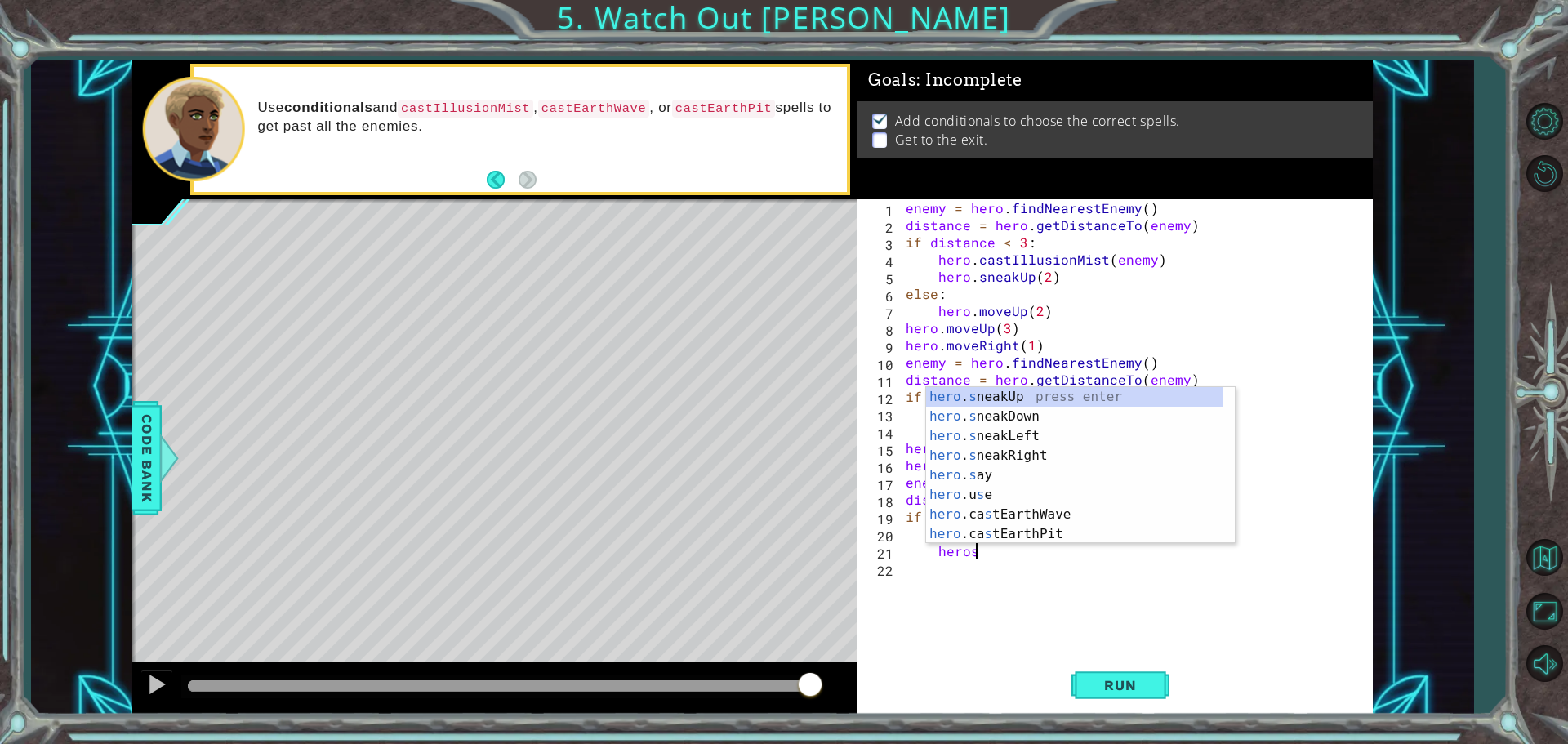
scroll to position [0, 5]
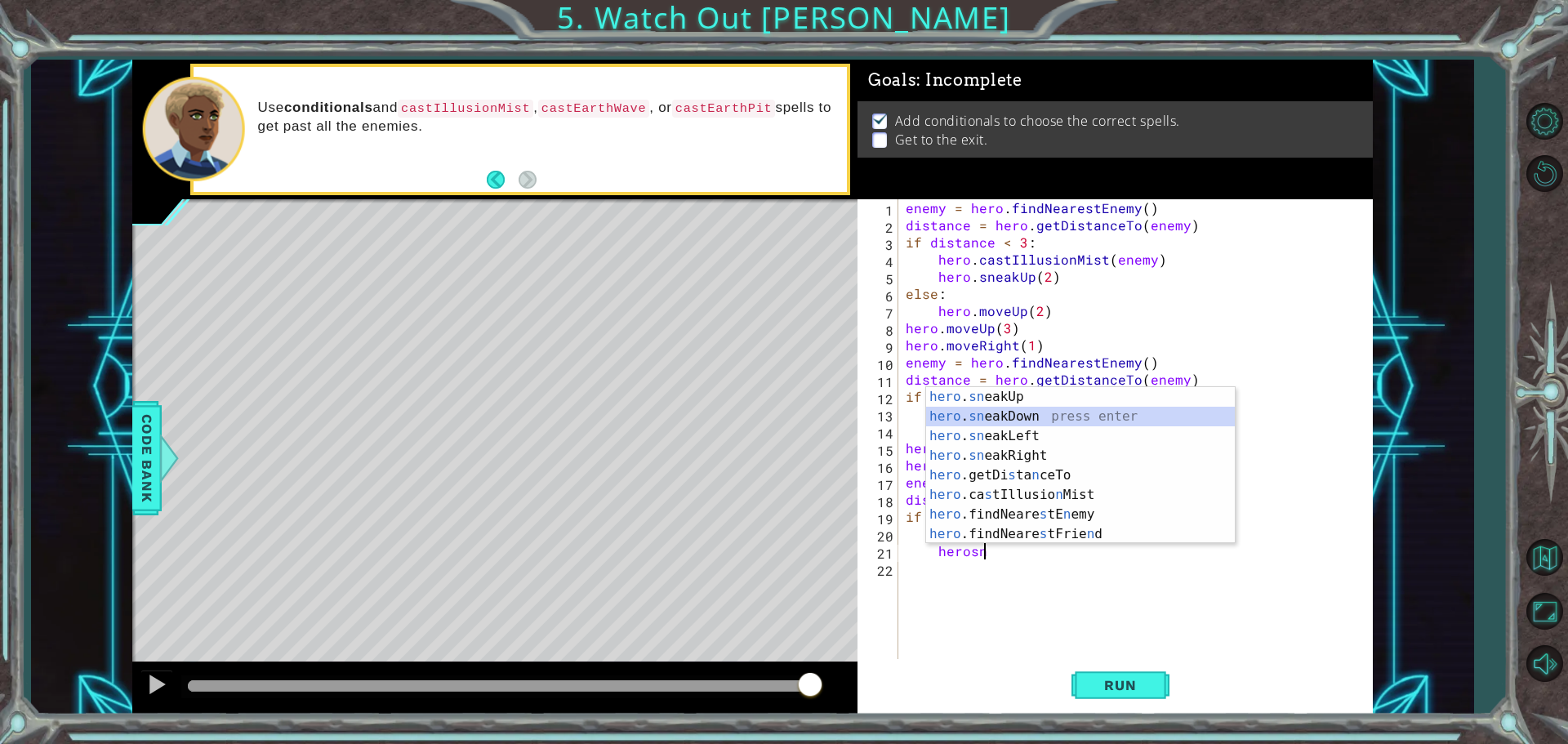
click at [983, 415] on div "hero . sn eakUp press enter hero . sn eakDown press enter hero . sn eakLeft pre…" at bounding box center [1081, 485] width 309 height 196
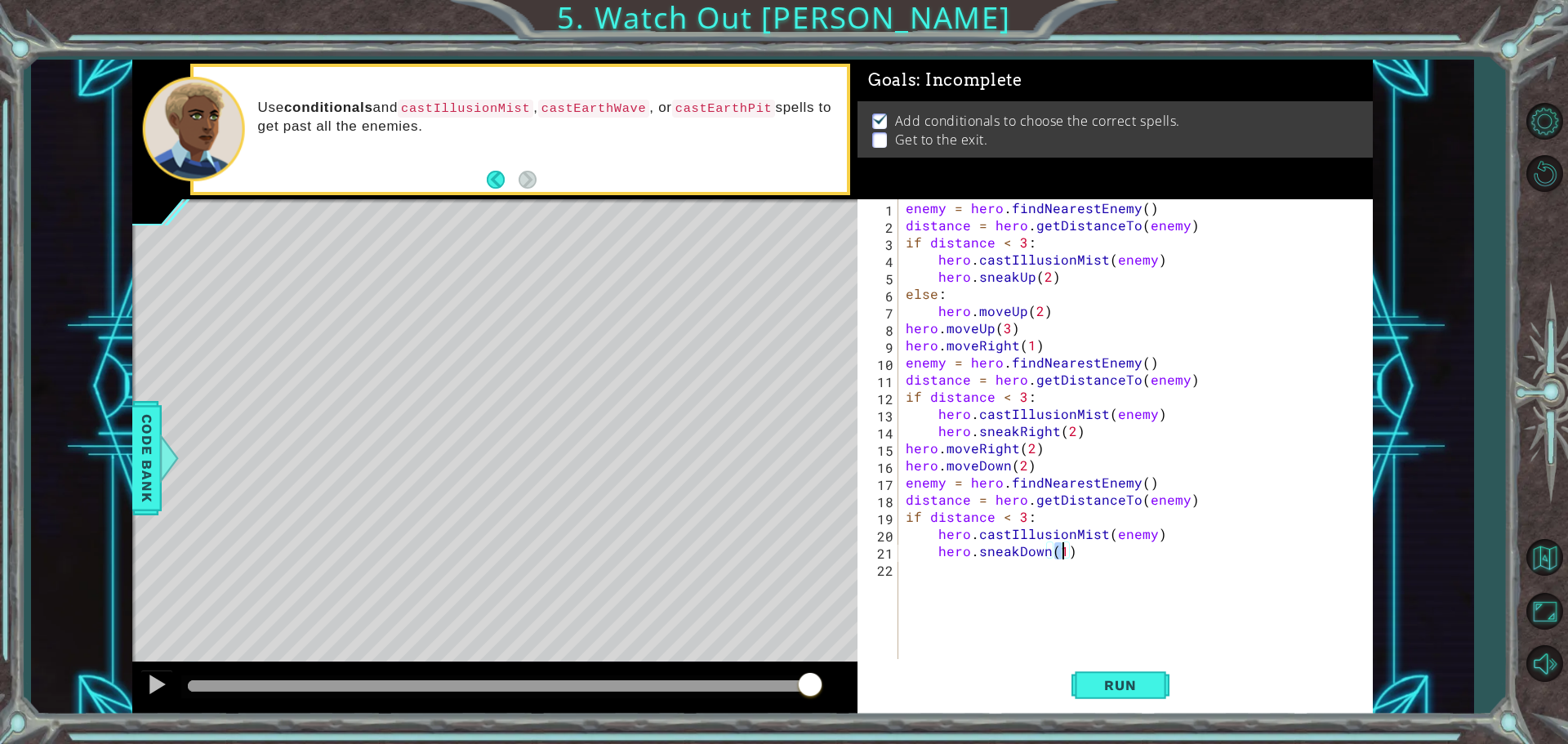
type textarea "hero.sneakDown(2)"
click at [936, 567] on div "enemy = hero . findNearestEnemy ( ) distance = hero . getDistanceTo ( enemy ) i…" at bounding box center [1139, 448] width 474 height 497
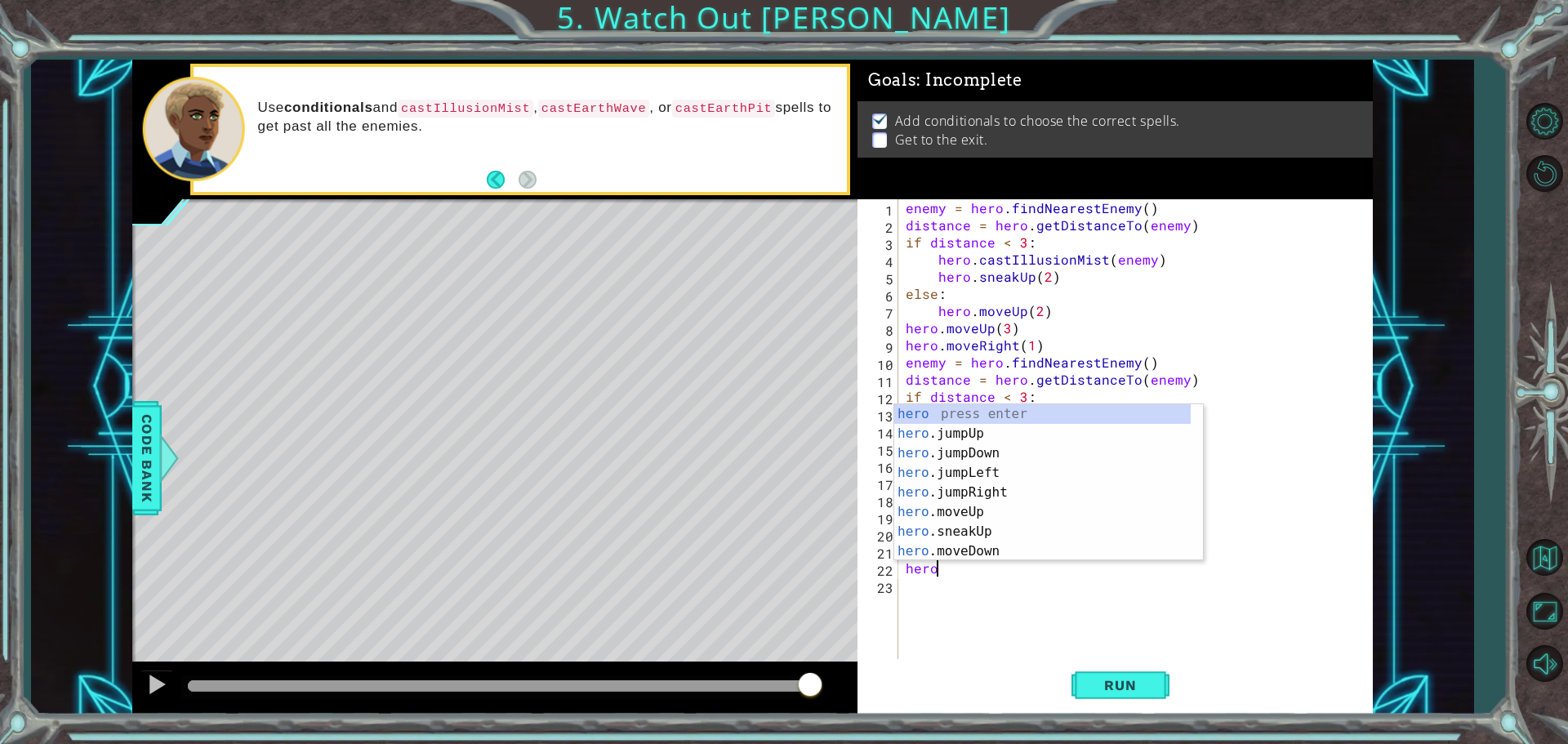
scroll to position [0, 2]
click at [936, 435] on div "hero . m oveUp press enter hero . m oveDown press enter hero . m oveLeft press …" at bounding box center [1042, 503] width 296 height 196
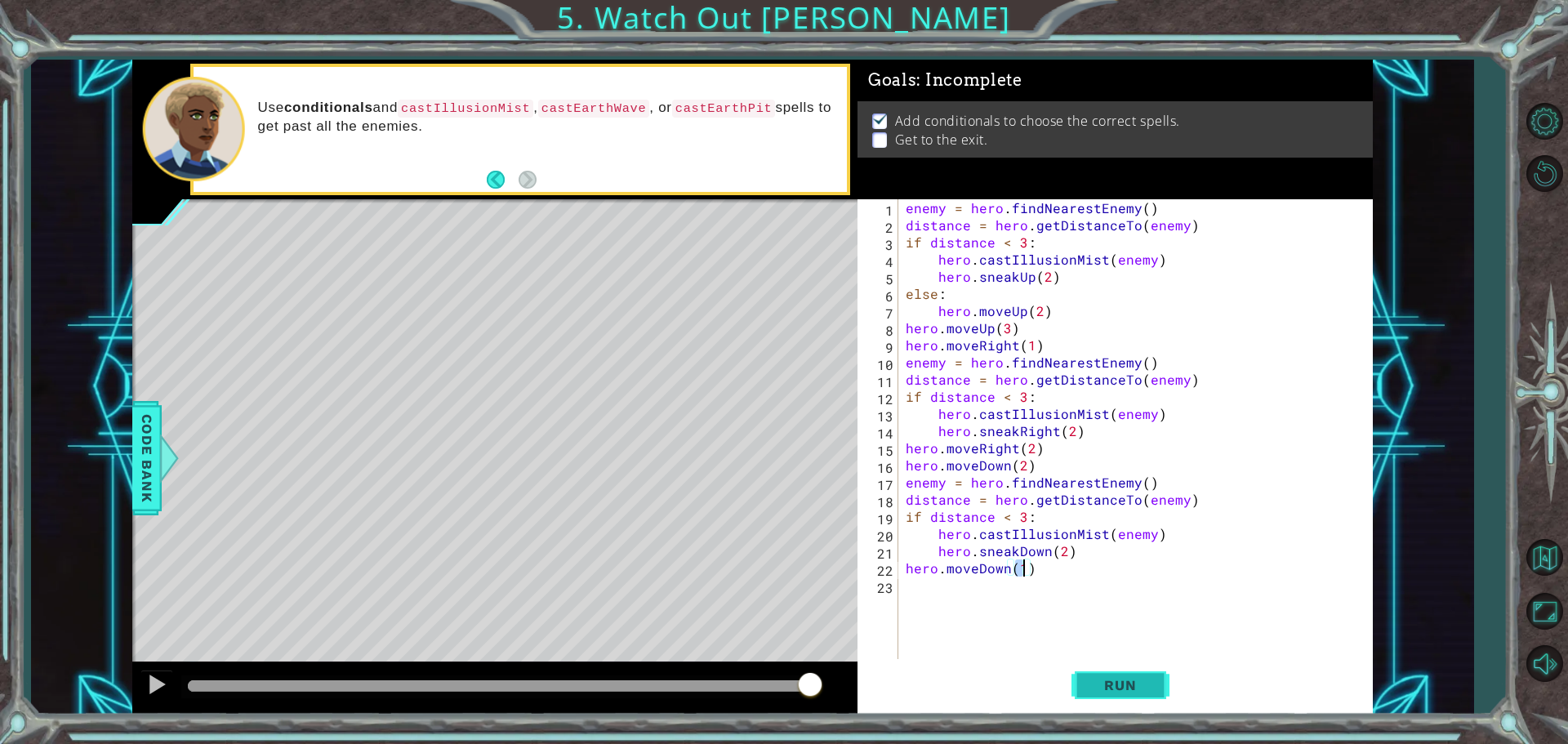
click at [1108, 682] on span "Run" at bounding box center [1120, 685] width 65 height 16
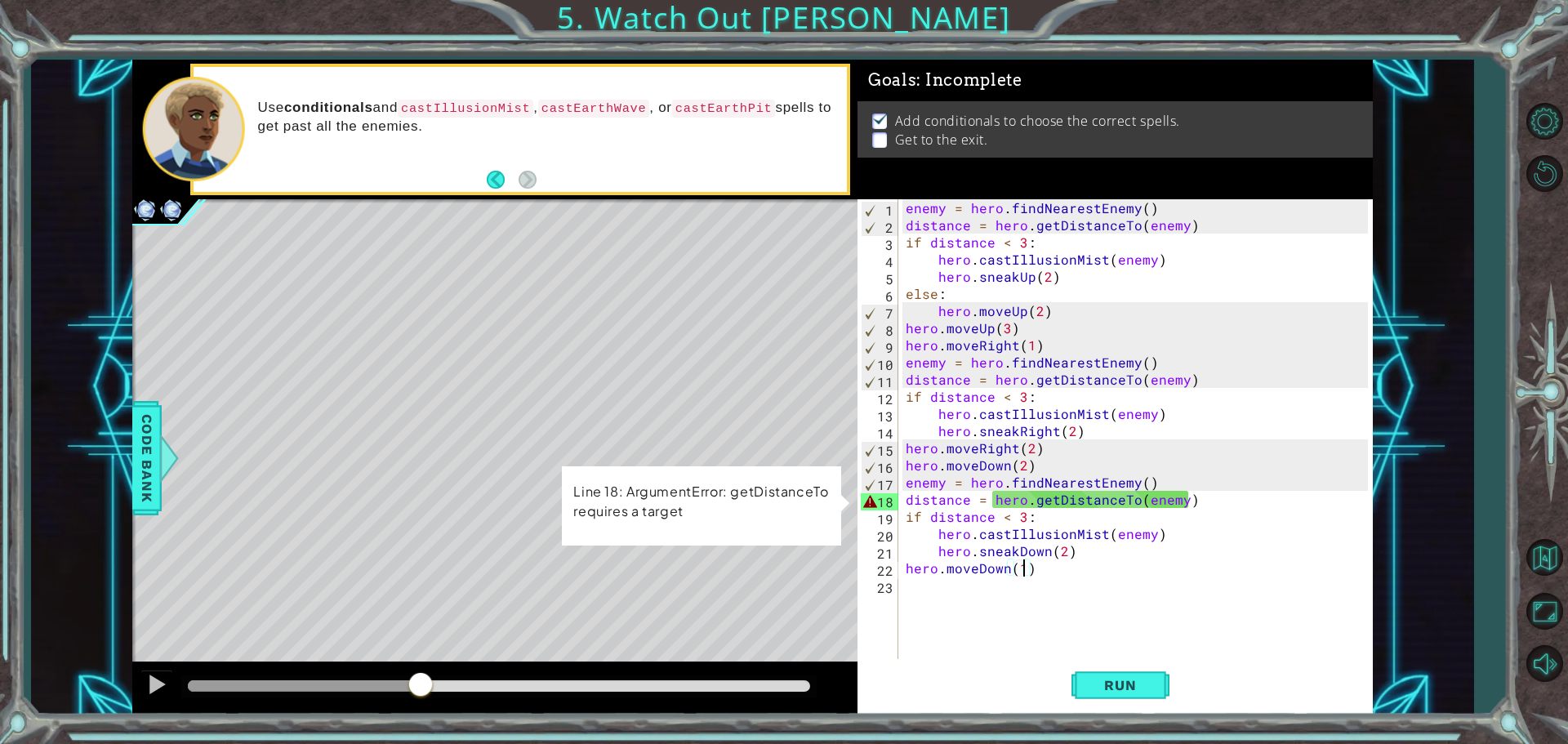
drag, startPoint x: 198, startPoint y: 682, endPoint x: 421, endPoint y: 673, distance: 223.2
click at [421, 673] on div at bounding box center [421, 686] width 30 height 30
click at [1175, 504] on div "enemy = hero . findNearestEnemy ( ) distance = hero . getDistanceTo ( enemy ) i…" at bounding box center [1139, 448] width 474 height 497
click at [1118, 678] on span "Run" at bounding box center [1120, 685] width 65 height 16
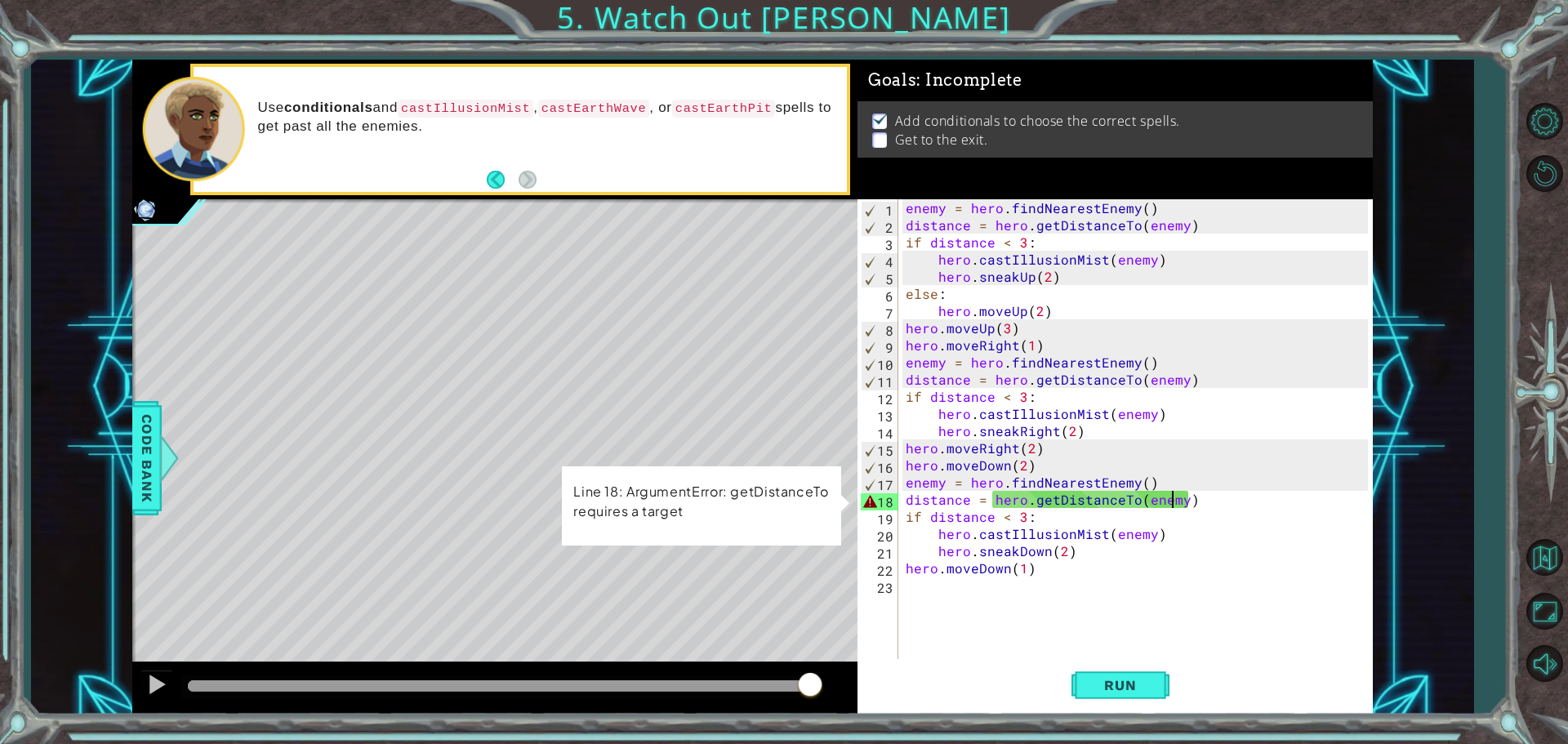
drag, startPoint x: 202, startPoint y: 678, endPoint x: 902, endPoint y: 635, distance: 701.3
click at [888, 639] on div "1 ההההההההההההההההההההההההההההההההההההההההההההההההההההההההההההההההההההההההההההה…" at bounding box center [753, 386] width 1241 height 655
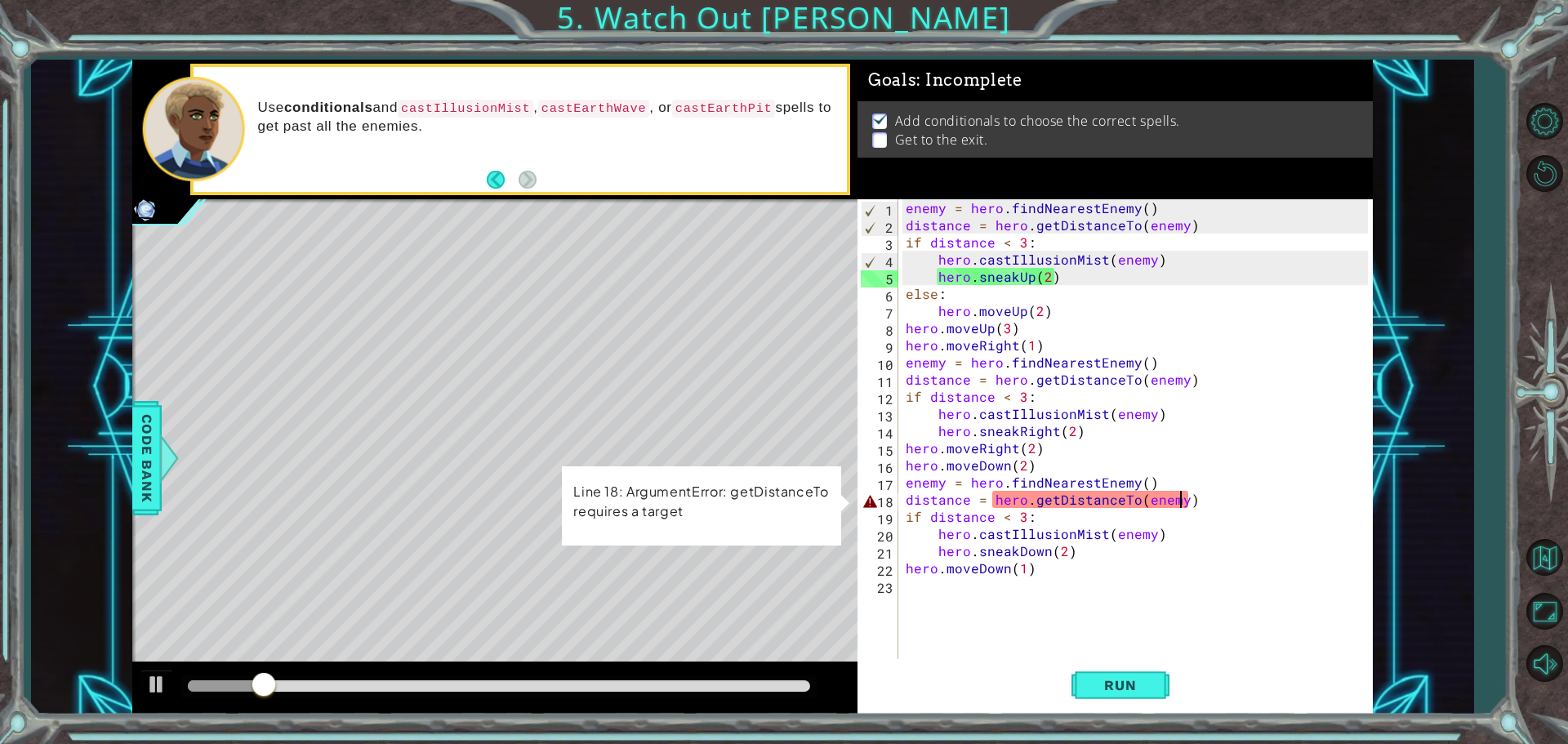
click at [1180, 498] on div "enemy = hero . findNearestEnemy ( ) distance = hero . getDistanceTo ( enemy ) i…" at bounding box center [1139, 448] width 474 height 497
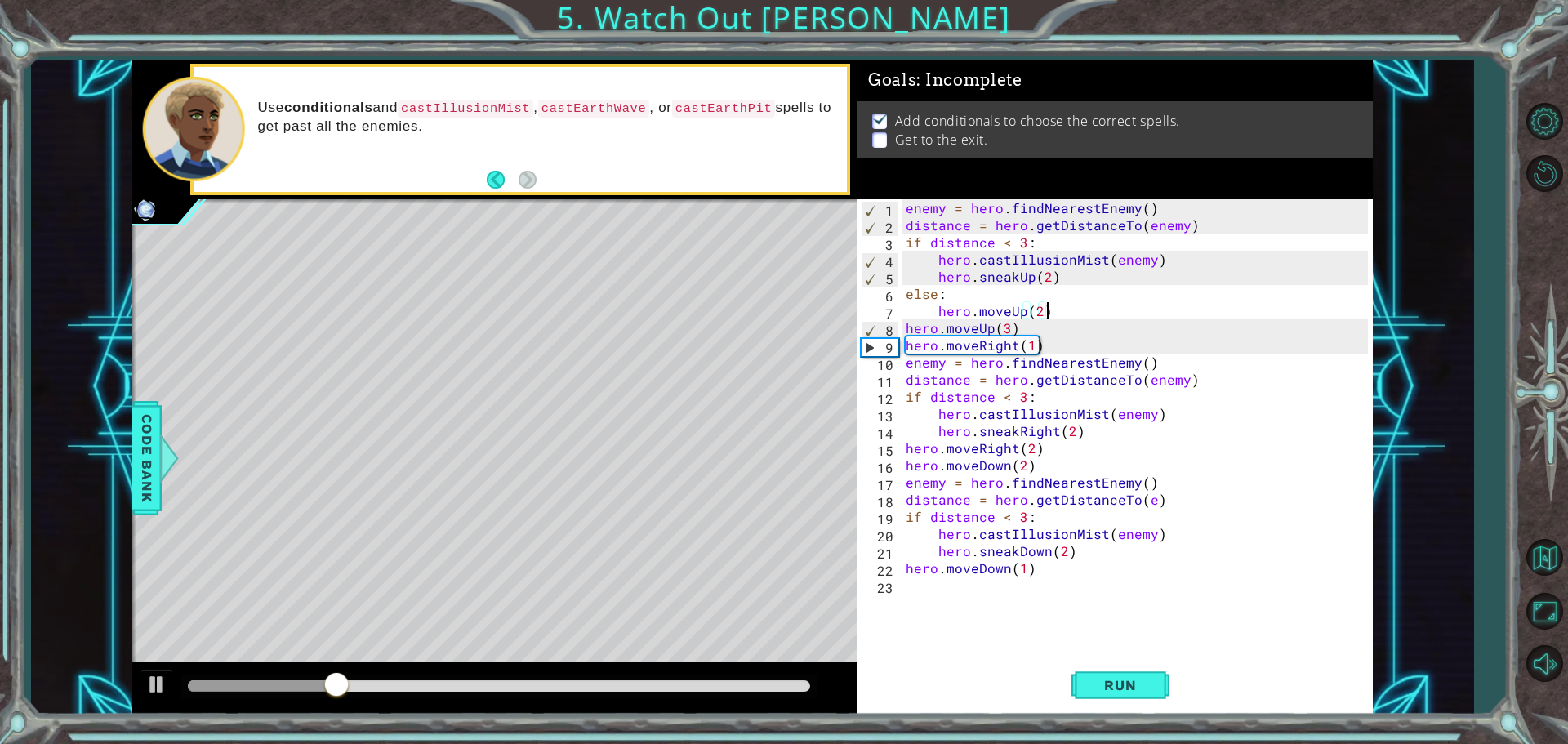
click at [1228, 319] on div "enemy = hero . findNearestEnemy ( ) distance = hero . getDistanceTo ( enemy ) i…" at bounding box center [1139, 448] width 474 height 497
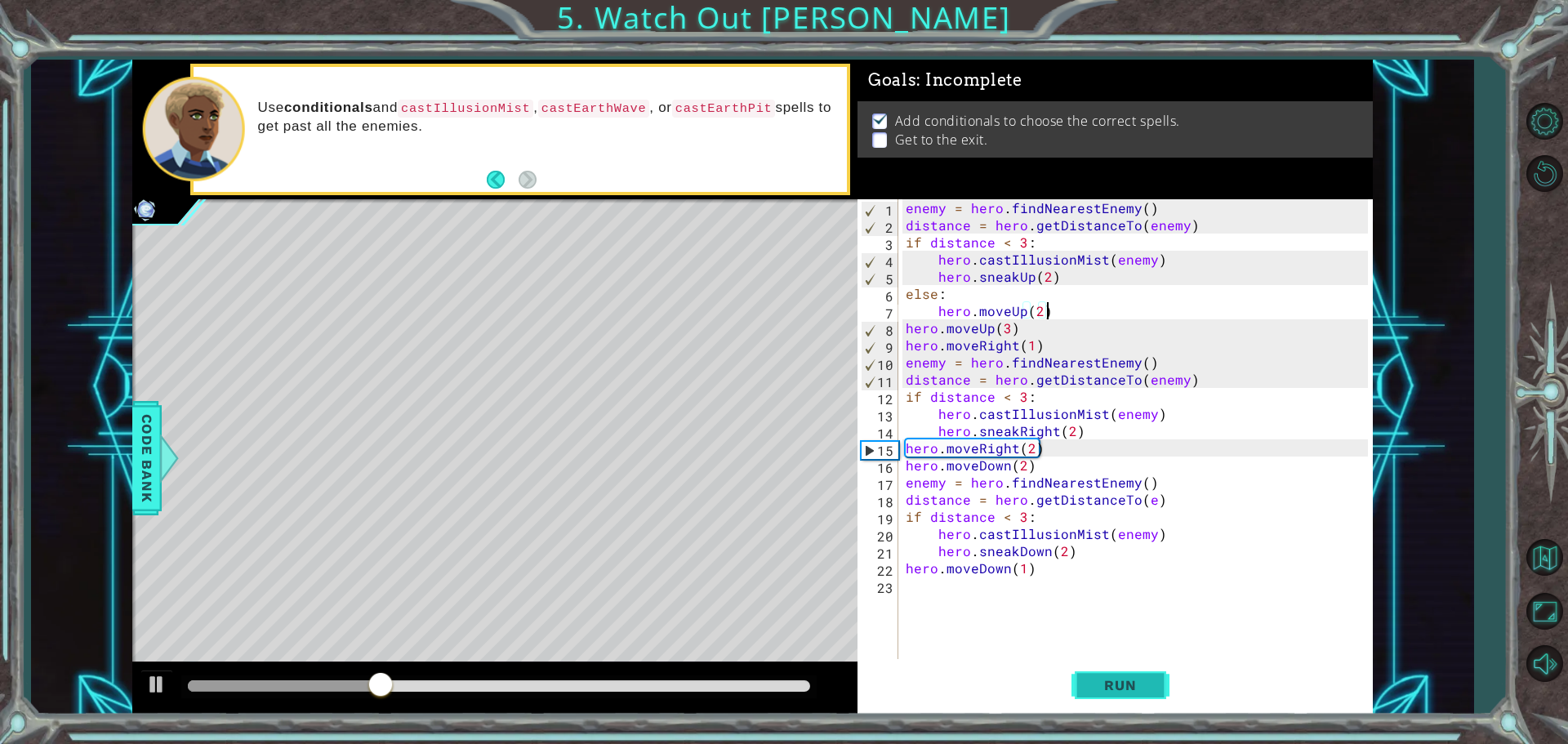
click at [1130, 685] on span "Run" at bounding box center [1120, 685] width 65 height 16
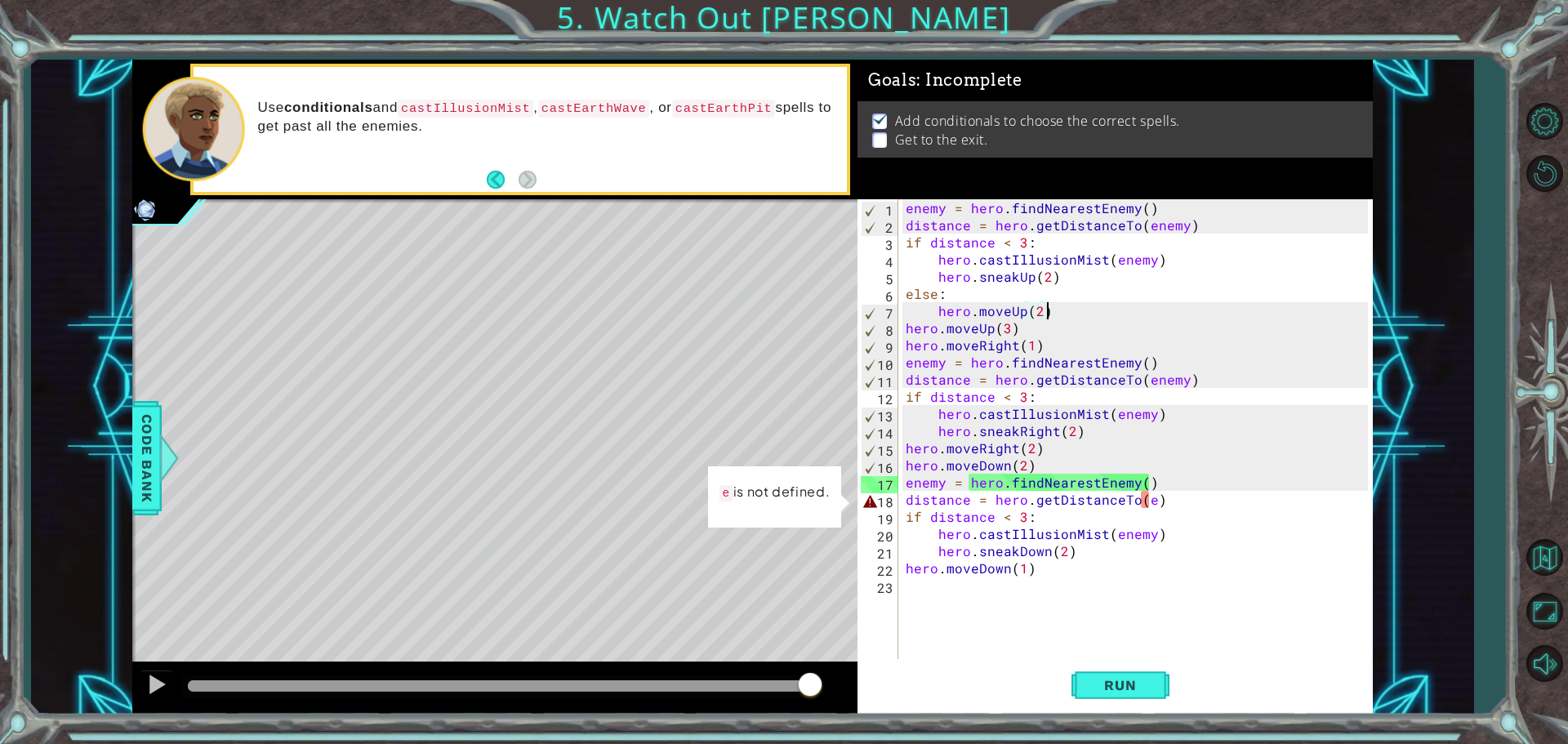
drag, startPoint x: 195, startPoint y: 680, endPoint x: 860, endPoint y: 660, distance: 665.3
click at [856, 666] on div at bounding box center [494, 689] width 725 height 52
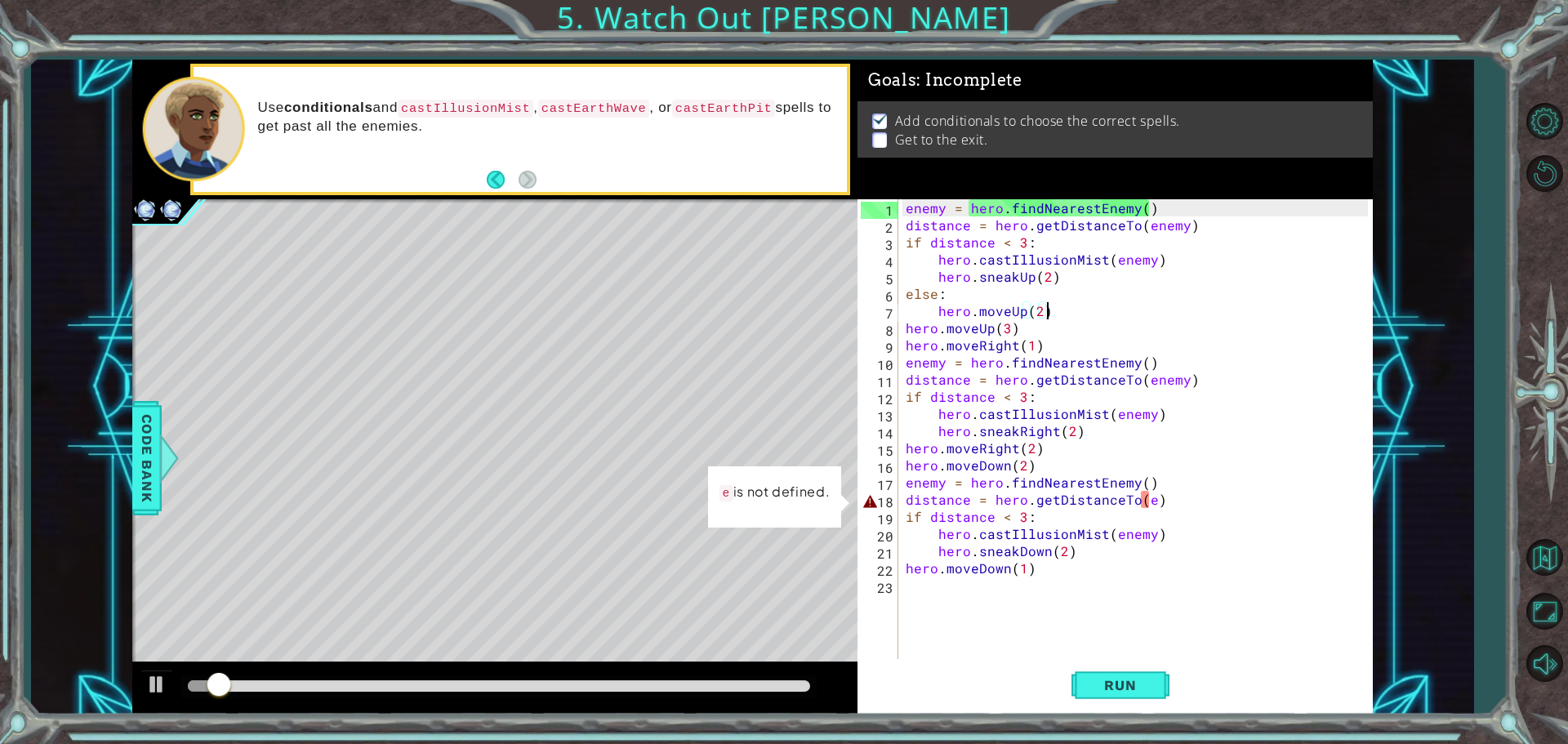
click at [1149, 505] on div "enemy = hero . findNearestEnemy ( ) distance = hero . getDistanceTo ( enemy ) i…" at bounding box center [1139, 448] width 474 height 497
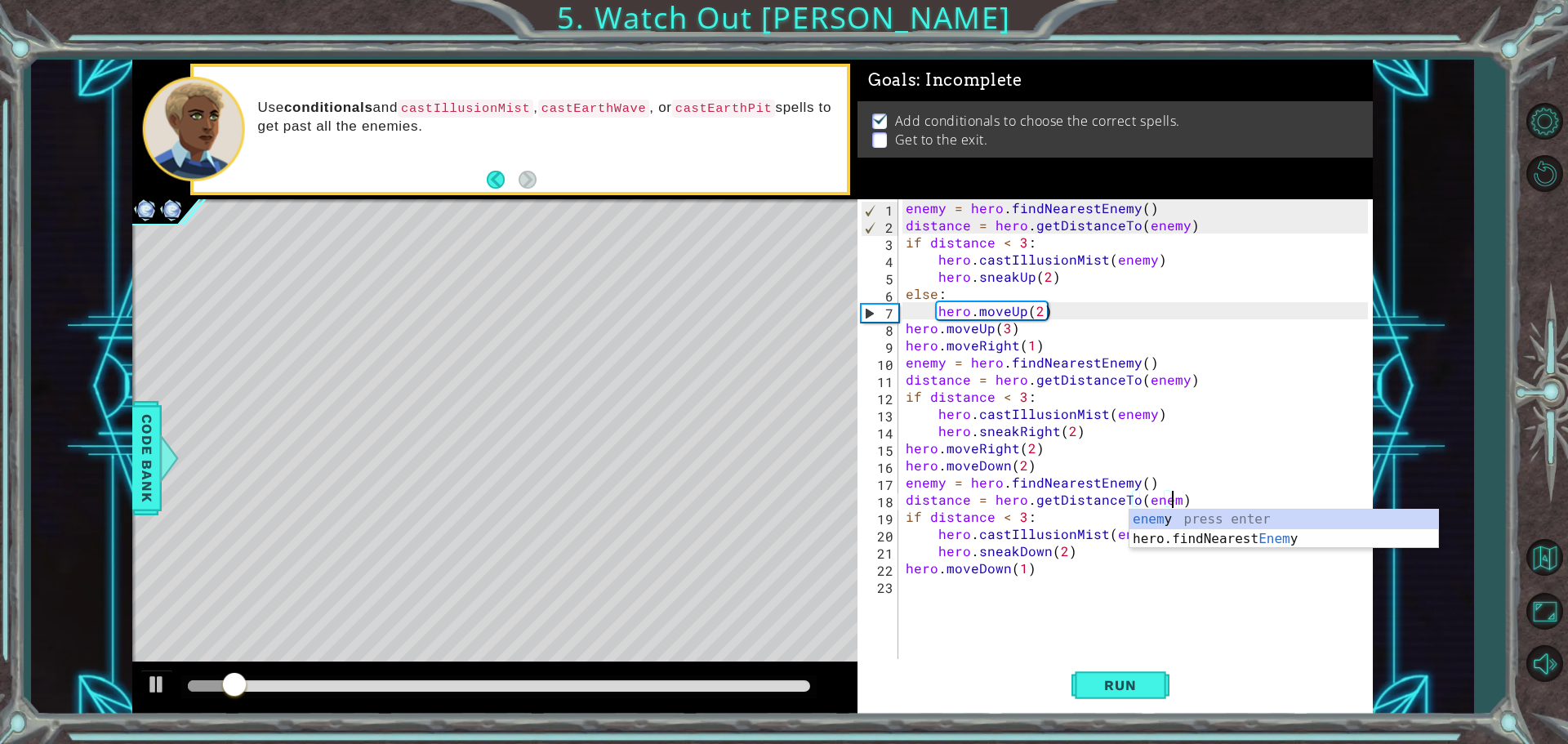
scroll to position [0, 16]
type textarea "distance = hero.getDistanceTo(enemy)"
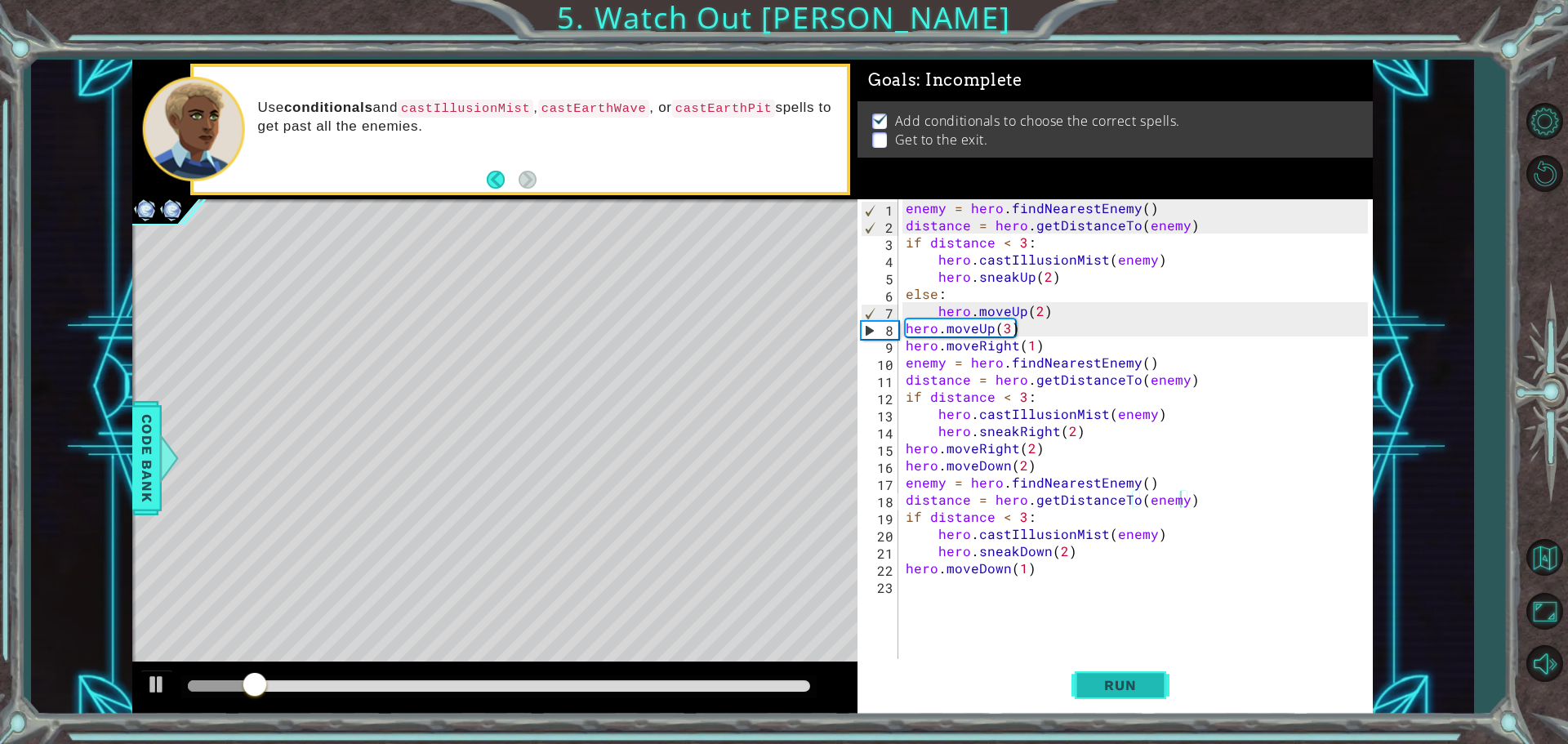
click at [1132, 690] on span "Run" at bounding box center [1120, 685] width 65 height 16
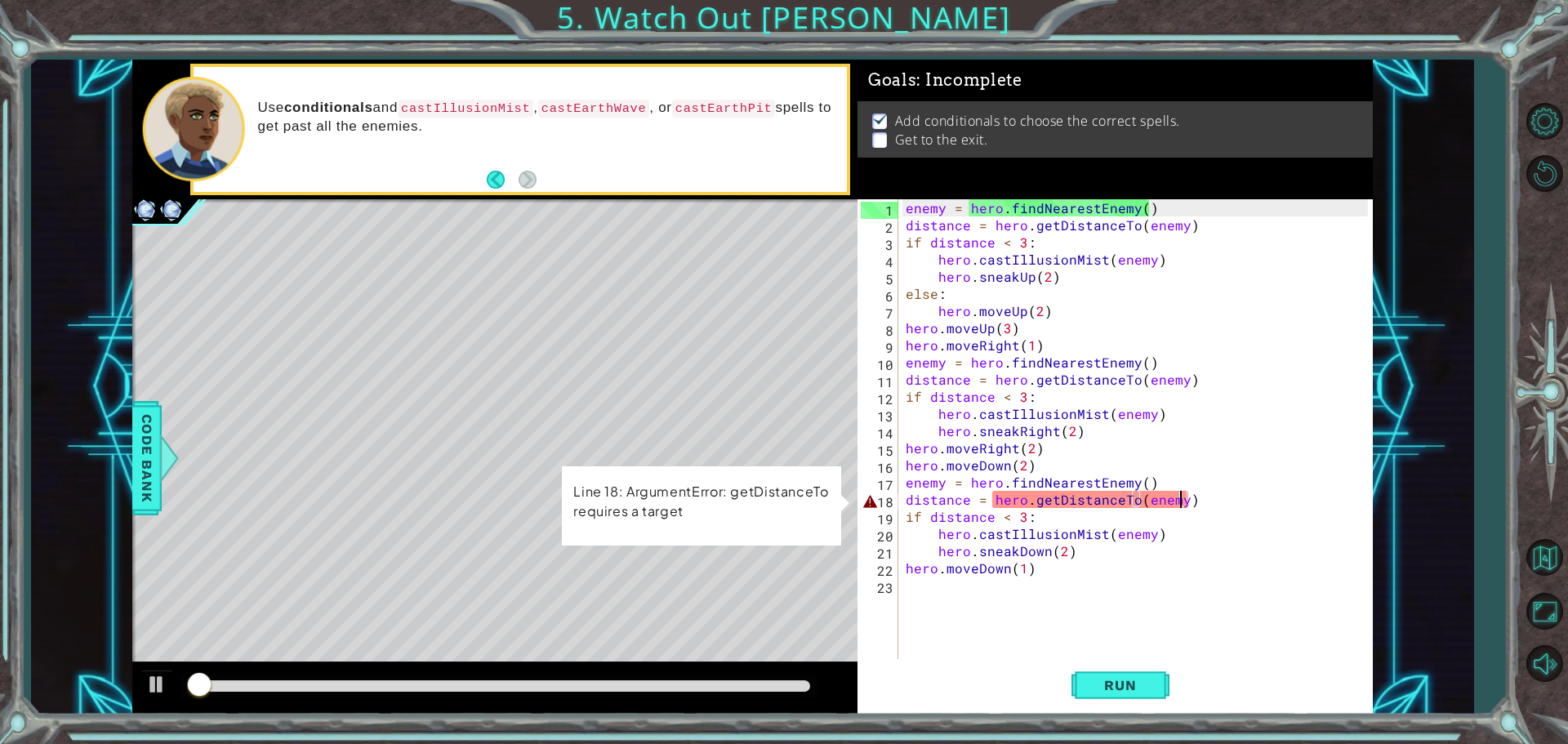
click at [1026, 649] on div "enemy = hero . findNearestEnemy ( ) distance = hero . getDistanceTo ( enemy ) i…" at bounding box center [1139, 448] width 474 height 497
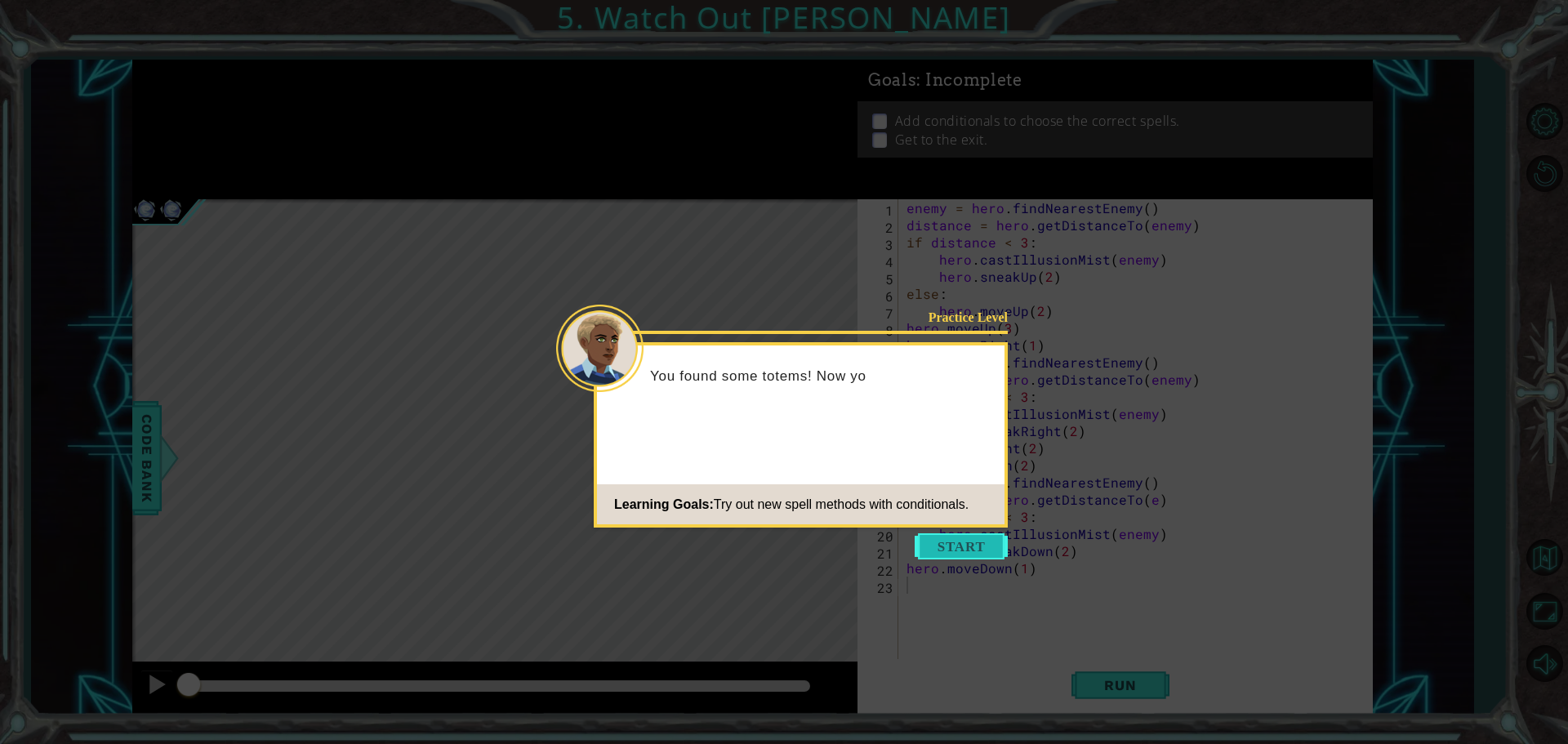
click at [983, 554] on button "Start" at bounding box center [961, 546] width 93 height 26
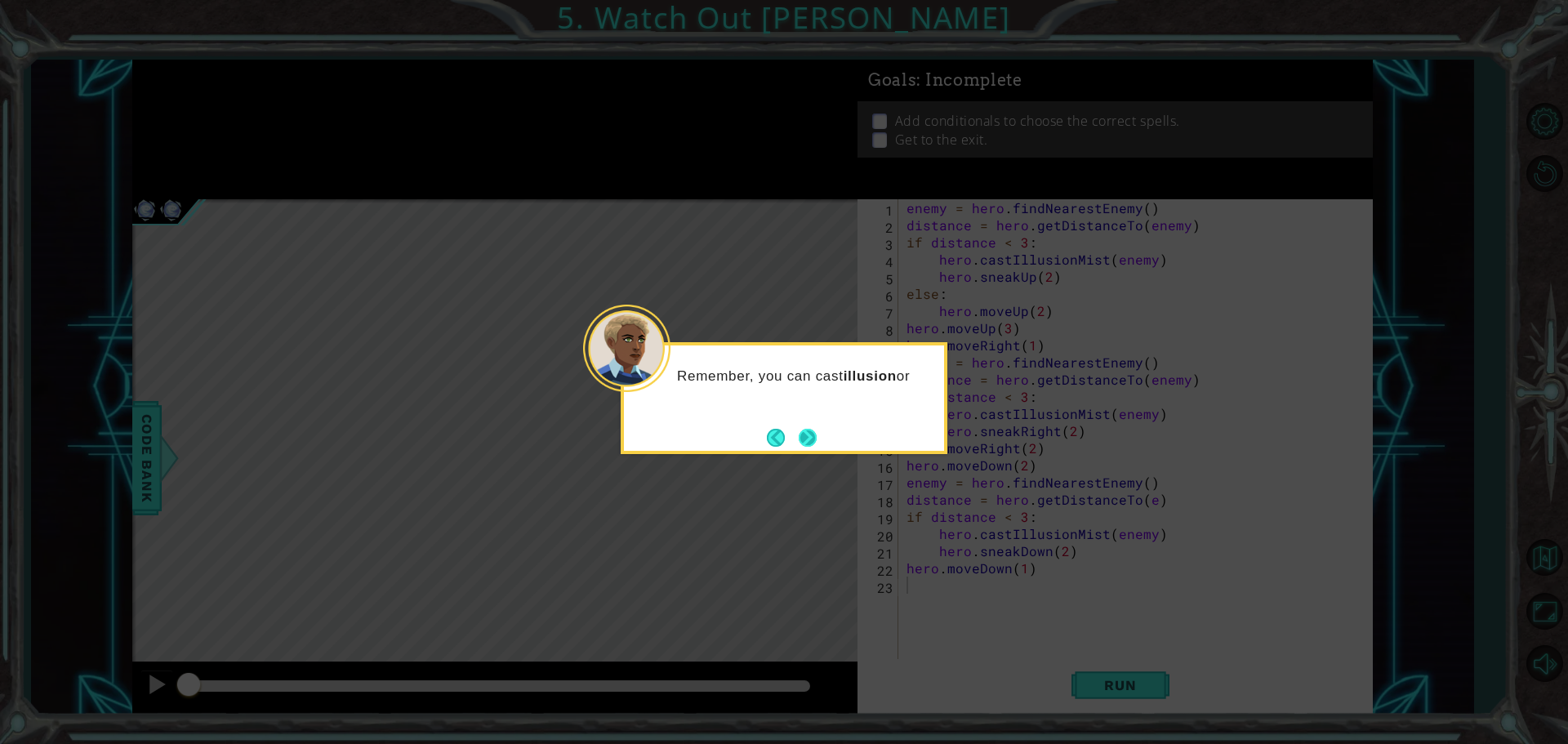
click at [814, 433] on button "Next" at bounding box center [808, 438] width 18 height 18
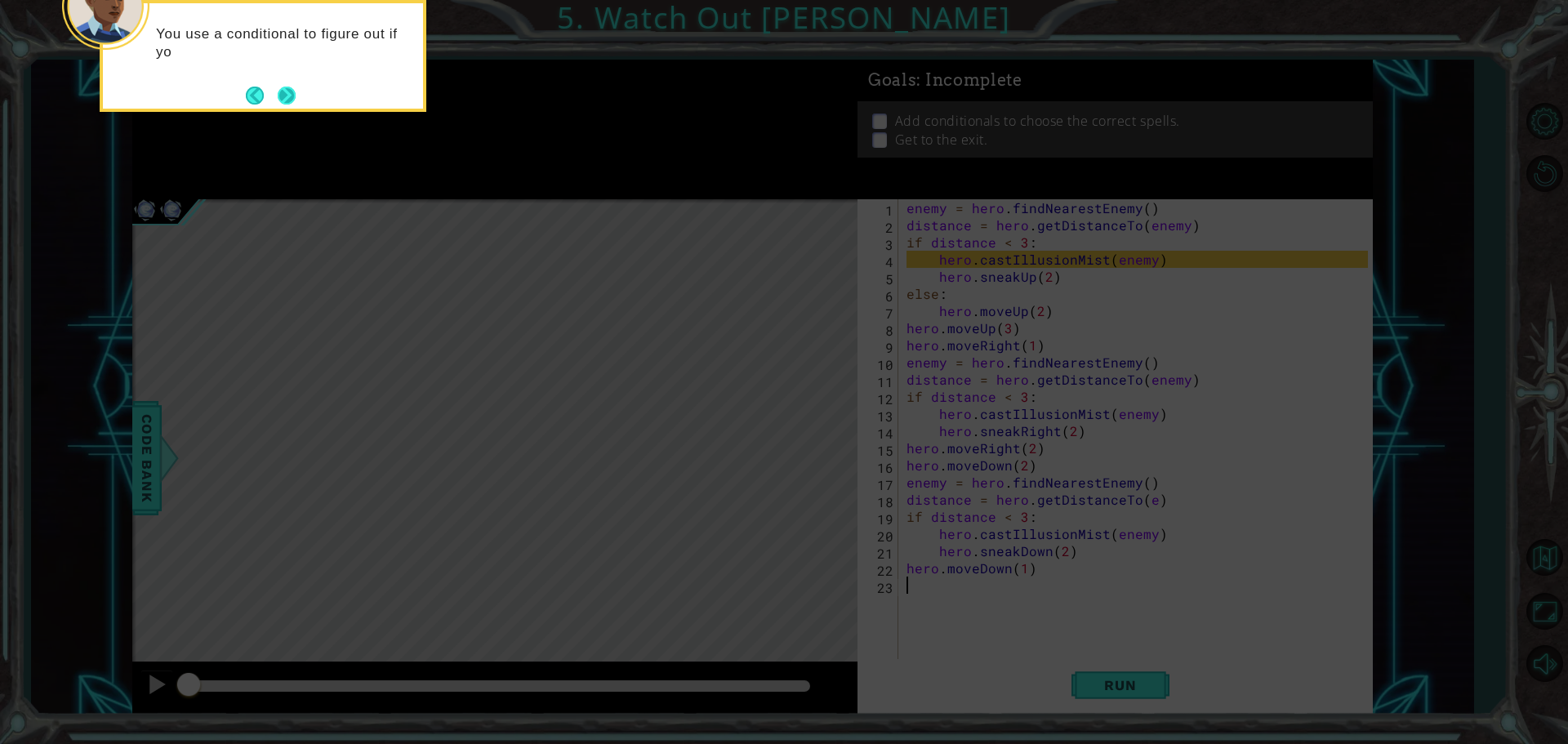
click at [281, 93] on button "Next" at bounding box center [286, 95] width 18 height 18
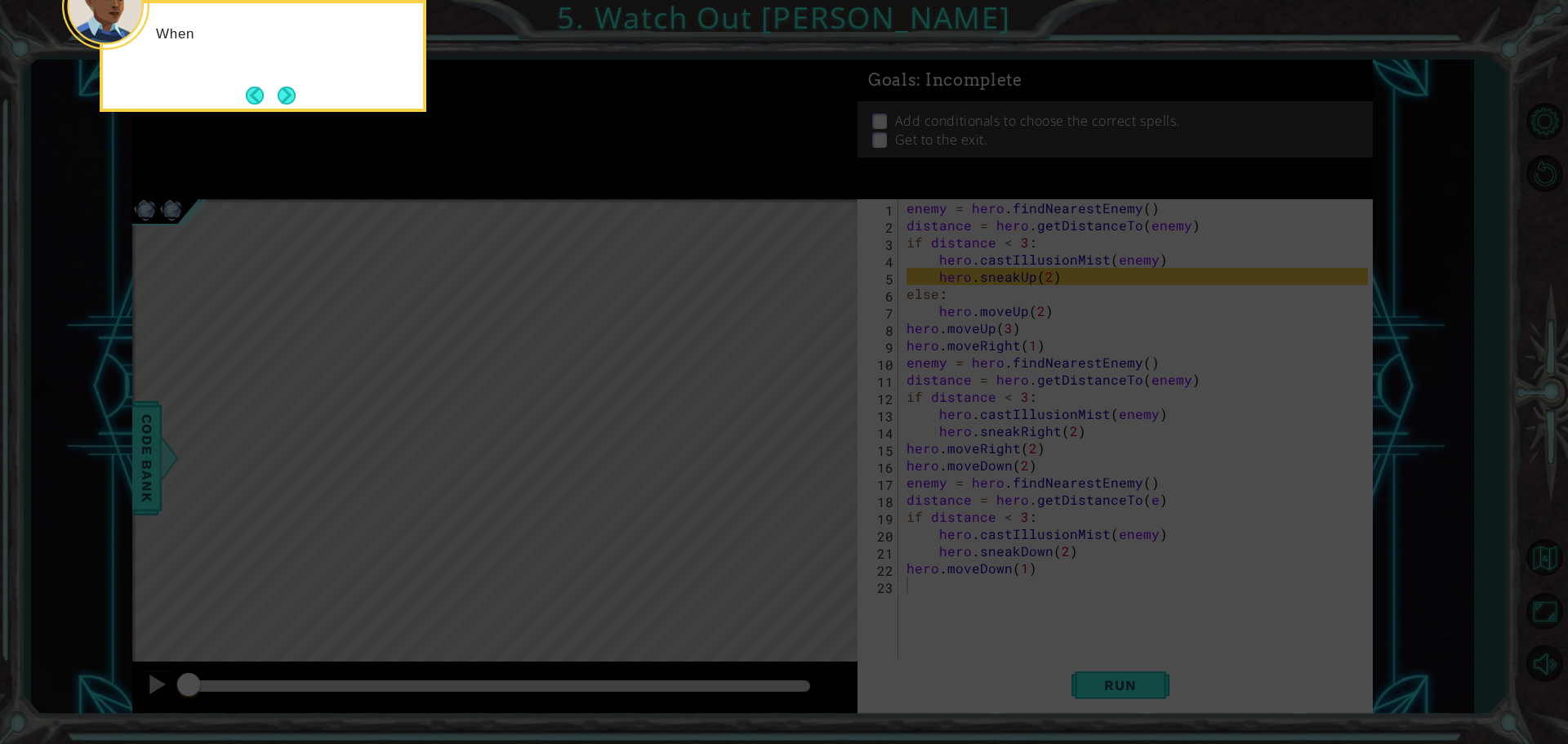
click at [281, 93] on button "Next" at bounding box center [286, 95] width 19 height 19
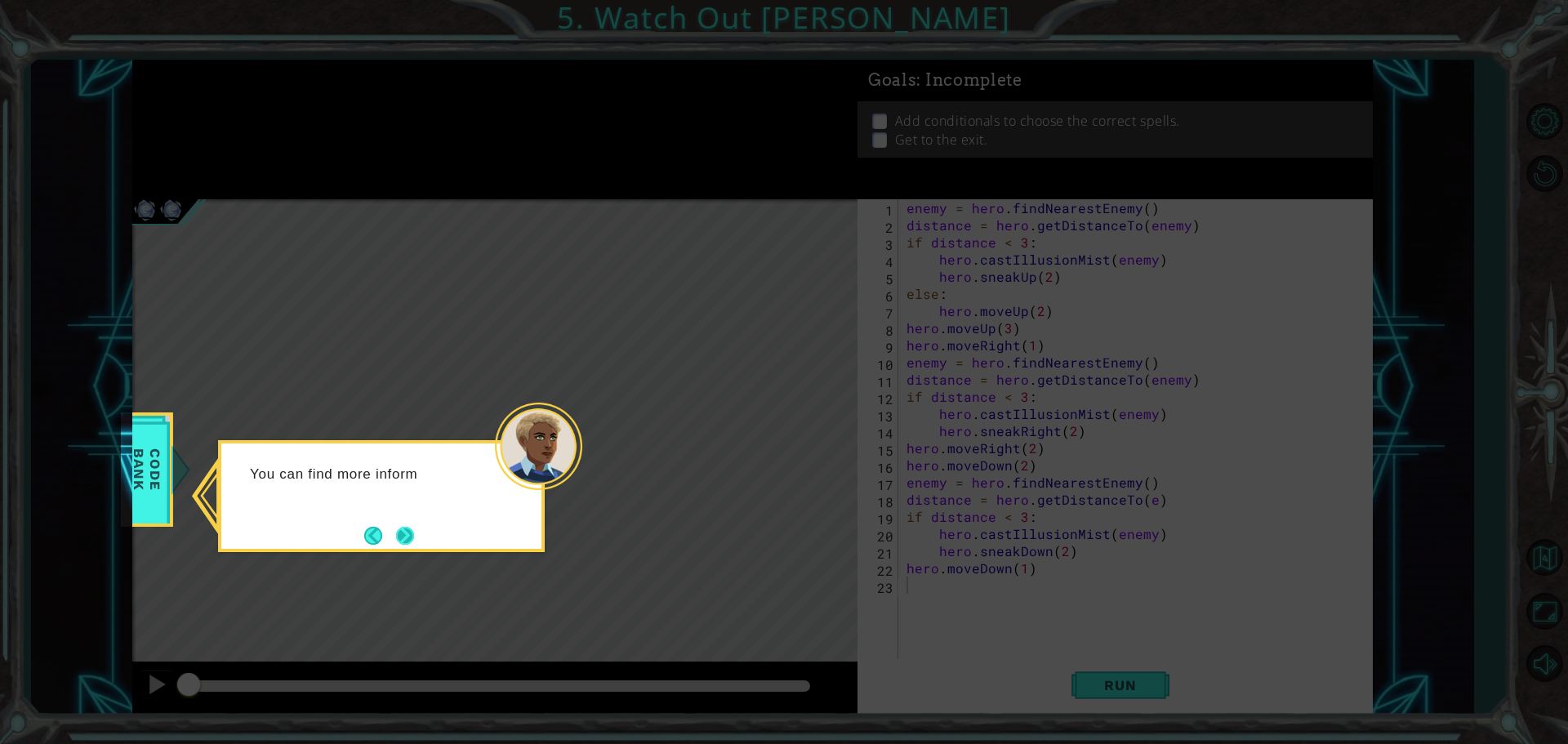
click at [415, 535] on button "Next" at bounding box center [404, 535] width 21 height 21
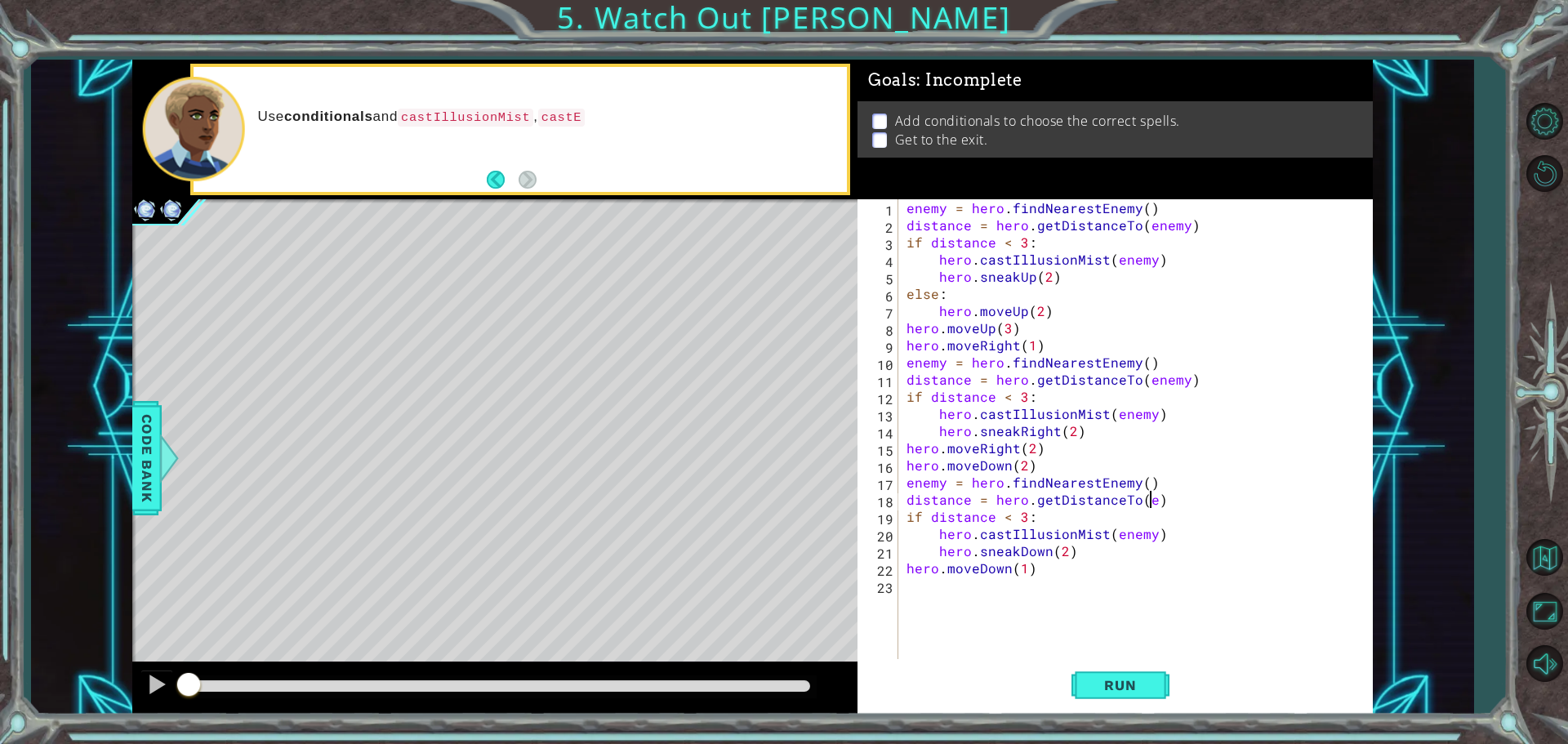
click at [1147, 504] on div "enemy = hero . findNearestEnemy ( ) distance = hero . getDistanceTo ( enemy ) i…" at bounding box center [1139, 448] width 473 height 497
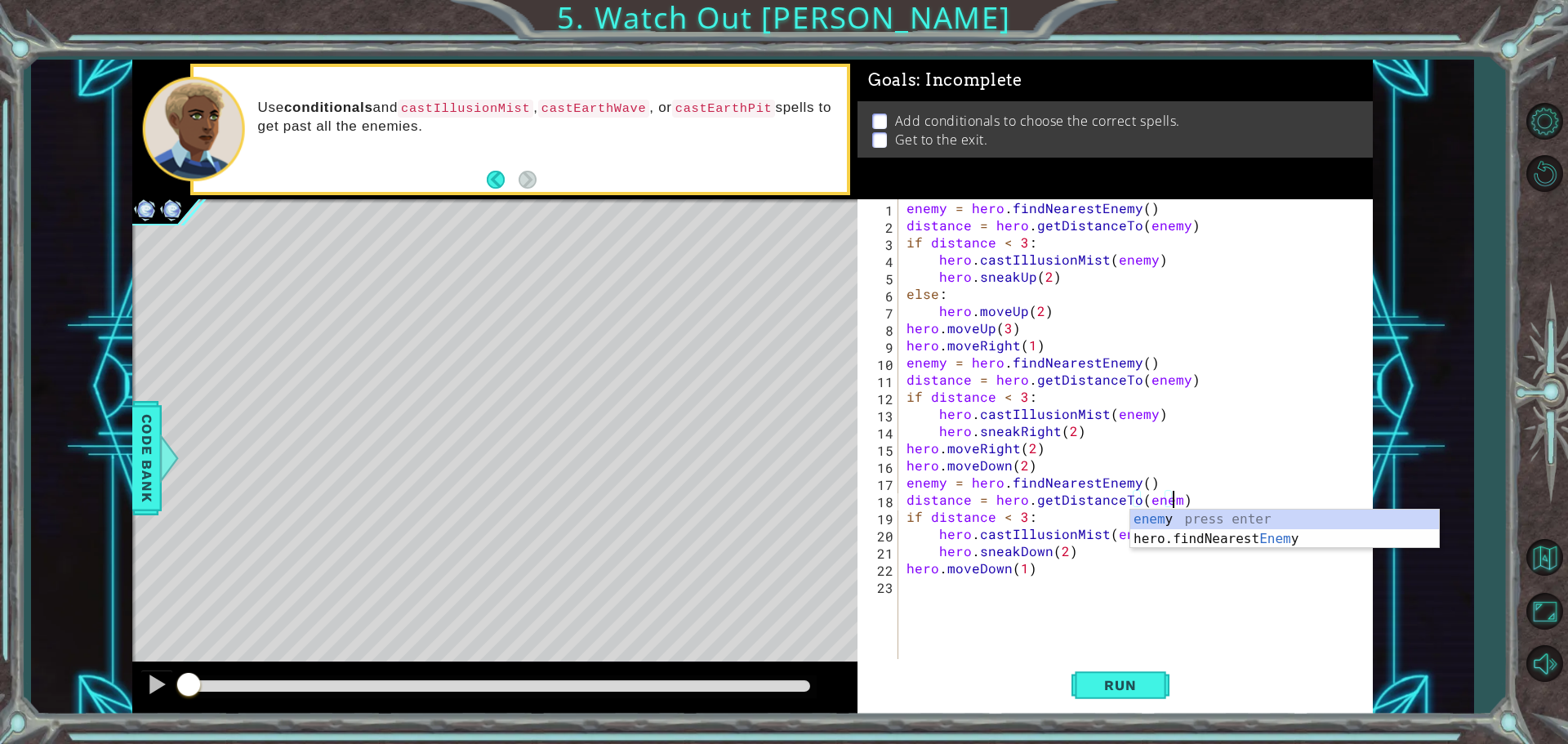
scroll to position [0, 16]
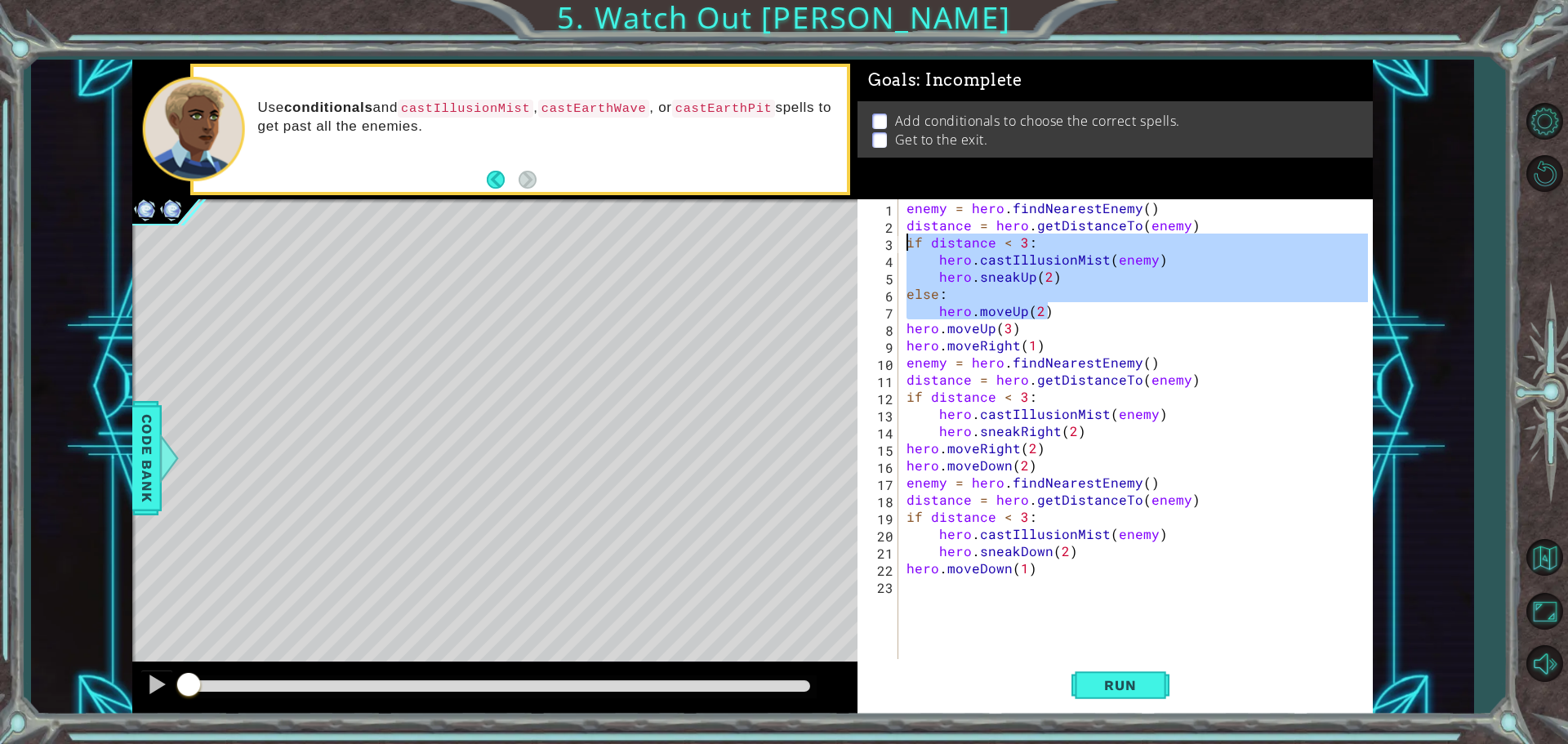
drag, startPoint x: 1057, startPoint y: 311, endPoint x: 885, endPoint y: 238, distance: 186.9
click at [885, 238] on div "distance = hero.getDistanceTo(enemy) 1 2 3 4 5 6 7 8 9 10 11 12 13 14 15 16 17 …" at bounding box center [1112, 431] width 511 height 463
click at [1036, 273] on div "enemy = hero . findNearestEnemy ( ) distance = hero . getDistanceTo ( enemy ) i…" at bounding box center [1136, 431] width 465 height 463
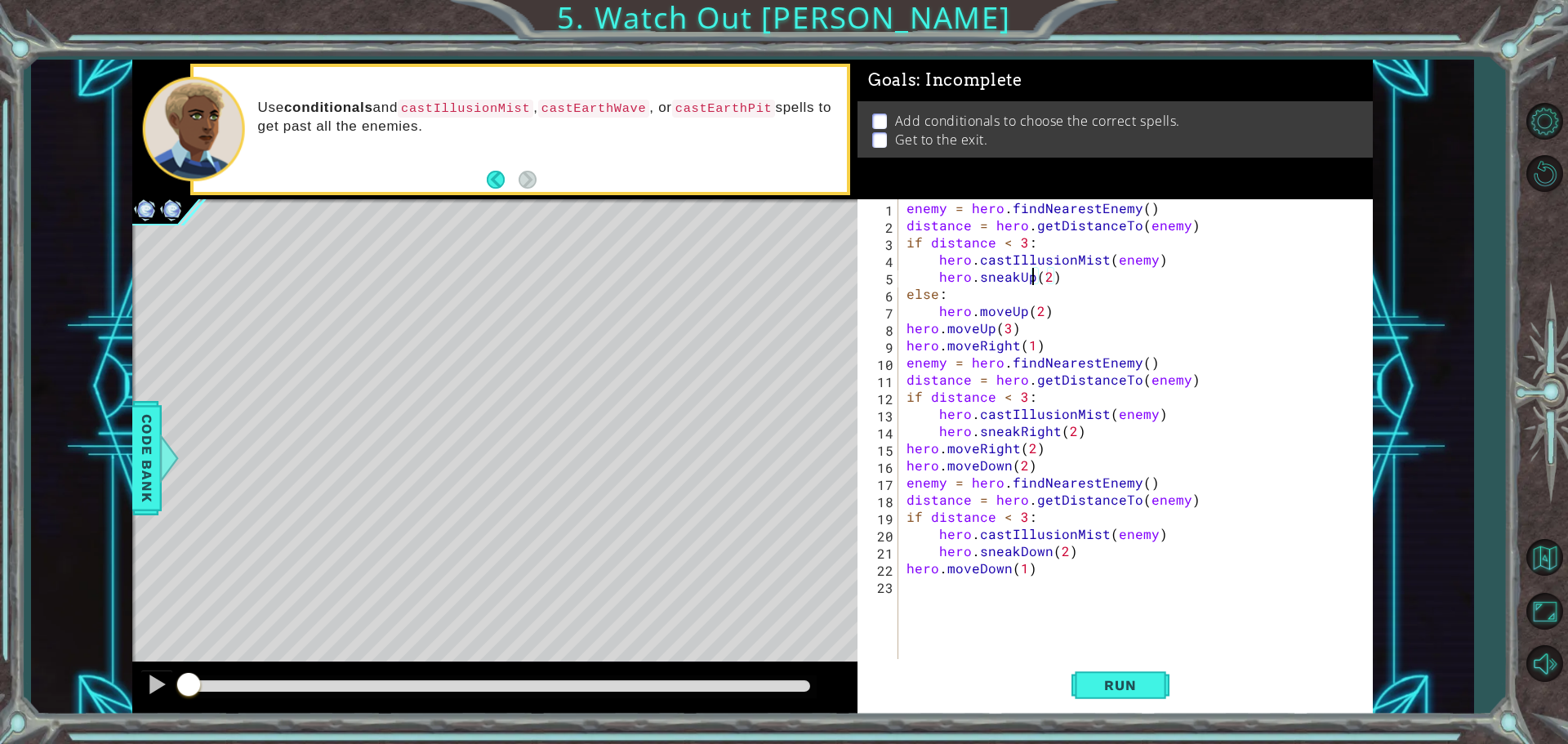
click at [906, 249] on div "enemy = hero . findNearestEnemy ( ) distance = hero . getDistanceTo ( enemy ) i…" at bounding box center [1139, 448] width 473 height 497
click at [917, 302] on div "enemy = hero . findNearestEnemy ( ) distance = hero . getDistanceTo ( enemy ) i…" at bounding box center [1139, 448] width 473 height 497
drag, startPoint x: 981, startPoint y: 281, endPoint x: 1029, endPoint y: 281, distance: 48.0
click at [1027, 281] on div "enemy = hero . findNearestEnemy ( ) distance = hero . getDistanceTo ( enemy ) i…" at bounding box center [1139, 448] width 473 height 497
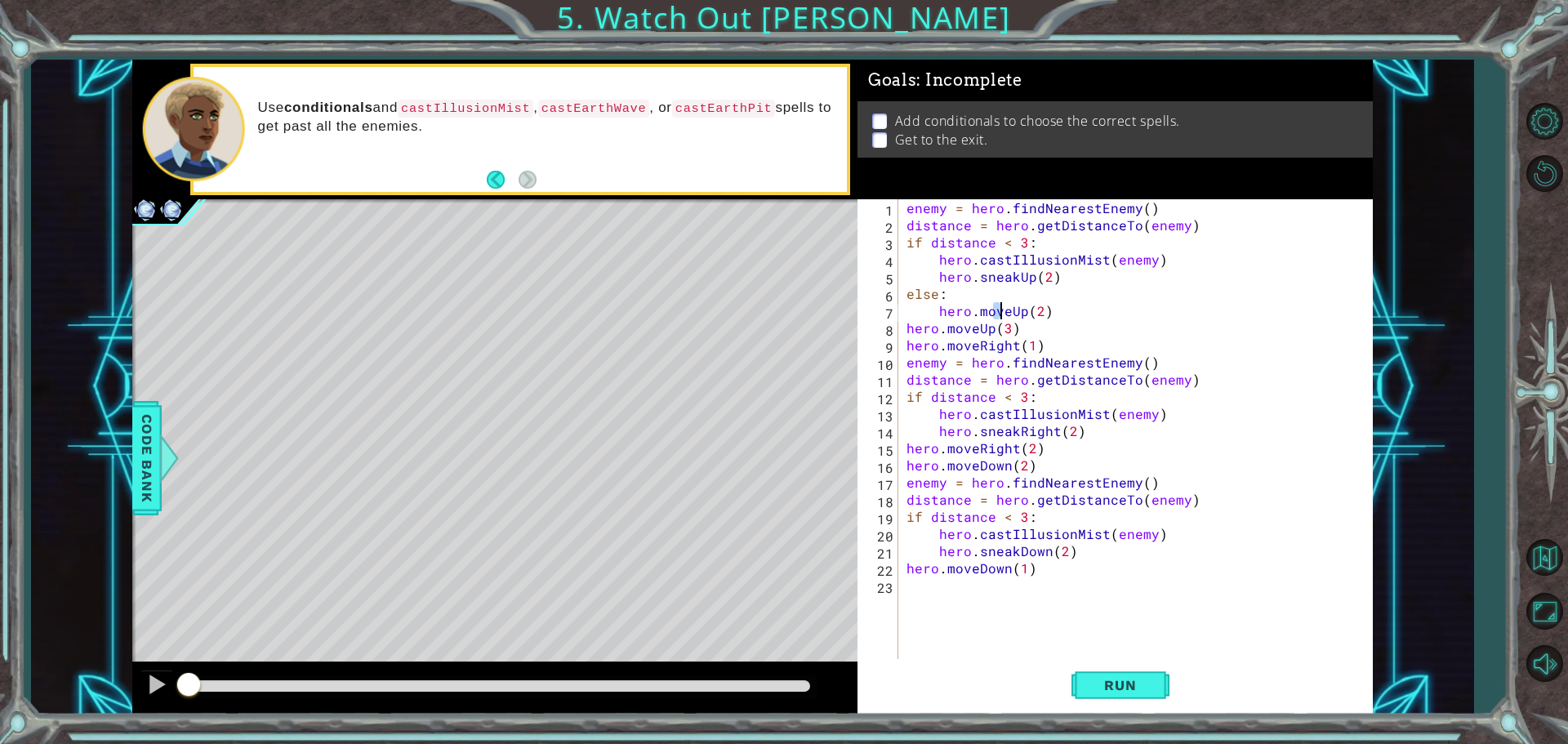
drag, startPoint x: 999, startPoint y: 304, endPoint x: 1067, endPoint y: 311, distance: 68.4
click at [1067, 311] on div "enemy = hero . findNearestEnemy ( ) distance = hero . getDistanceTo ( enemy ) i…" at bounding box center [1139, 448] width 473 height 497
click at [1110, 424] on div "enemy = hero . findNearestEnemy ( ) distance = hero . getDistanceTo ( enemy ) i…" at bounding box center [1139, 448] width 473 height 497
type textarea "hero.sneakRight(2)"
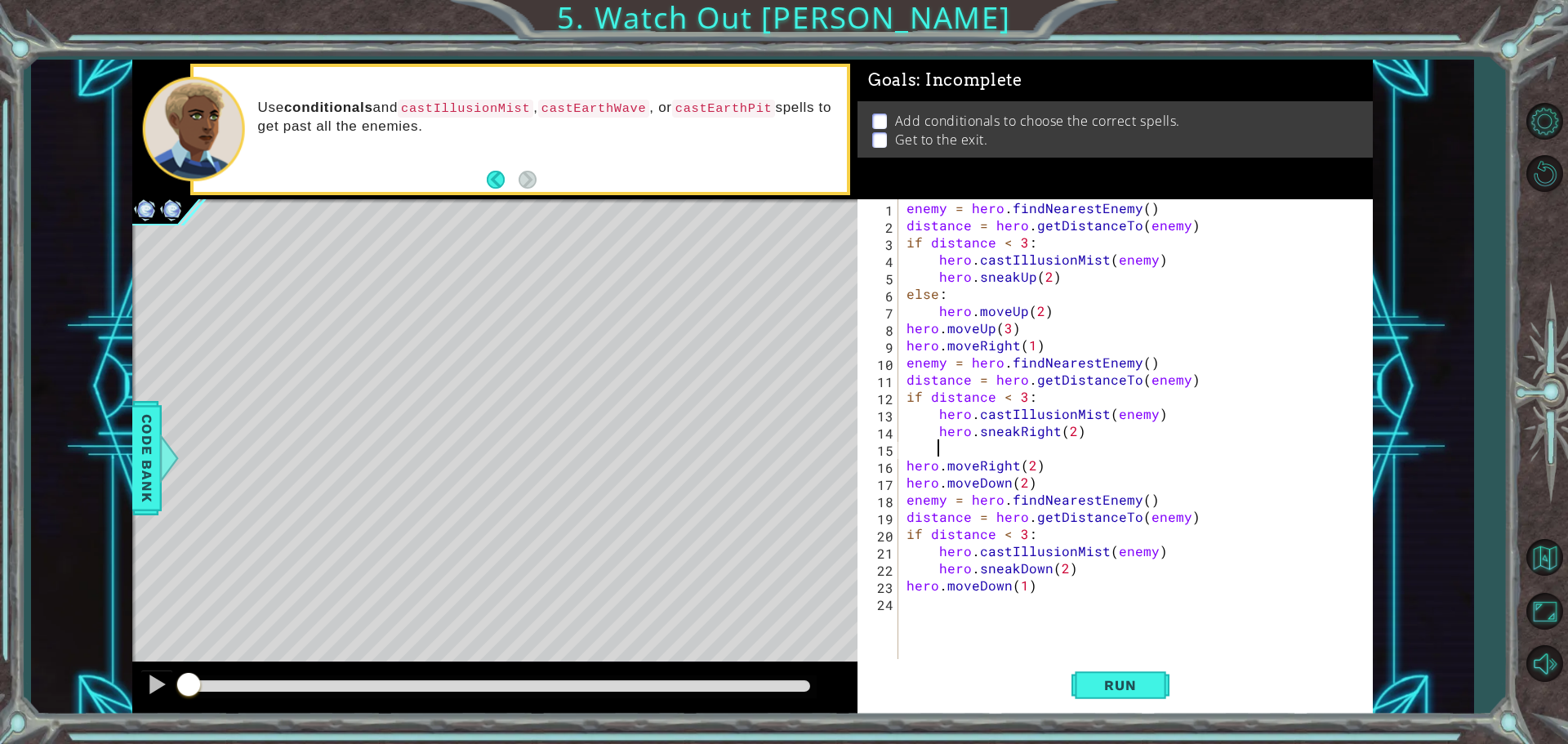
scroll to position [0, 0]
click at [1074, 571] on div "enemy = hero . findNearestEnemy ( ) distance = hero . getDistanceTo ( enemy ) i…" at bounding box center [1139, 448] width 473 height 497
type textarea "hero.sneakDown(2)"
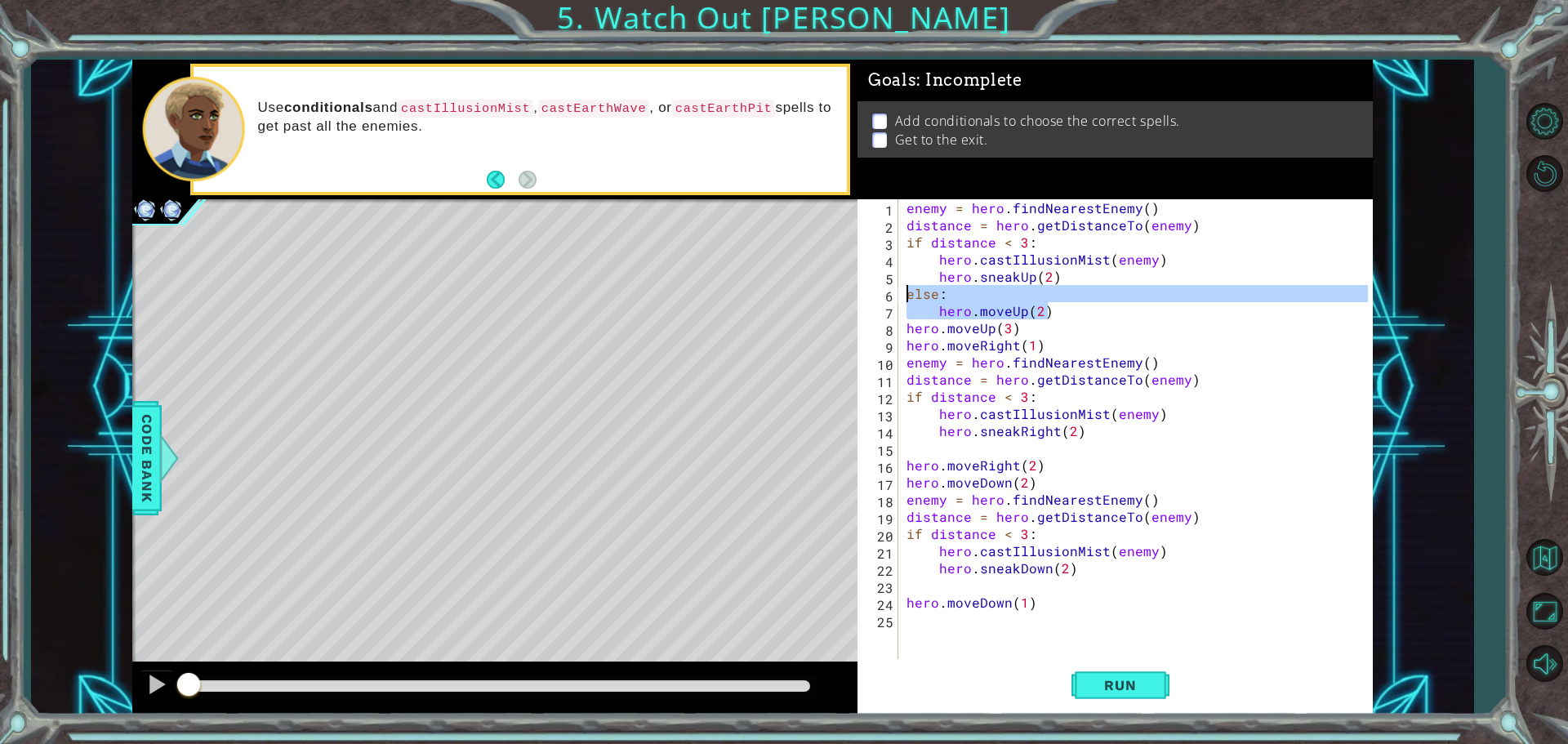
drag, startPoint x: 1072, startPoint y: 314, endPoint x: 906, endPoint y: 298, distance: 166.8
click at [906, 298] on div "enemy = hero . findNearestEnemy ( ) distance = hero . getDistanceTo ( enemy ) i…" at bounding box center [1139, 448] width 473 height 497
type textarea "else: hero.moveUp(2)"
click at [909, 449] on div "enemy = hero . findNearestEnemy ( ) distance = hero . getDistanceTo ( enemy ) i…" at bounding box center [1139, 448] width 473 height 497
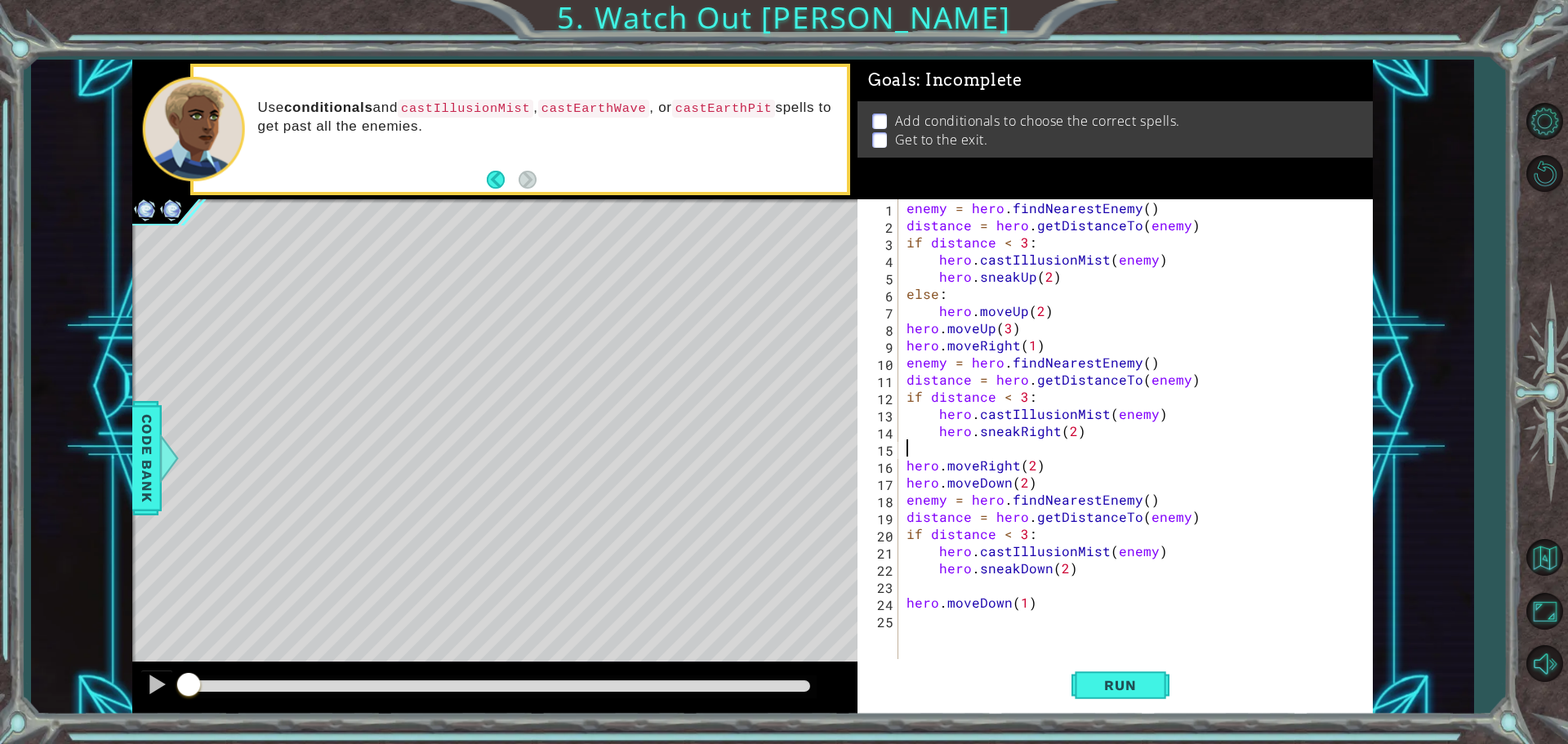
paste textarea "hero.moveUp(2)"
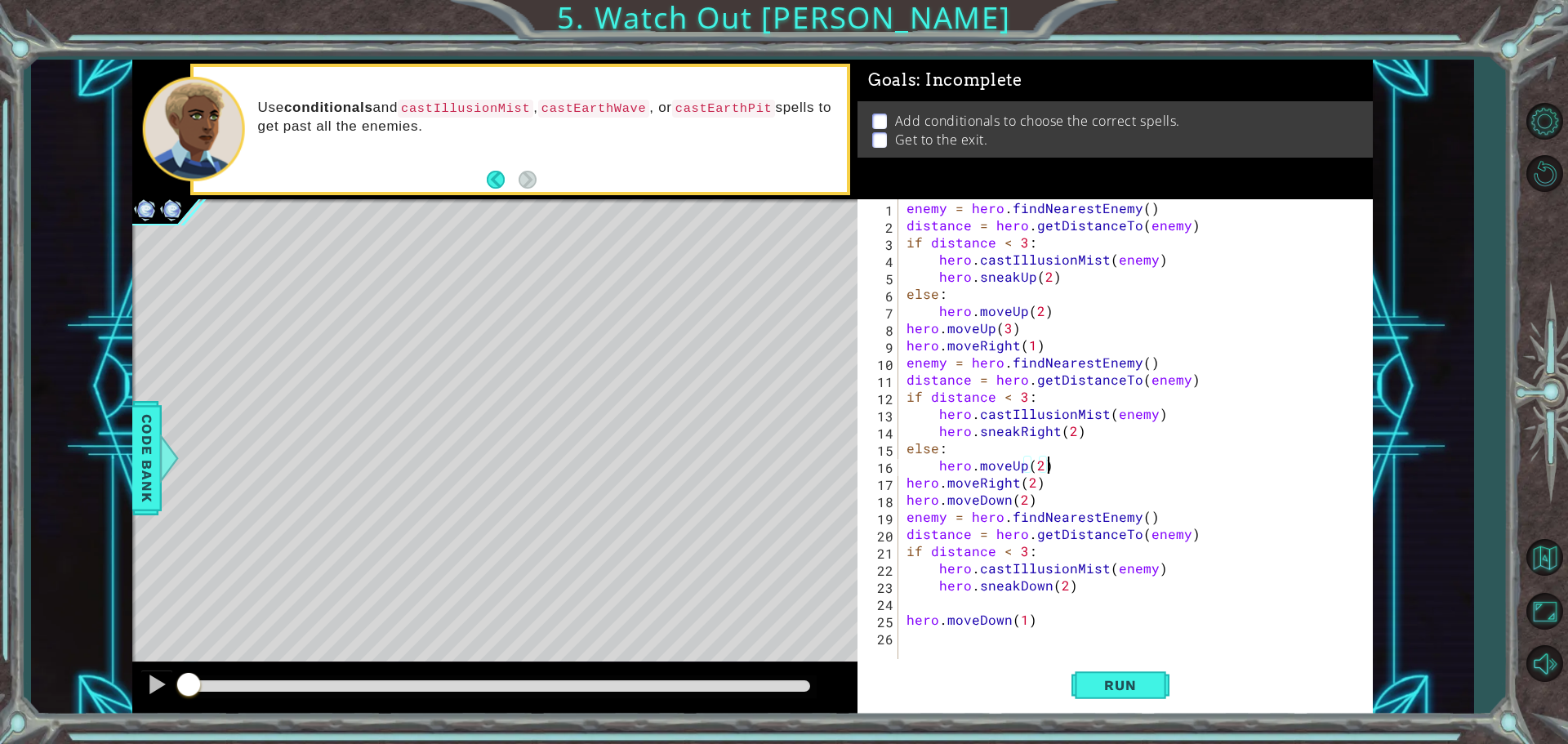
click at [917, 613] on div "enemy = hero . findNearestEnemy ( ) distance = hero . getDistanceTo ( enemy ) i…" at bounding box center [1139, 448] width 473 height 497
type textarea "hero.moveDown(1)"
click at [915, 610] on div "enemy = hero . findNearestEnemy ( ) distance = hero . getDistanceTo ( enemy ) i…" at bounding box center [1139, 448] width 473 height 497
paste textarea "hero.moveUp(2)"
click at [1012, 467] on div "enemy = hero . findNearestEnemy ( ) distance = hero . getDistanceTo ( enemy ) i…" at bounding box center [1139, 448] width 473 height 497
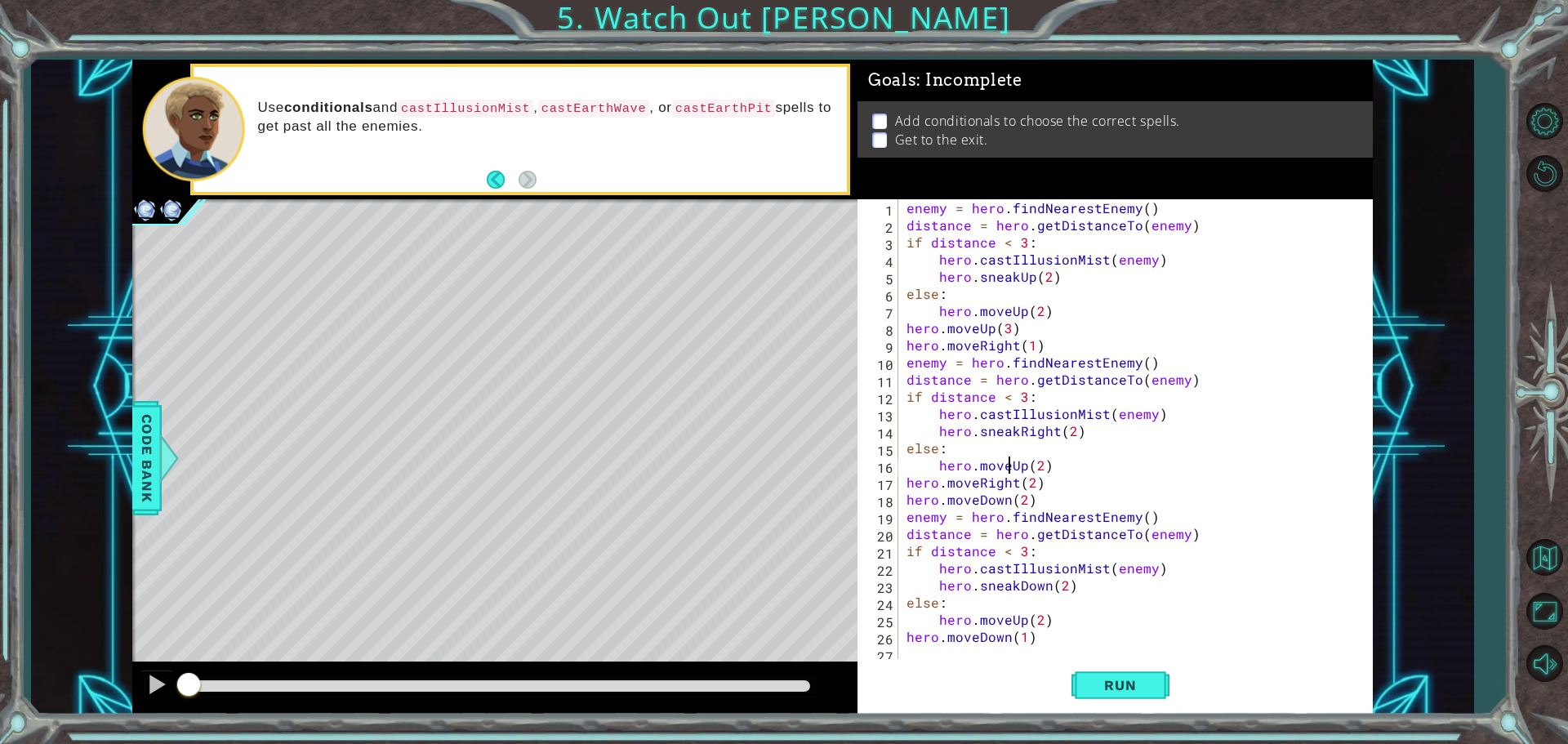
click at [1012, 467] on div "enemy = hero . findNearestEnemy ( ) distance = hero . getDistanceTo ( enemy ) i…" at bounding box center [1139, 448] width 473 height 497
click at [1008, 622] on div "enemy = hero . findNearestEnemy ( ) distance = hero . getDistanceTo ( enemy ) i…" at bounding box center [1139, 448] width 473 height 497
click at [1029, 463] on div "enemy = hero . findNearestEnemy ( ) distance = hero . getDistanceTo ( enemy ) i…" at bounding box center [1139, 448] width 473 height 497
click at [1023, 464] on div "enemy = hero . findNearestEnemy ( ) distance = hero . getDistanceTo ( enemy ) i…" at bounding box center [1139, 448] width 473 height 497
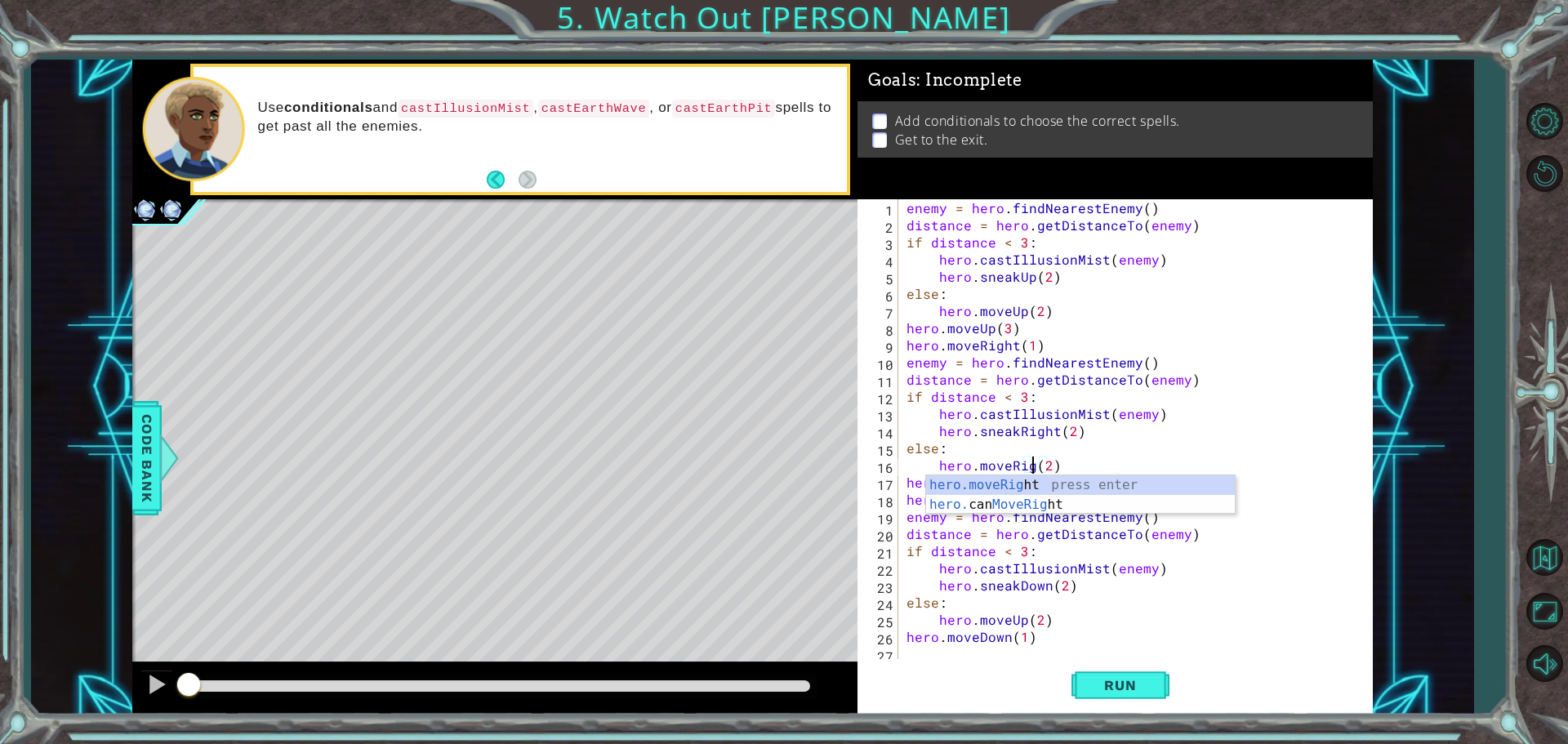
scroll to position [0, 8]
click at [1036, 661] on div "Run" at bounding box center [1120, 685] width 515 height 51
click at [1021, 615] on div "enemy = hero . findNearestEnemy ( ) distance = hero . getDistanceTo ( enemy ) i…" at bounding box center [1139, 448] width 473 height 497
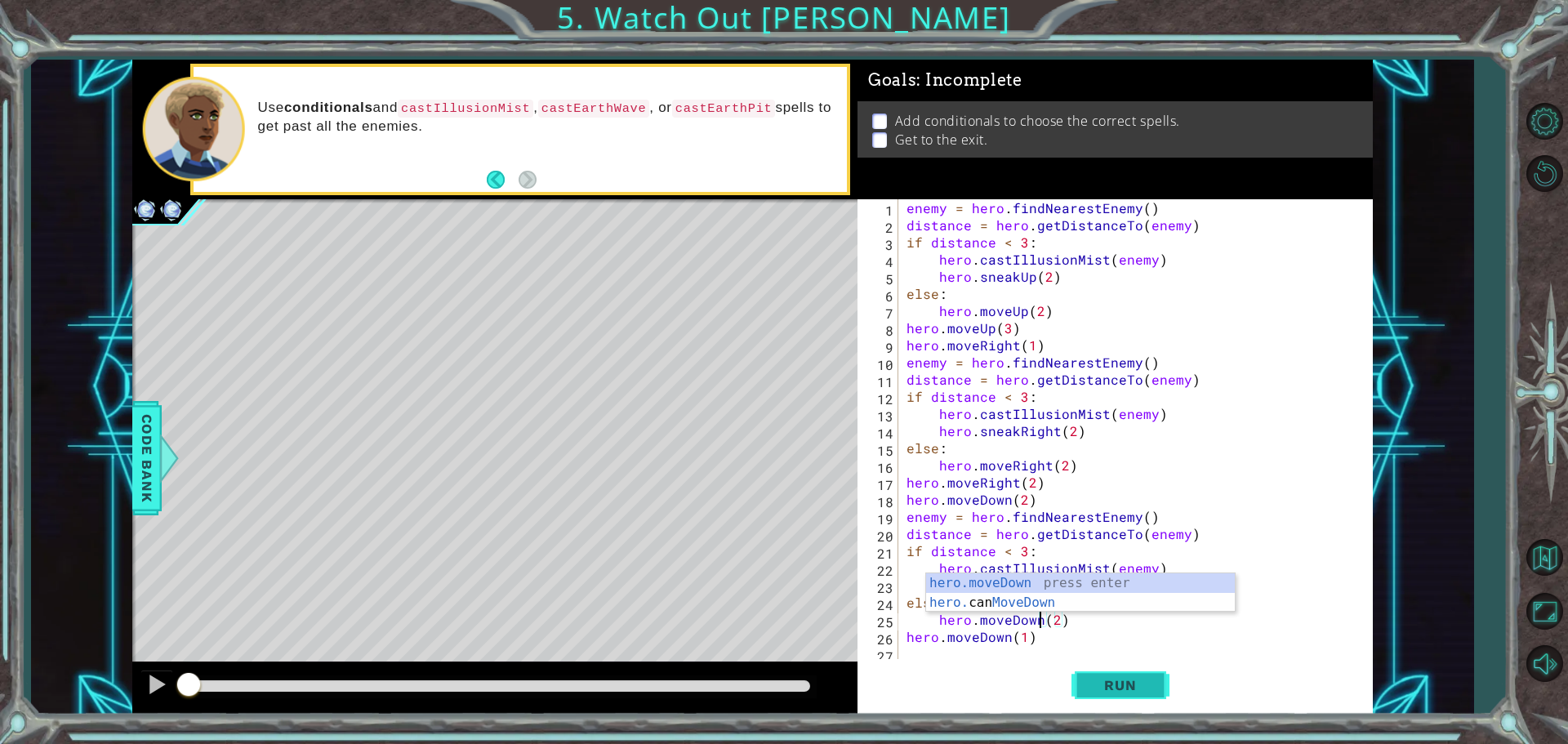
type textarea "hero.moveDown(2)"
click at [1093, 688] on span "Run" at bounding box center [1120, 685] width 65 height 16
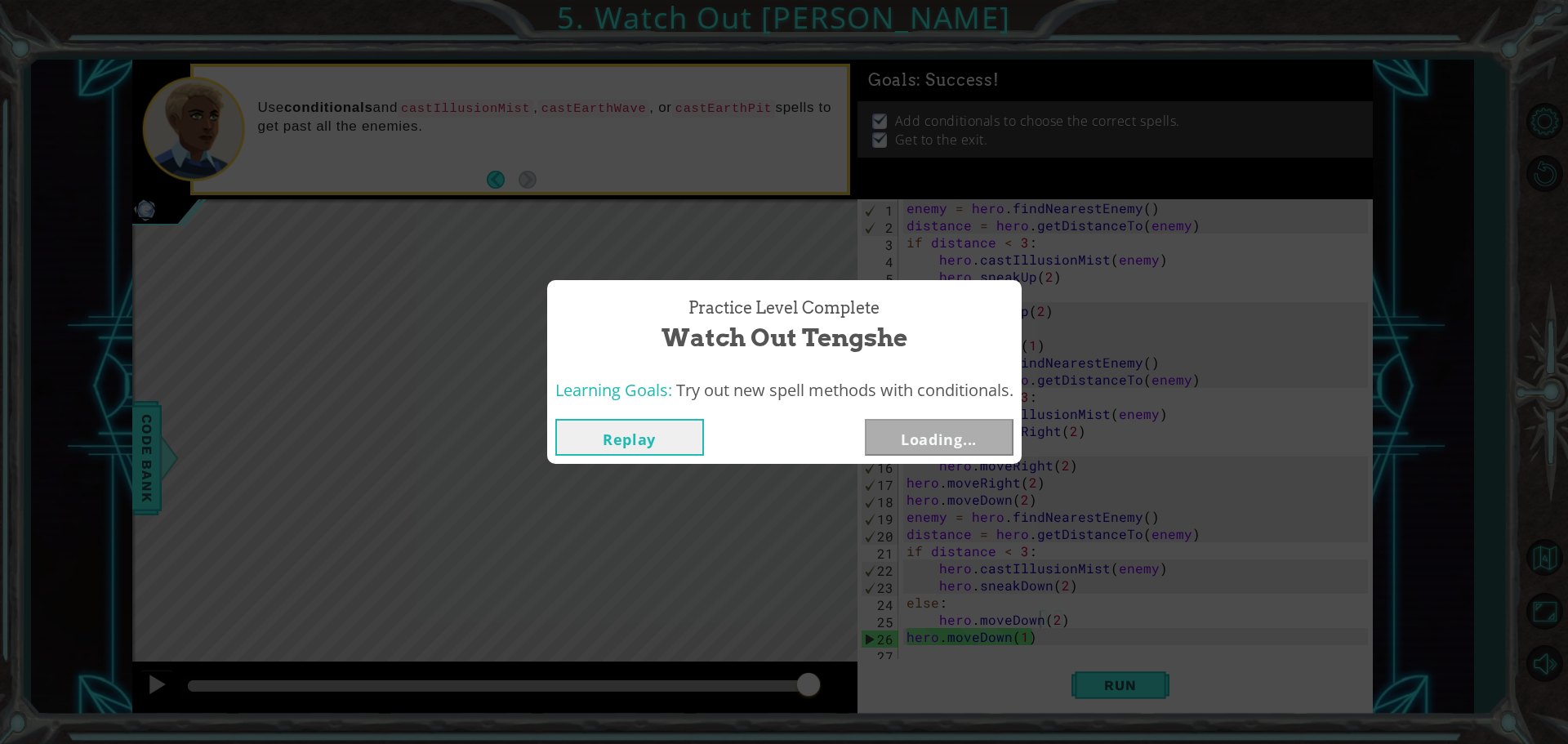
drag, startPoint x: 215, startPoint y: 685, endPoint x: 834, endPoint y: 703, distance: 619.3
click at [847, 705] on body "1 ההההההההההההההההההההההההההההההההההההההההההההההההההההההההההההההההההההההההההההה…" at bounding box center [784, 372] width 1568 height 744
click at [935, 425] on button "Next" at bounding box center [939, 437] width 149 height 37
